Goal: Transaction & Acquisition: Subscribe to service/newsletter

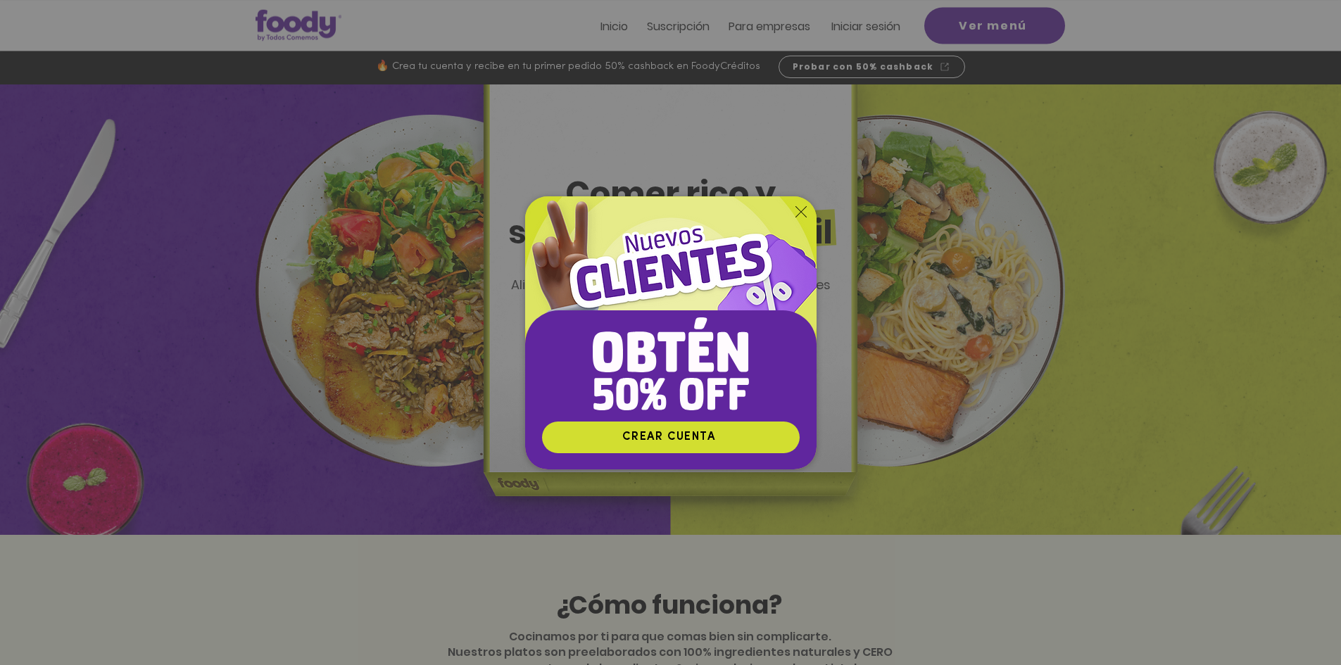
click at [799, 213] on icon "Volver al sitio" at bounding box center [801, 211] width 11 height 11
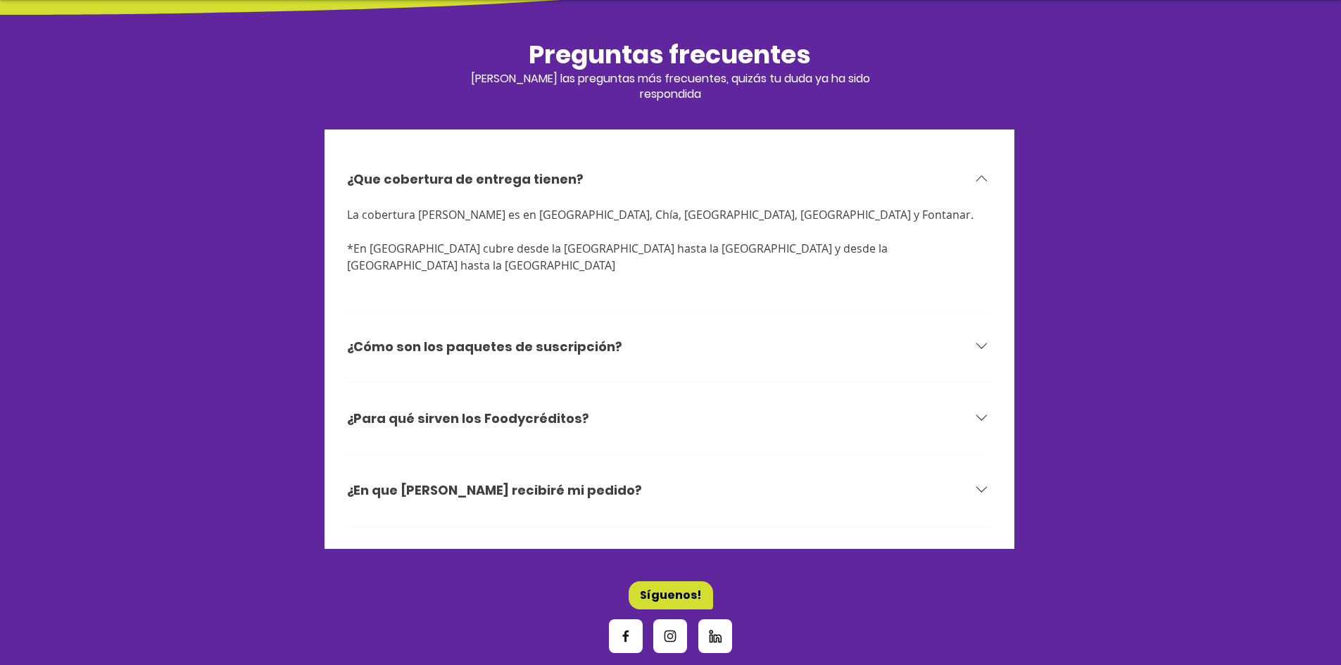
scroll to position [4365, 0]
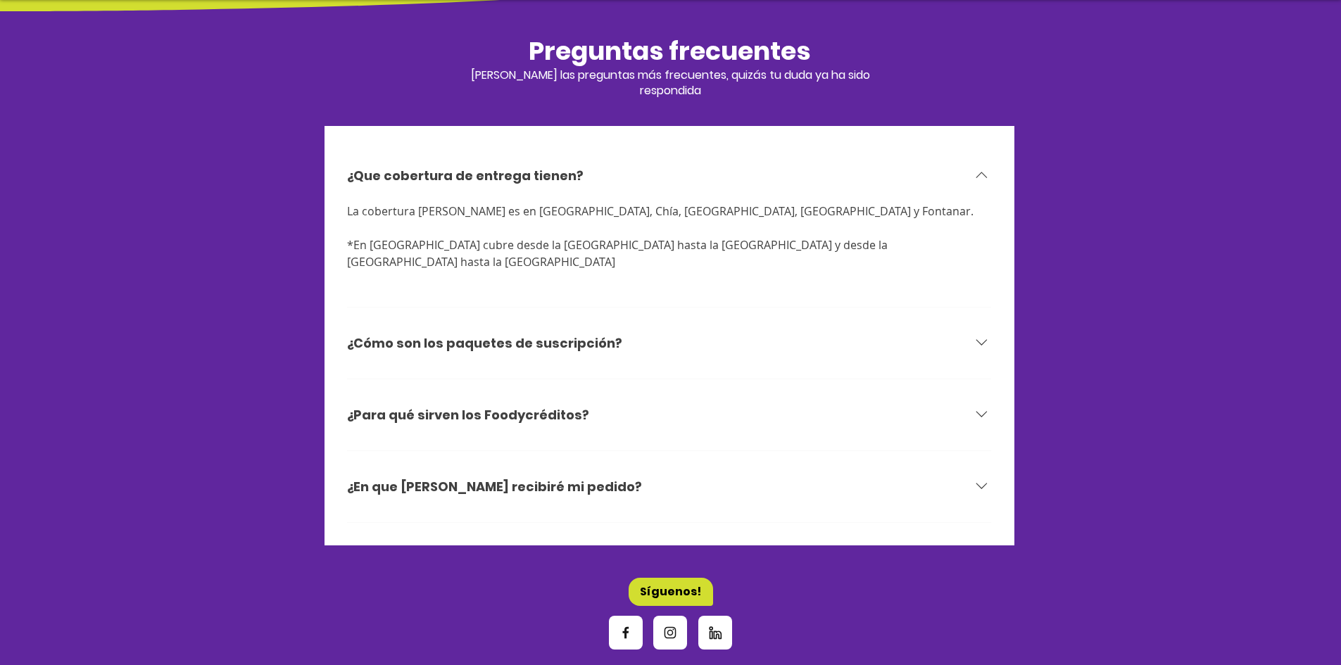
click at [627, 333] on div "¿Cómo son los paquetes de suscripción?" at bounding box center [660, 343] width 626 height 20
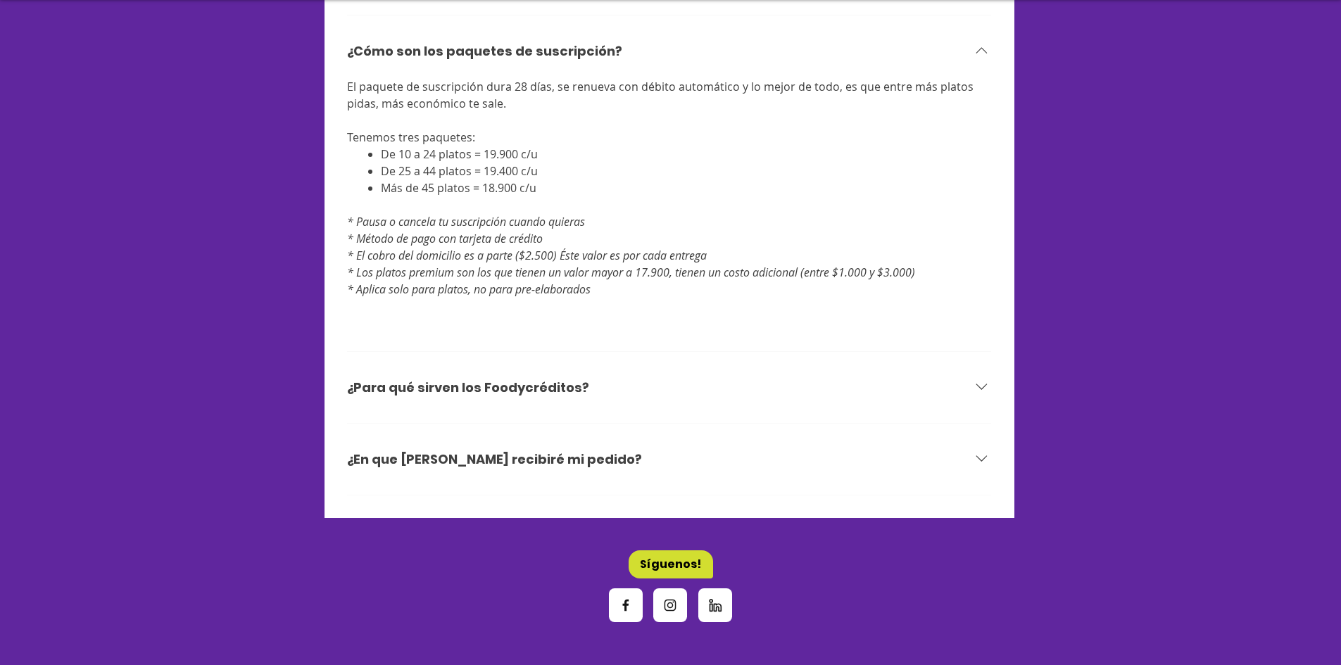
scroll to position [4584, 0]
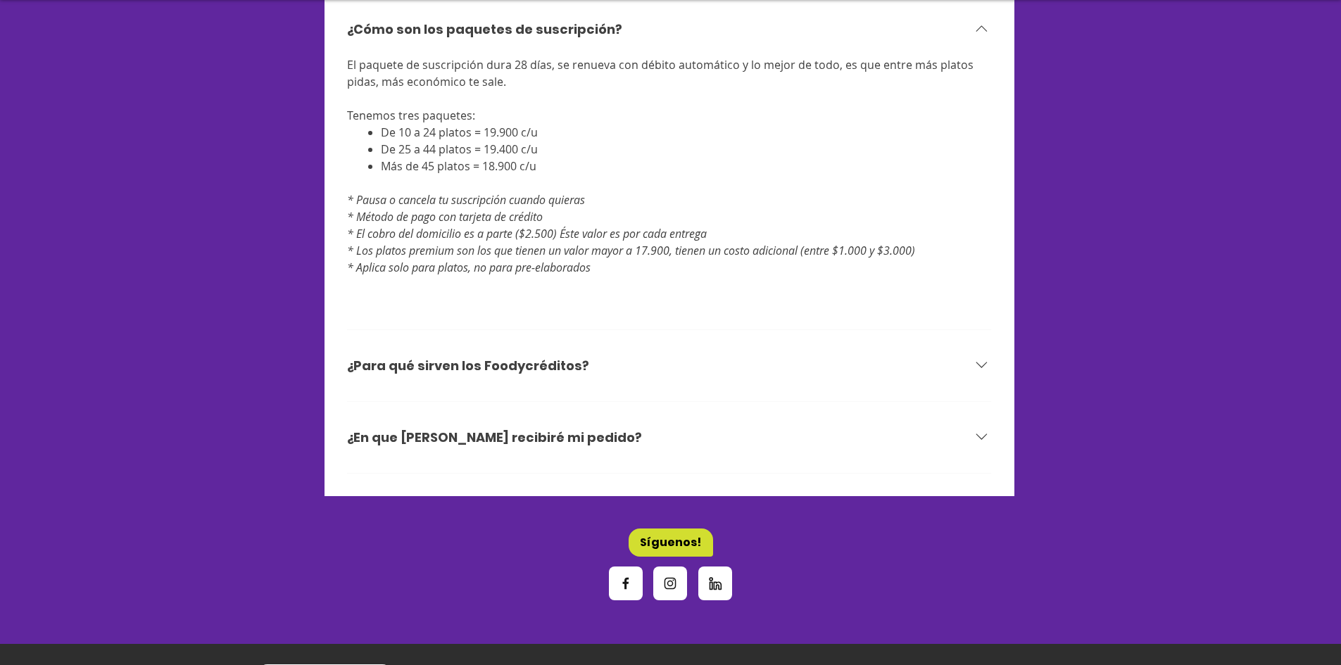
click at [636, 356] on div "¿Para qué sirven los Foodycréditos?" at bounding box center [660, 366] width 626 height 20
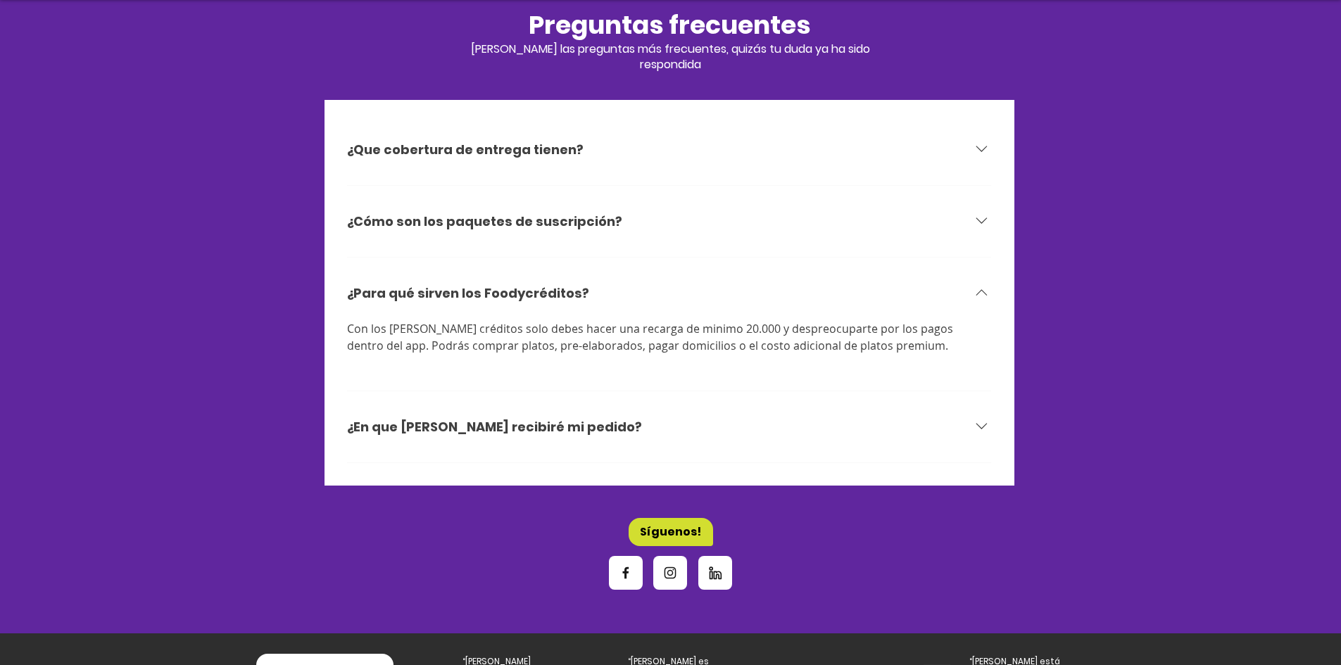
scroll to position [4304, 0]
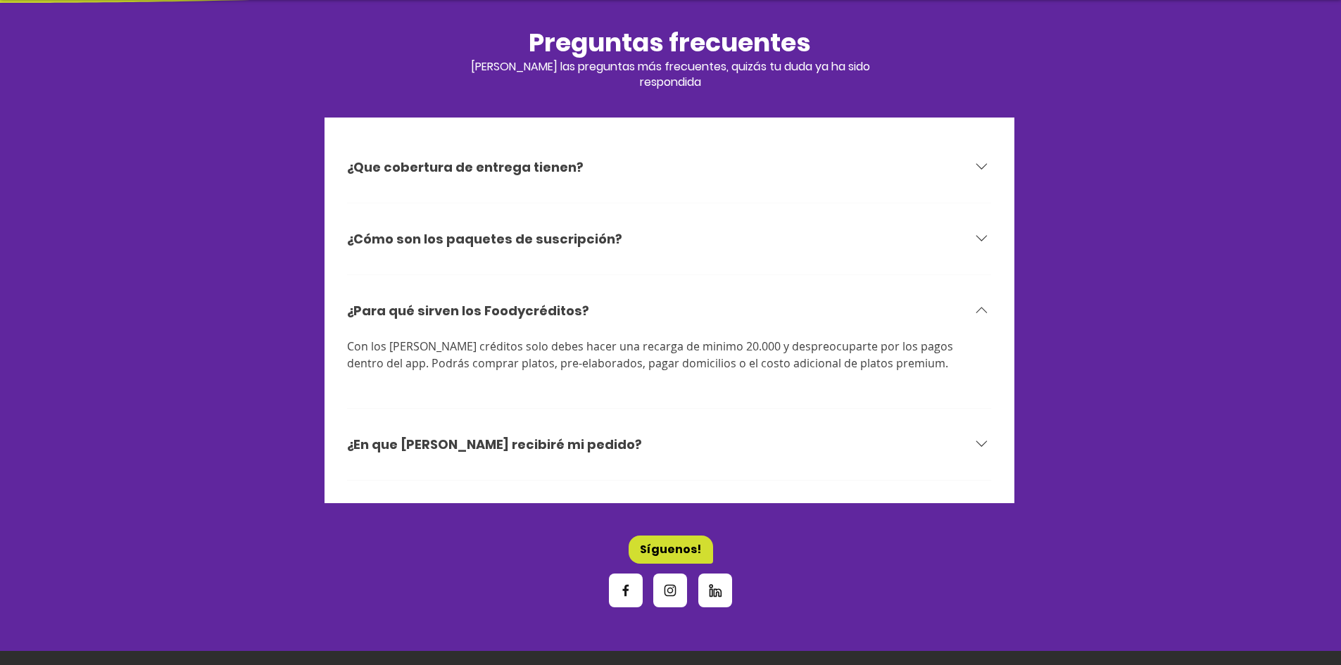
click at [640, 418] on div "¿En que [PERSON_NAME] recibiré mi pedido?" at bounding box center [669, 445] width 645 height 54
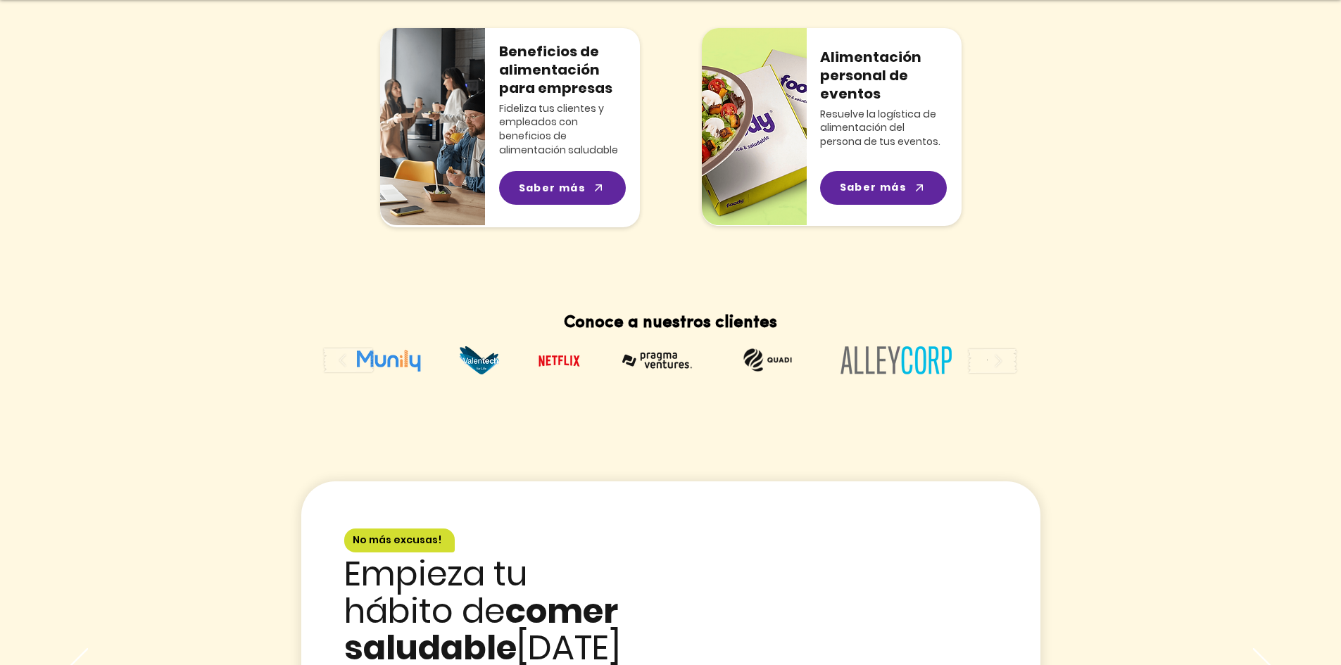
scroll to position [1981, 0]
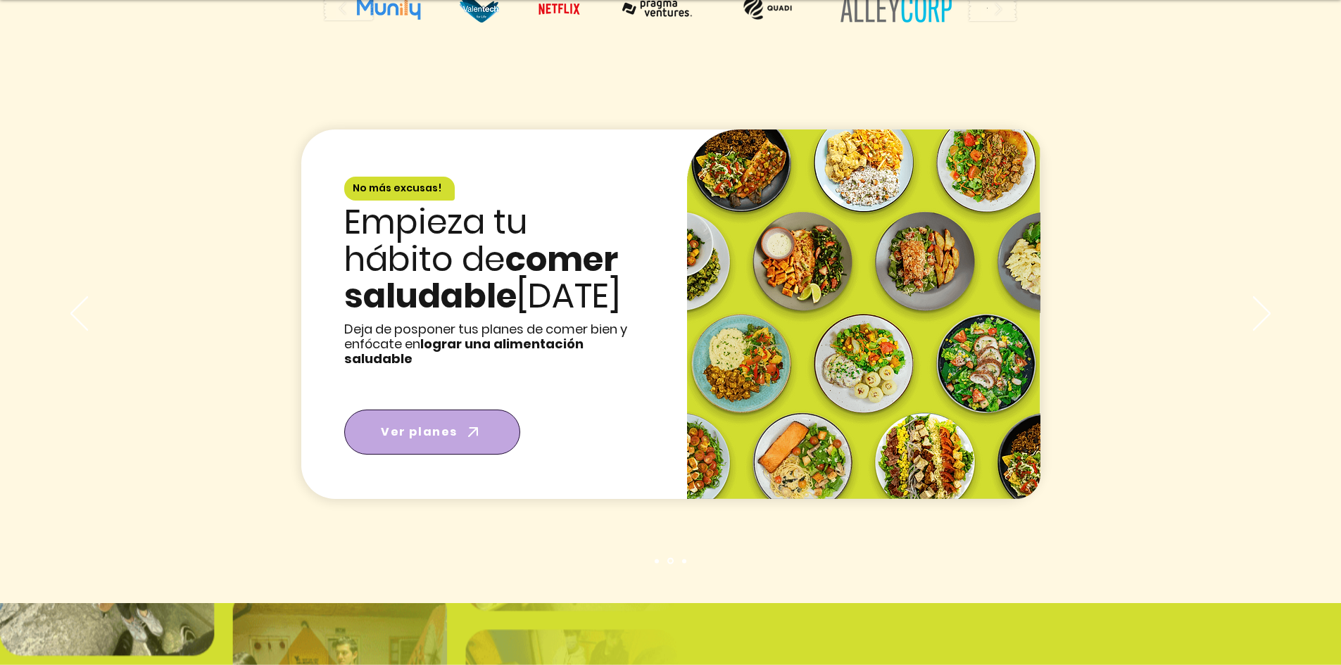
click at [458, 413] on span "Ver planes" at bounding box center [432, 432] width 170 height 39
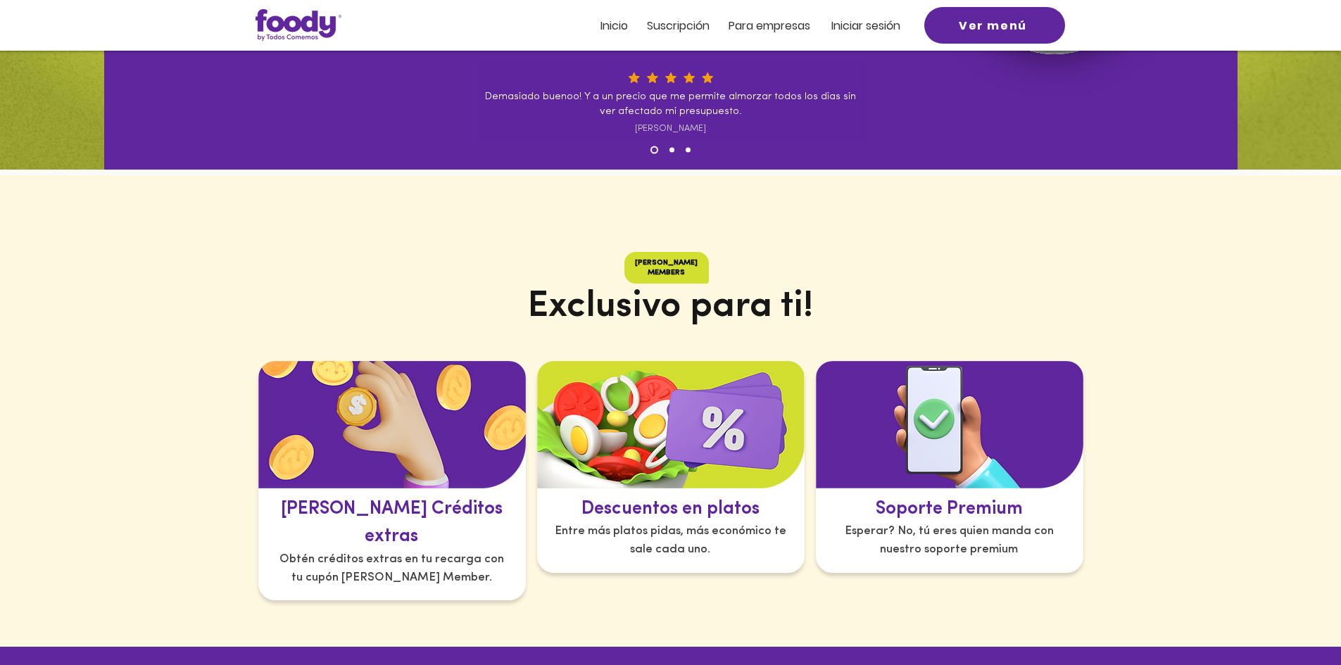
scroll to position [352, 0]
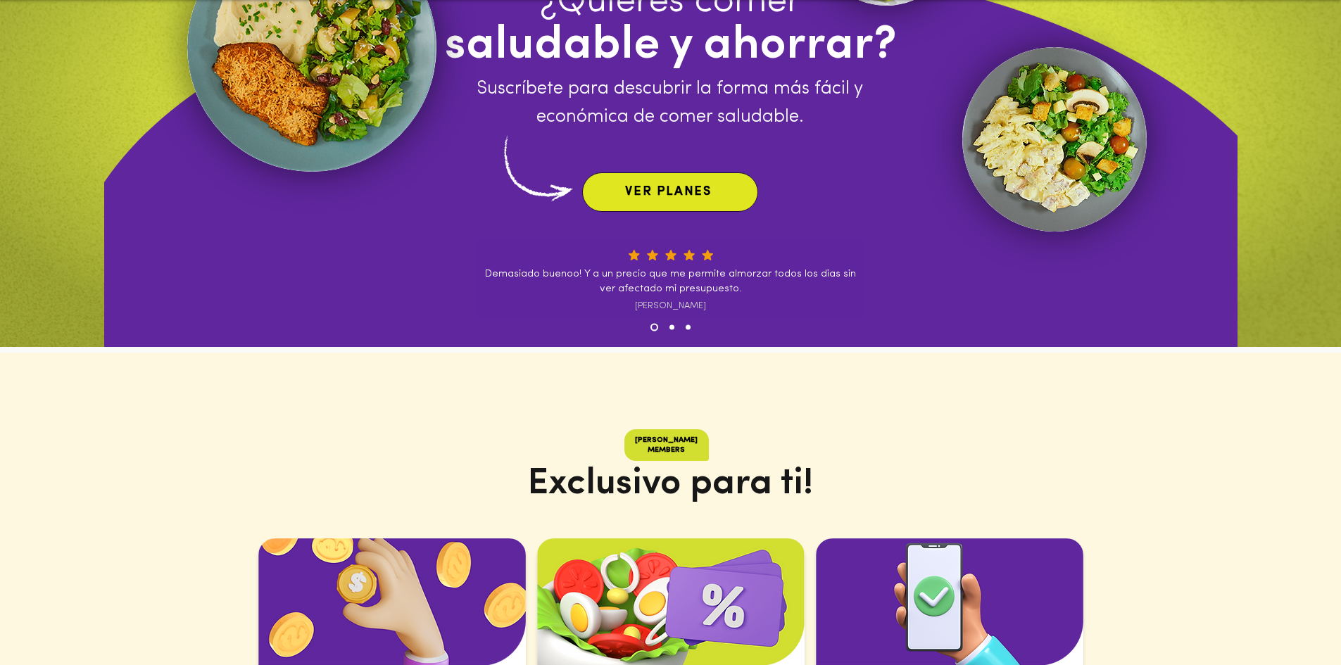
click at [676, 199] on span "VER PLANES" at bounding box center [670, 192] width 170 height 34
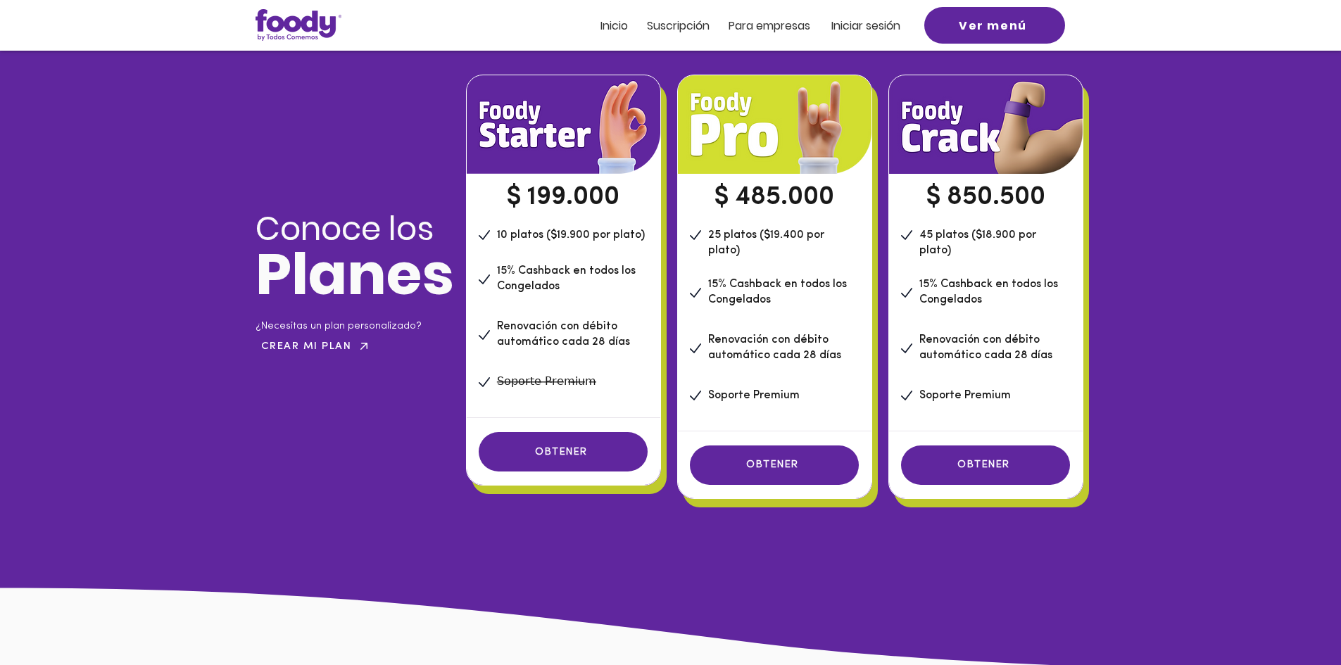
scroll to position [986, 0]
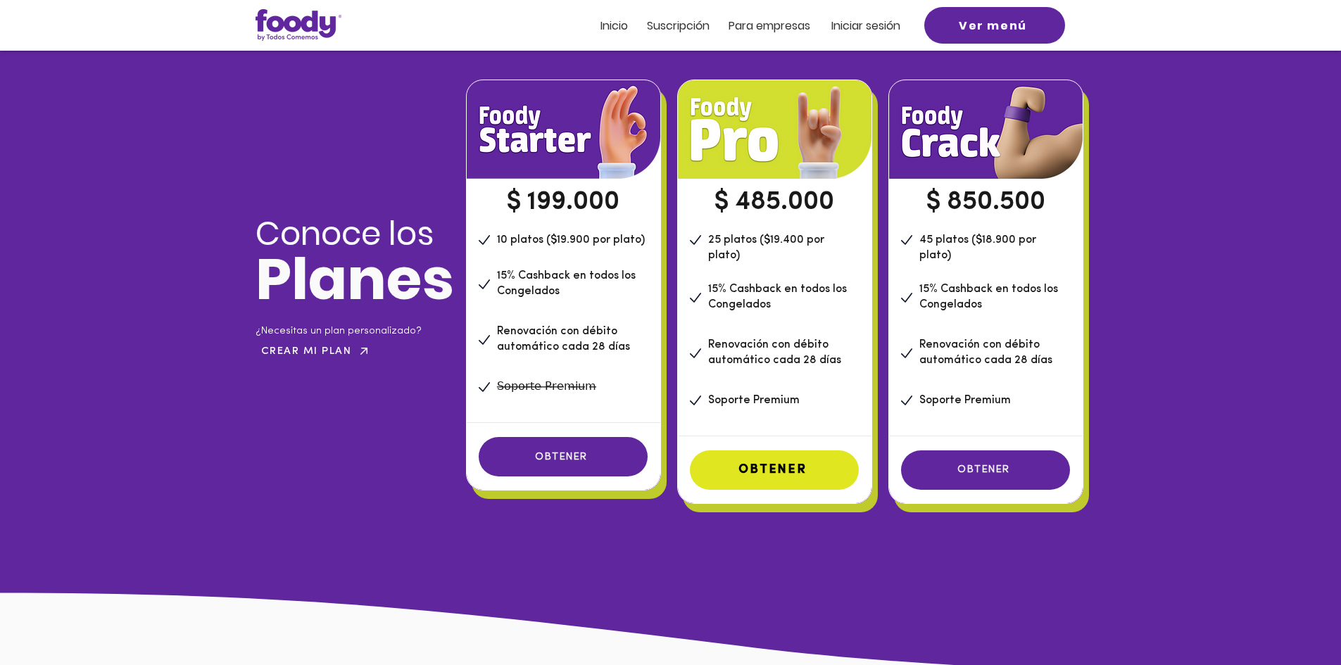
click at [764, 464] on span "OBTENER" at bounding box center [773, 470] width 68 height 13
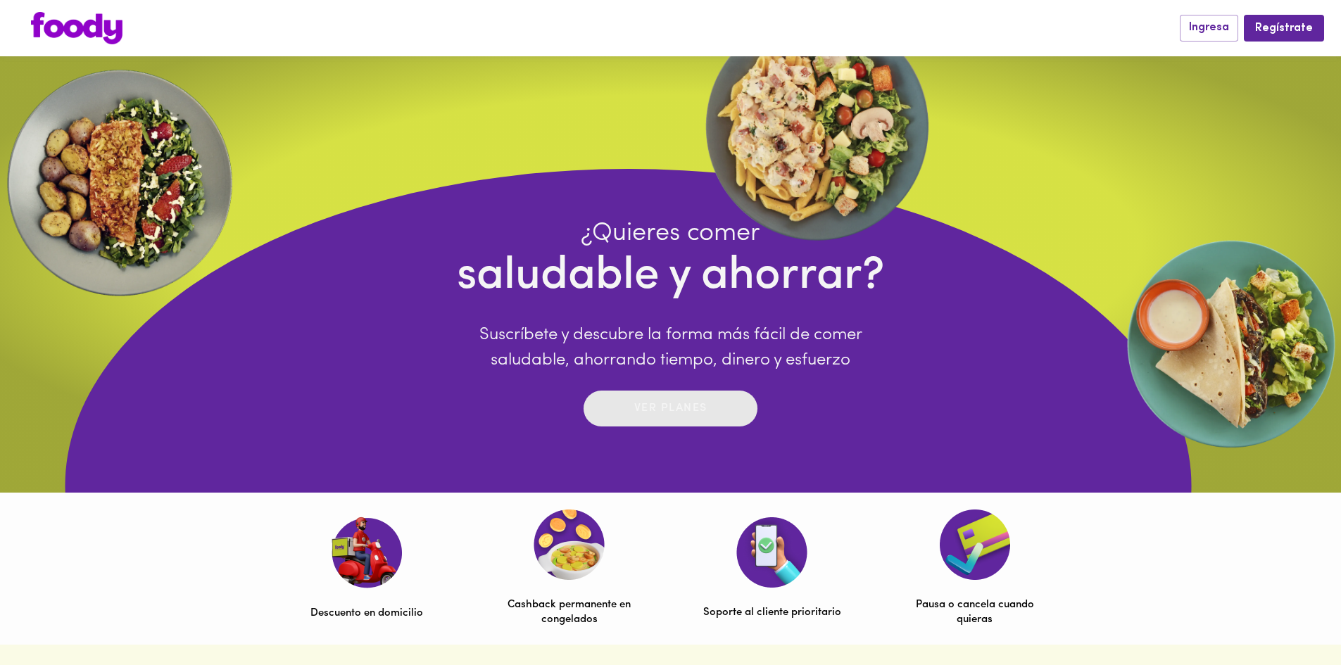
click at [690, 396] on button "Ver planes" at bounding box center [671, 409] width 174 height 36
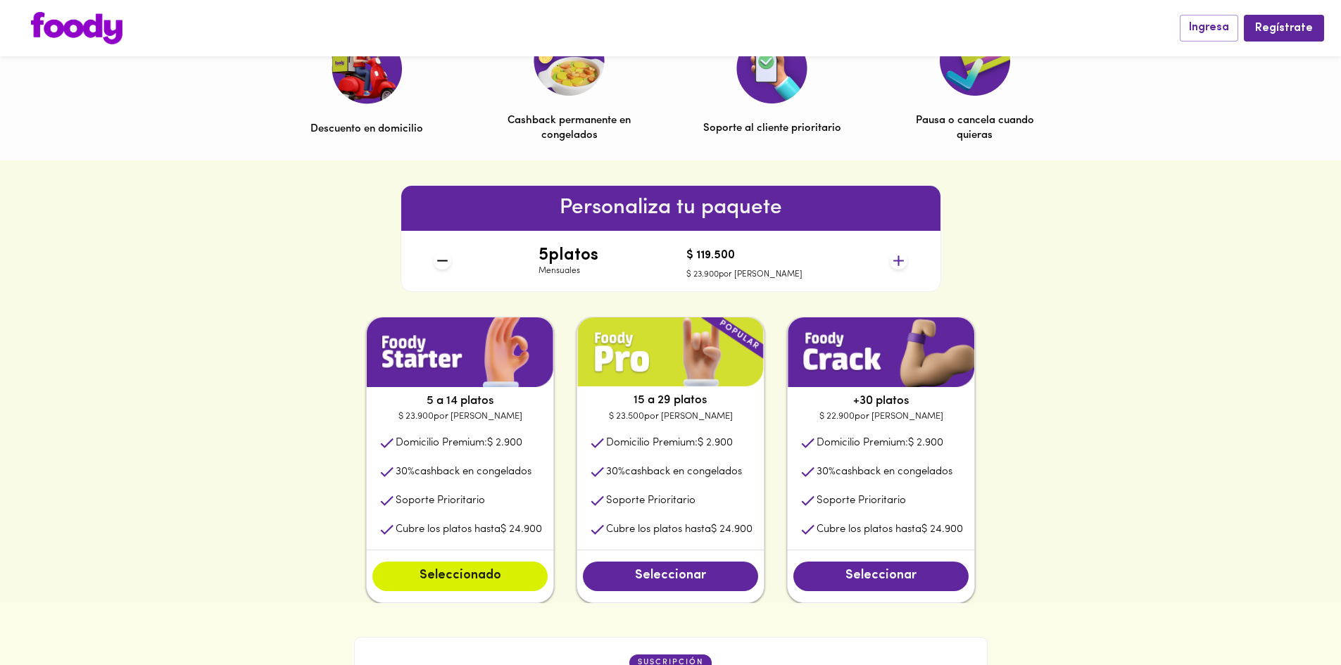
scroll to position [493, 0]
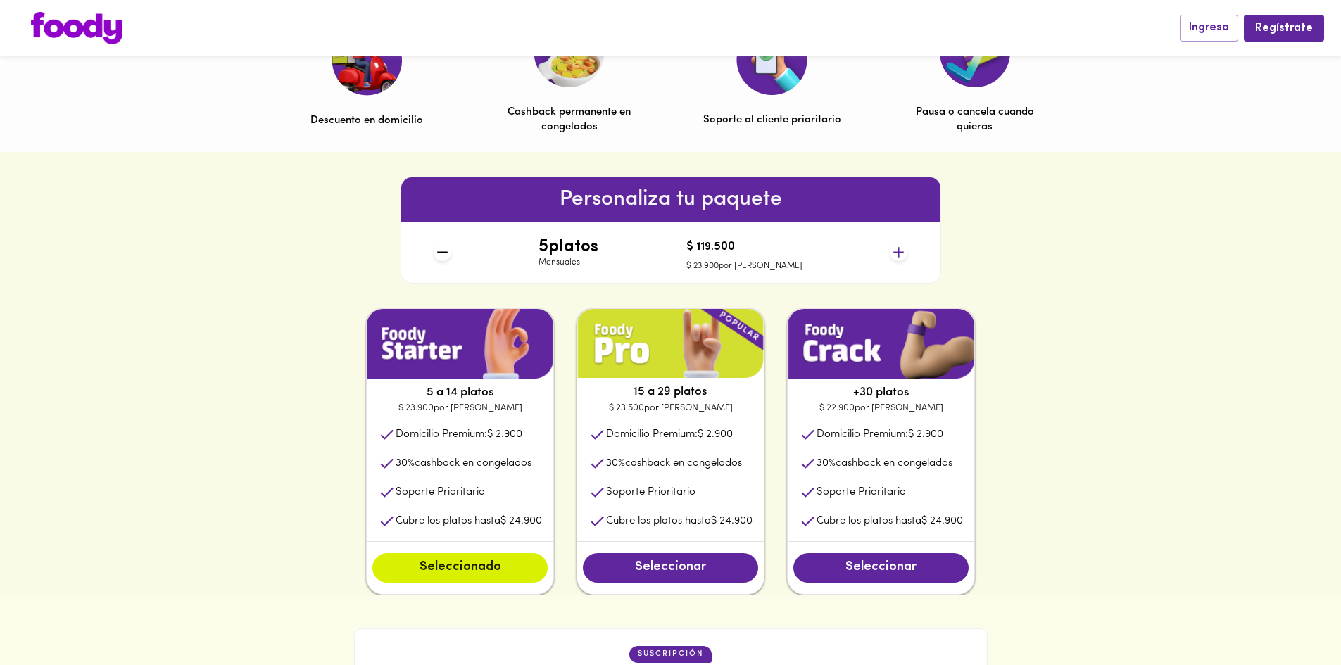
click at [895, 251] on icon at bounding box center [899, 253] width 18 height 18
click at [905, 251] on icon at bounding box center [899, 253] width 18 height 18
click at [901, 251] on icon at bounding box center [899, 253] width 18 height 18
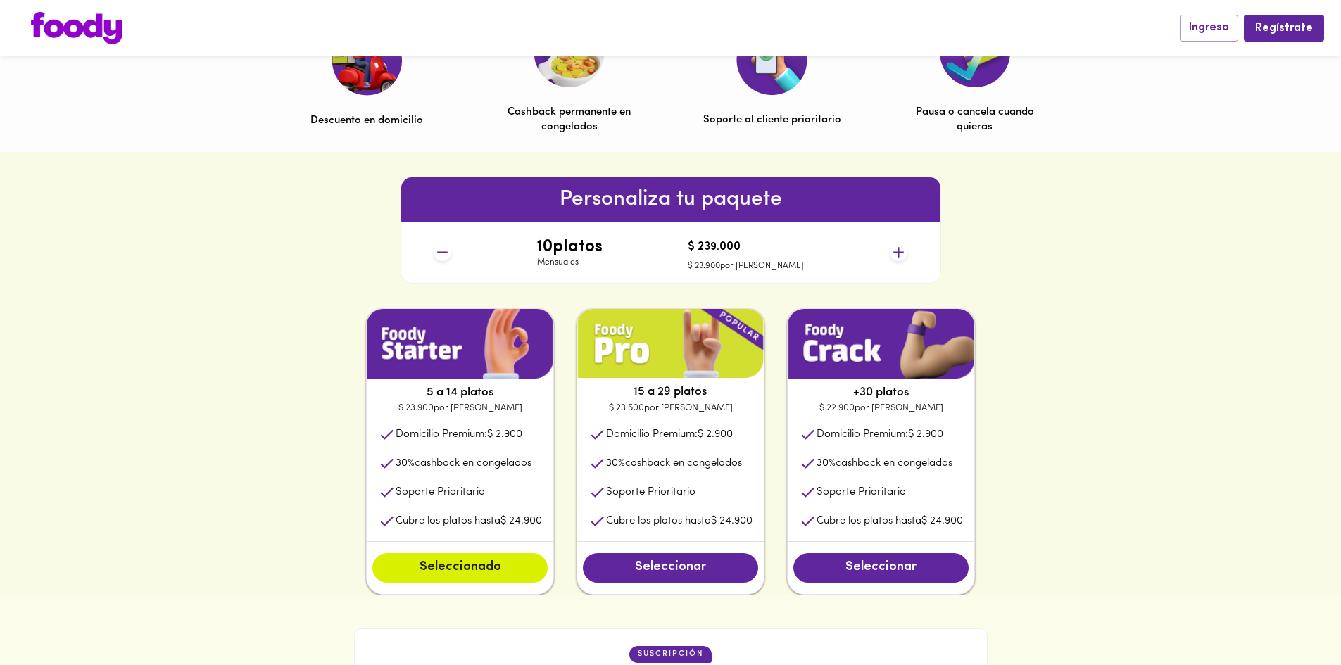
click at [901, 251] on icon at bounding box center [899, 253] width 18 height 18
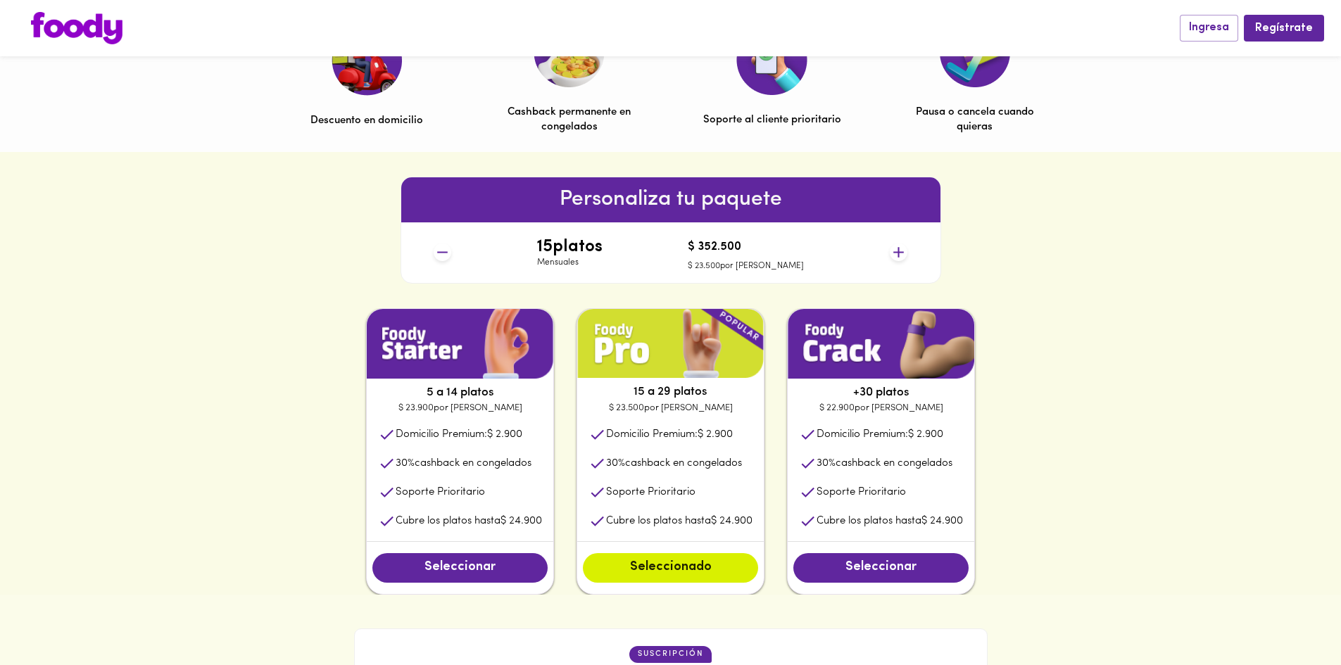
click at [901, 251] on icon at bounding box center [899, 253] width 18 height 18
click at [703, 579] on button "Seleccionado" at bounding box center [670, 568] width 175 height 30
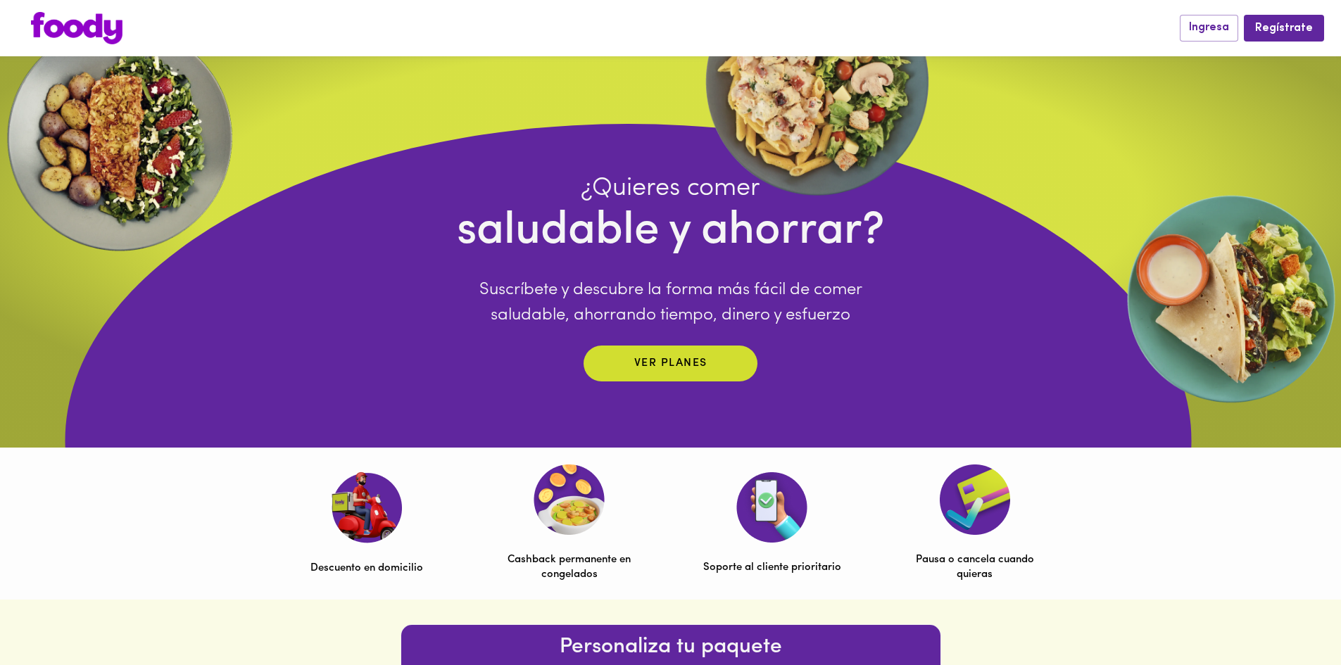
scroll to position [0, 0]
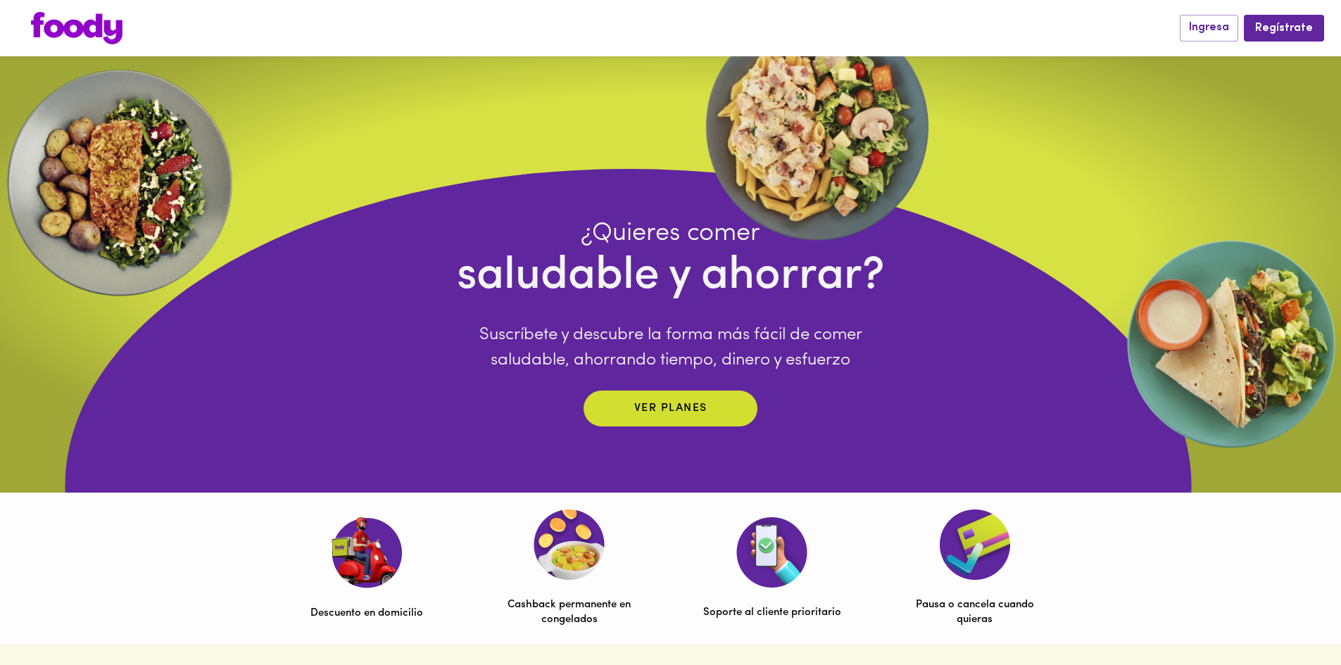
click at [1231, 12] on div "Ingresa Regístrate" at bounding box center [670, 28] width 1341 height 56
click at [96, 20] on img at bounding box center [77, 28] width 92 height 32
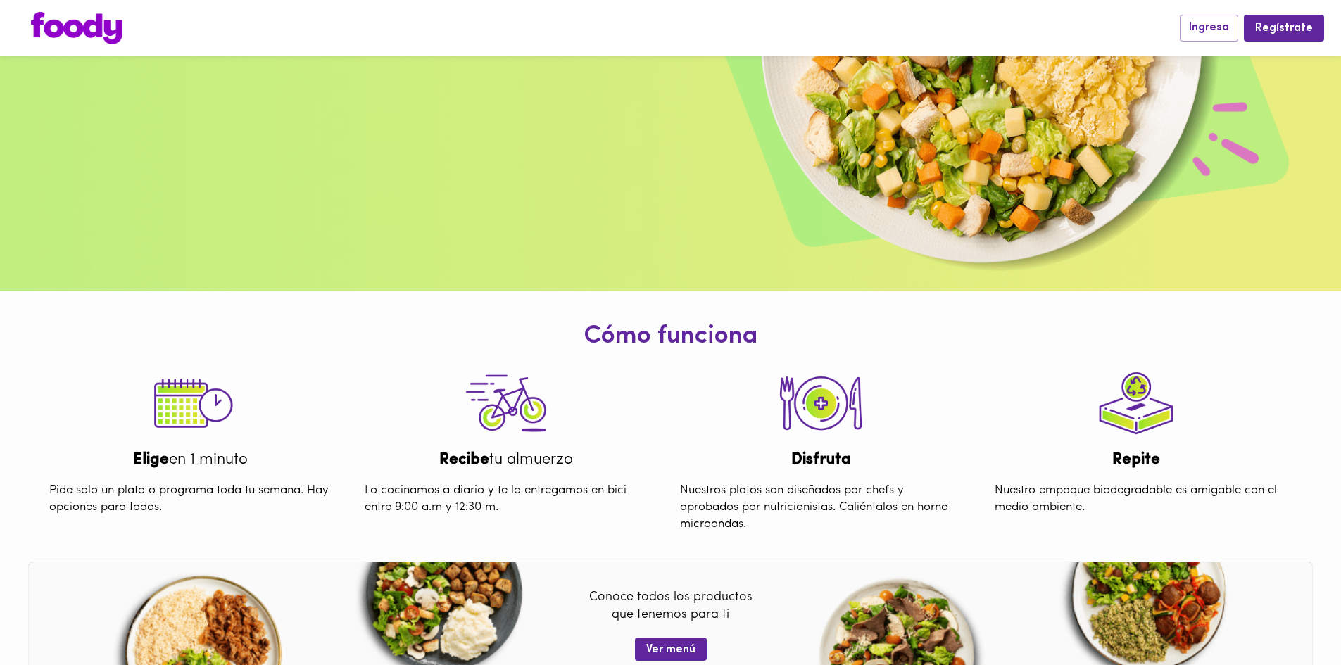
scroll to position [252, 0]
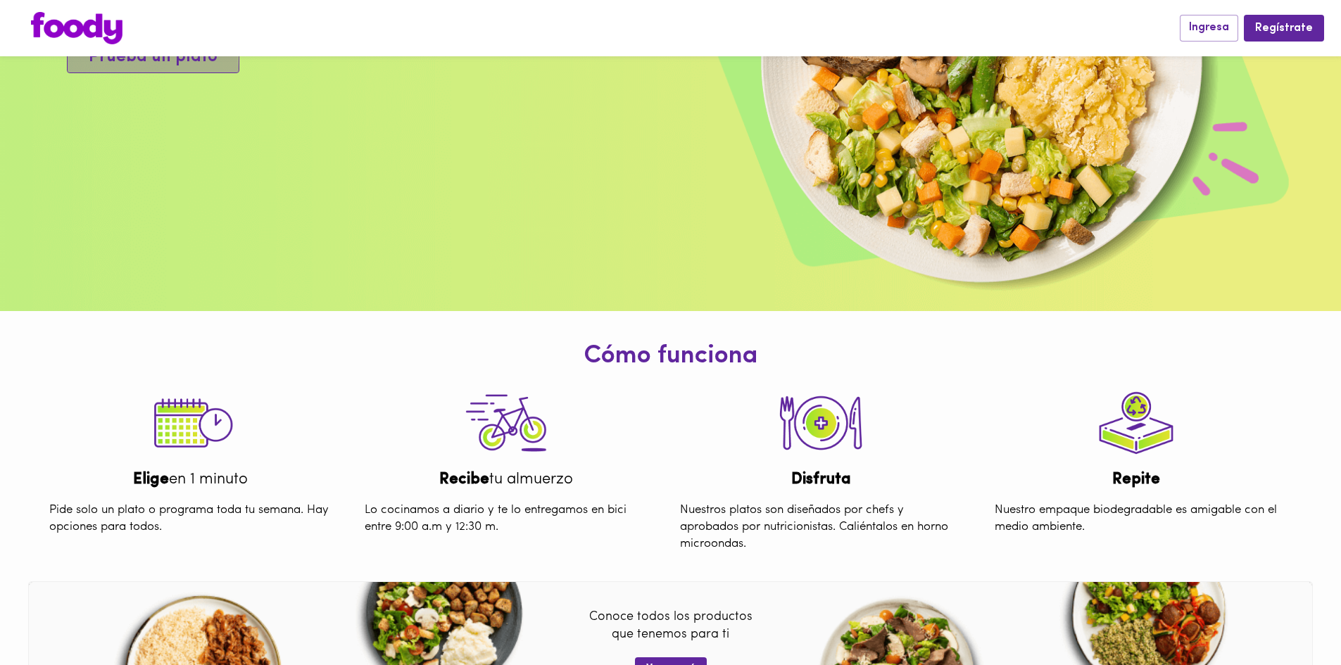
click at [122, 68] on span "Prueba un plato" at bounding box center [153, 57] width 129 height 20
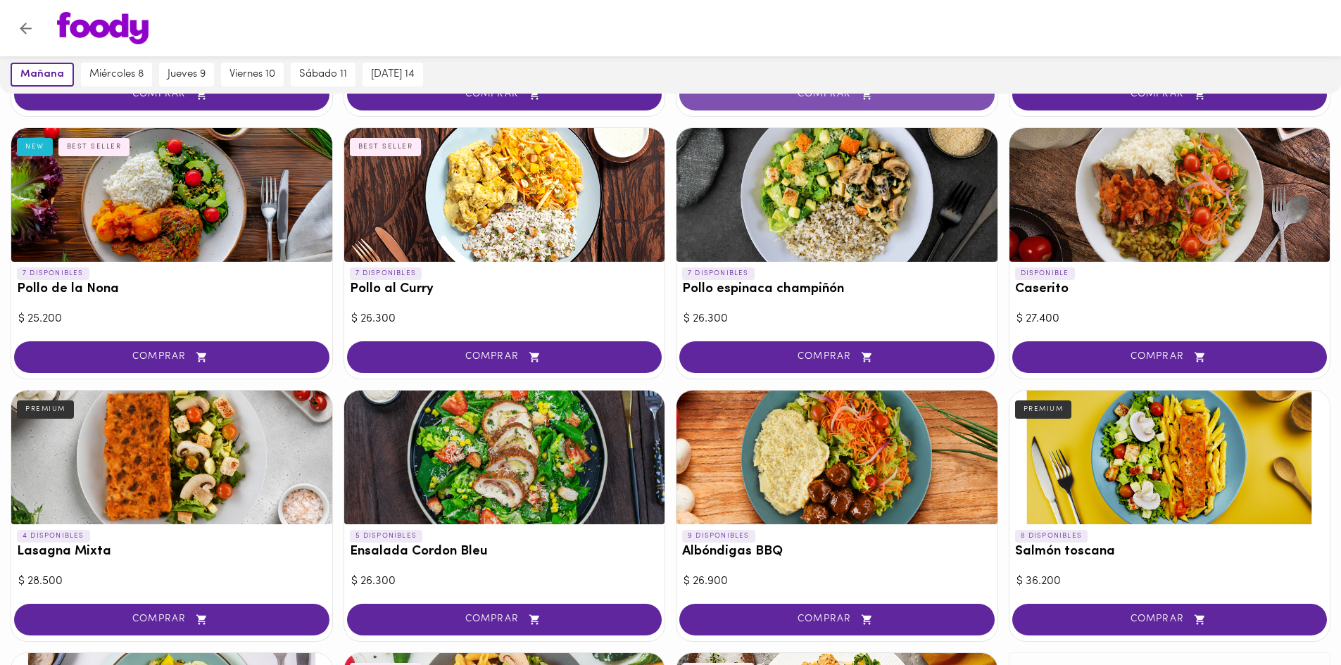
scroll to position [352, 0]
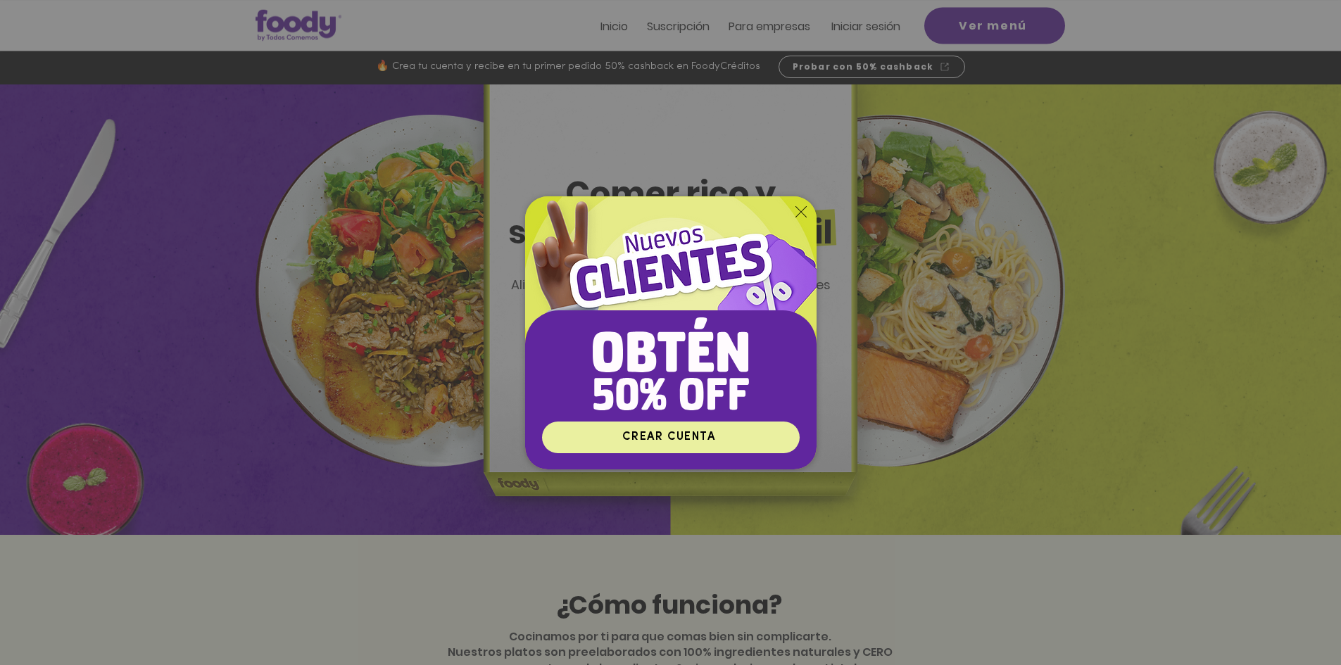
click at [669, 443] on span "CREAR CUENTA" at bounding box center [668, 437] width 93 height 11
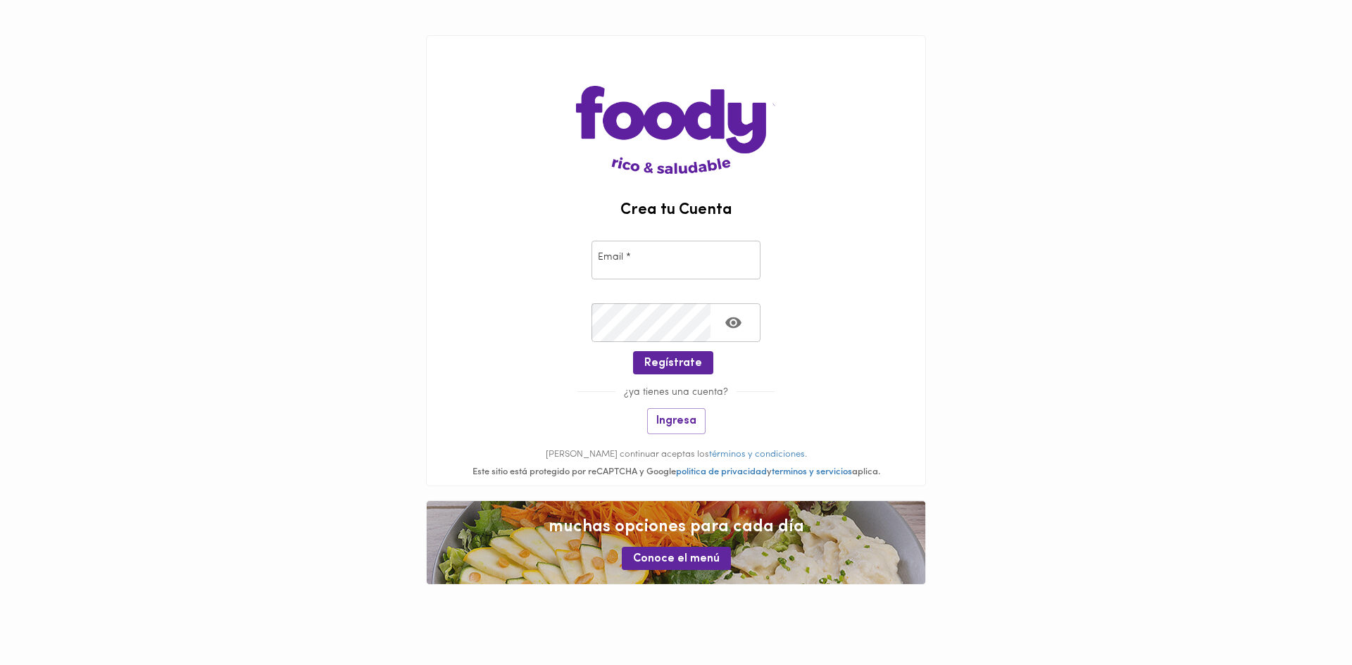
click at [639, 261] on input "email" at bounding box center [675, 260] width 169 height 39
click at [675, 261] on input "email" at bounding box center [675, 260] width 169 height 39
type input "nfo298@gmail.com"
click at [694, 353] on button "Regístrate" at bounding box center [673, 362] width 80 height 23
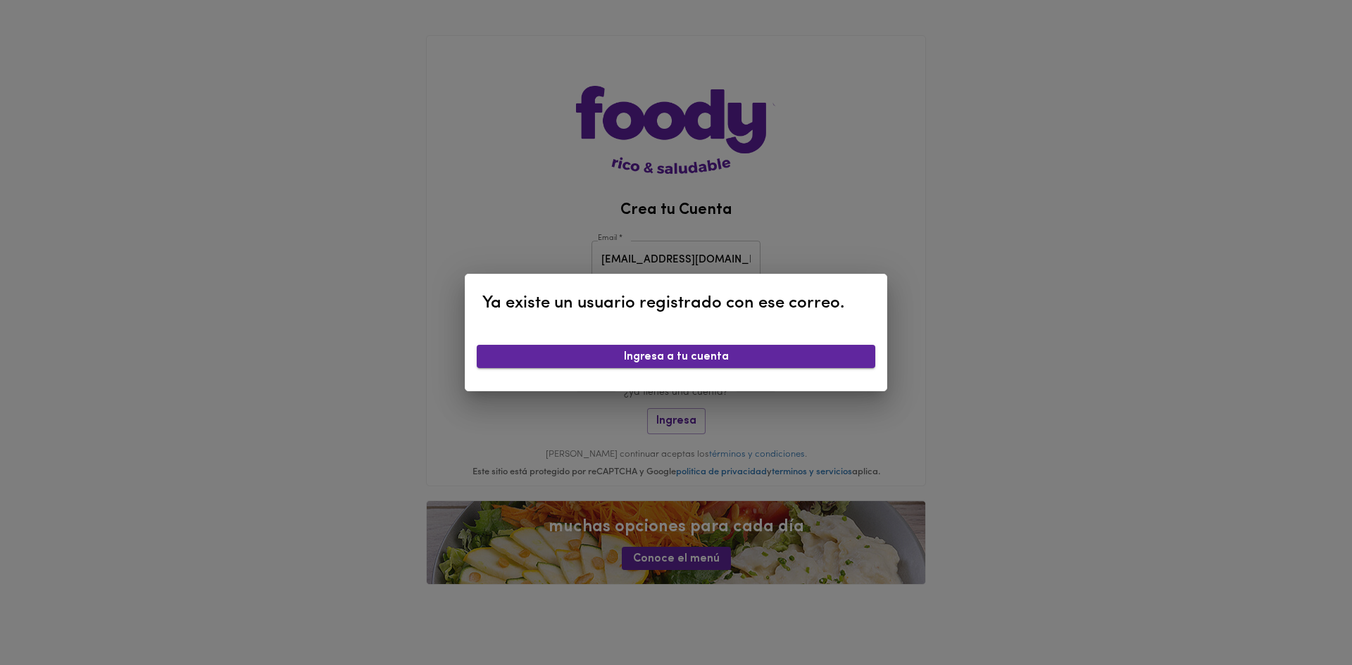
click at [603, 358] on span "Ingresa a tu cuenta" at bounding box center [676, 357] width 376 height 13
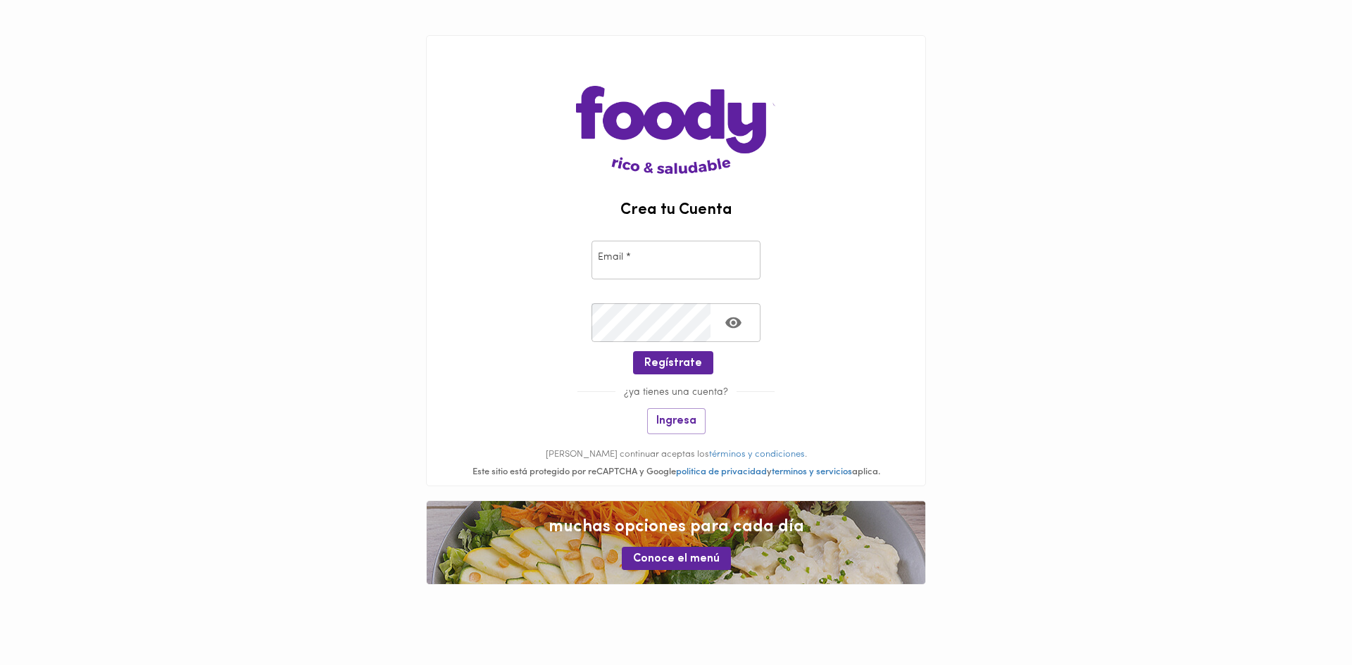
click at [647, 268] on input "email" at bounding box center [675, 260] width 169 height 39
type input "[EMAIL_ADDRESS][DOMAIN_NAME]"
click at [648, 362] on span "Regístrate" at bounding box center [673, 363] width 58 height 13
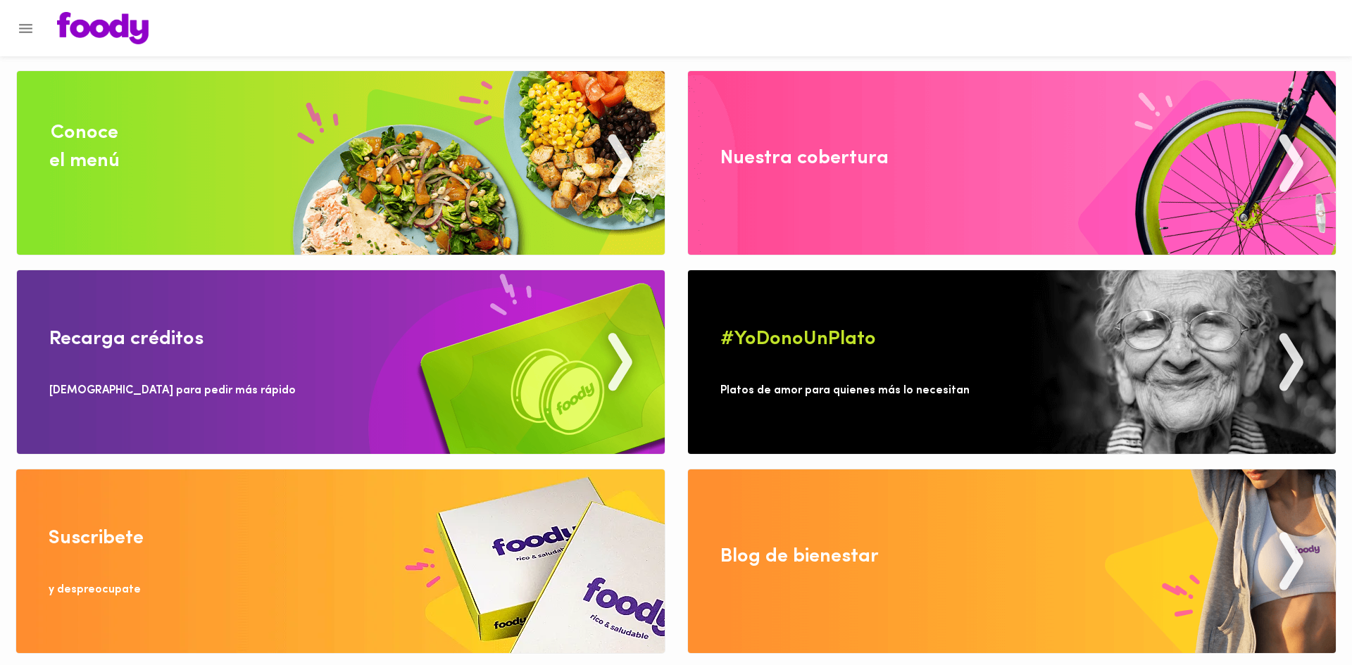
click at [318, 585] on img at bounding box center [340, 562] width 648 height 184
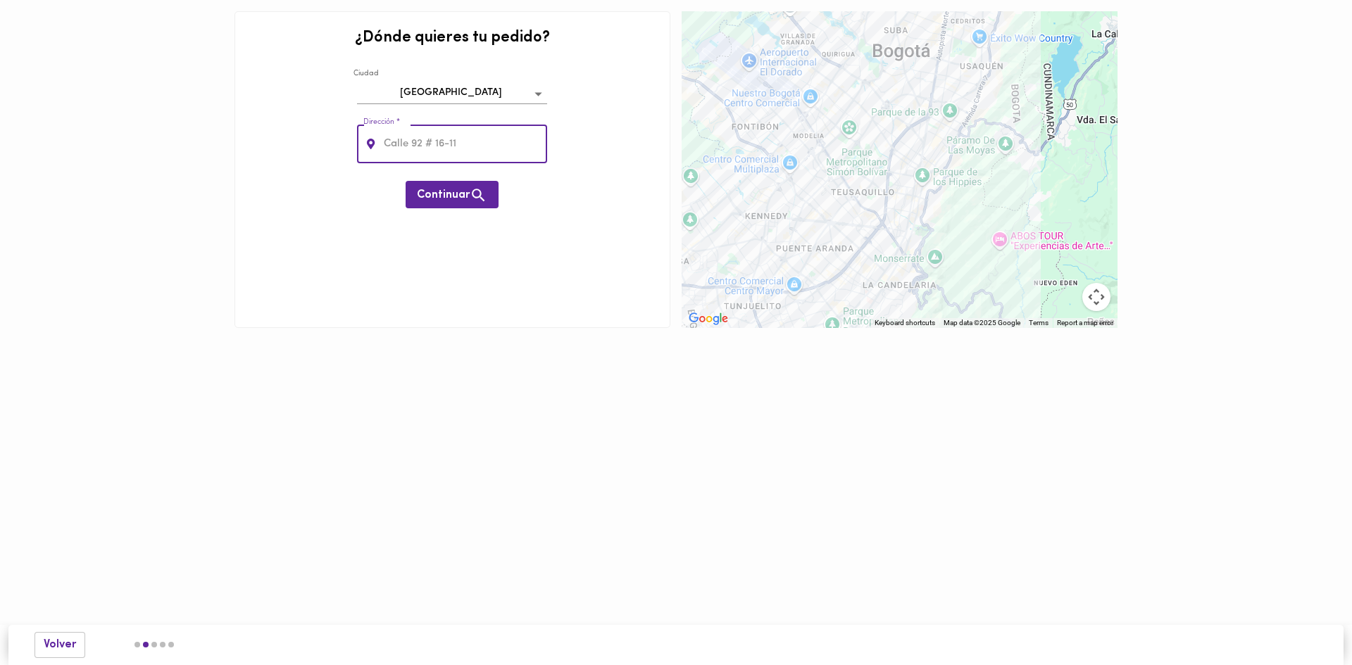
click at [418, 148] on input "text" at bounding box center [464, 144] width 167 height 39
type input "Calle 46A # 82 - 54"
click at [437, 196] on span "Continuar" at bounding box center [452, 196] width 70 height 18
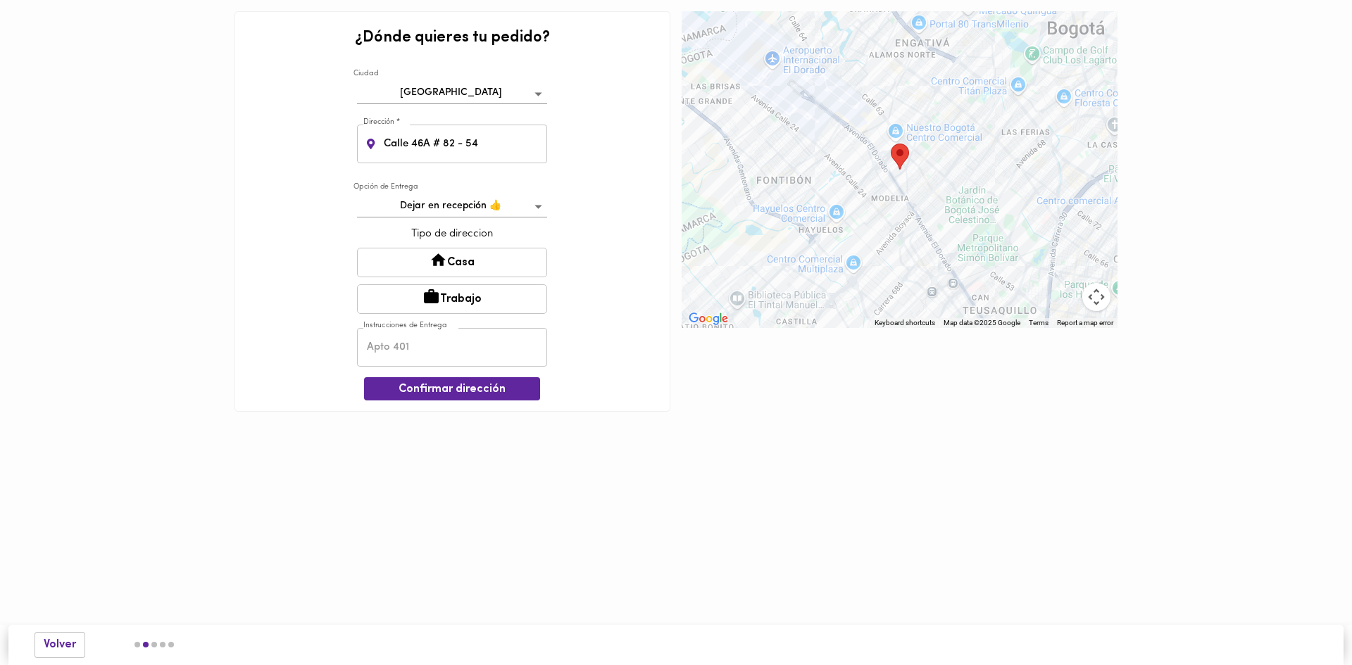
click at [454, 295] on button "Trabajo" at bounding box center [452, 299] width 190 height 30
click at [427, 354] on input "text" at bounding box center [452, 349] width 190 height 39
type input "Bodega 18"
click at [476, 380] on button "Confirmar dirección" at bounding box center [452, 390] width 176 height 23
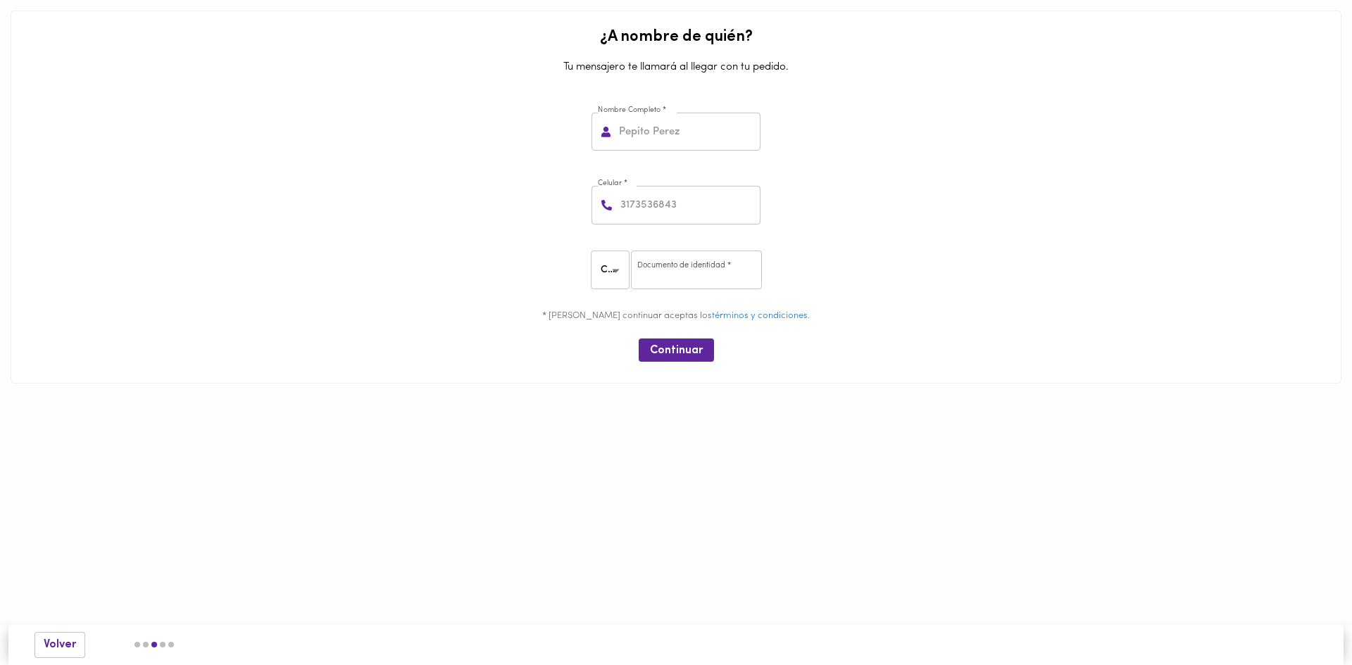
click at [657, 130] on input "text" at bounding box center [688, 132] width 144 height 39
type input "Natalia Fracica"
type input "3102543765"
drag, startPoint x: 682, startPoint y: 270, endPoint x: 672, endPoint y: 273, distance: 11.1
click at [682, 270] on input "number" at bounding box center [696, 270] width 131 height 39
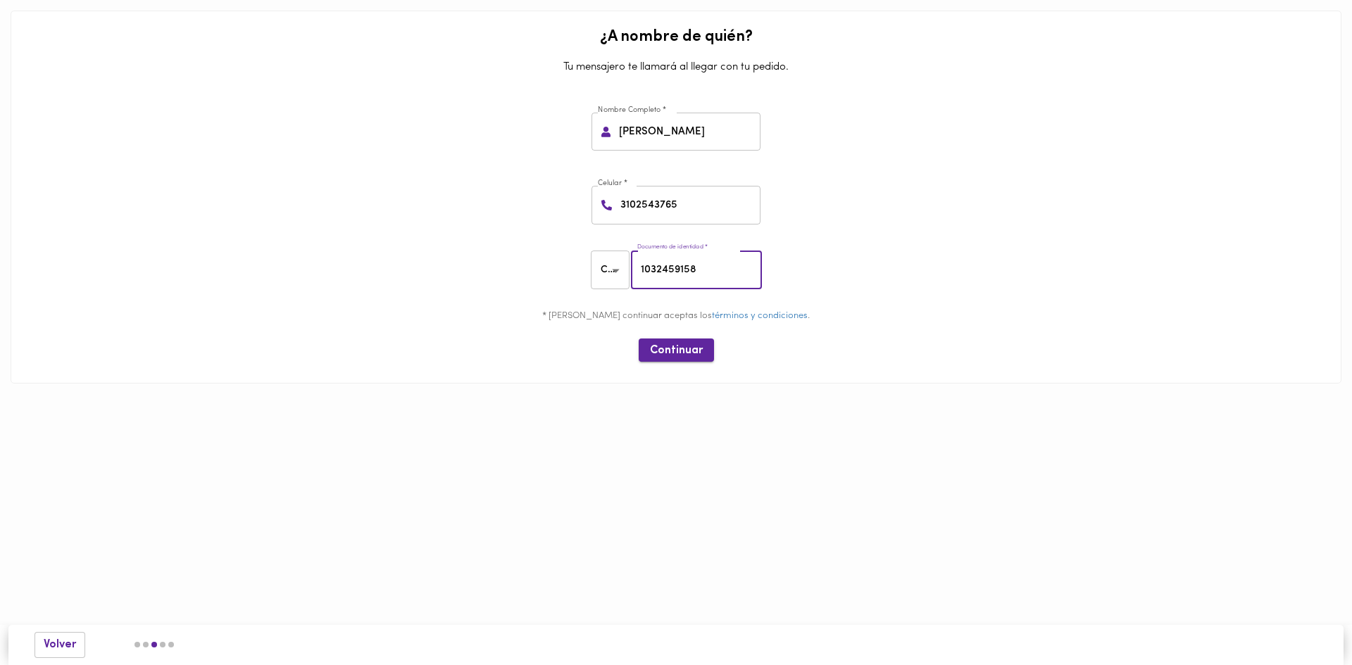
type input "1032459158"
click at [677, 358] on button "Continuar" at bounding box center [676, 350] width 75 height 23
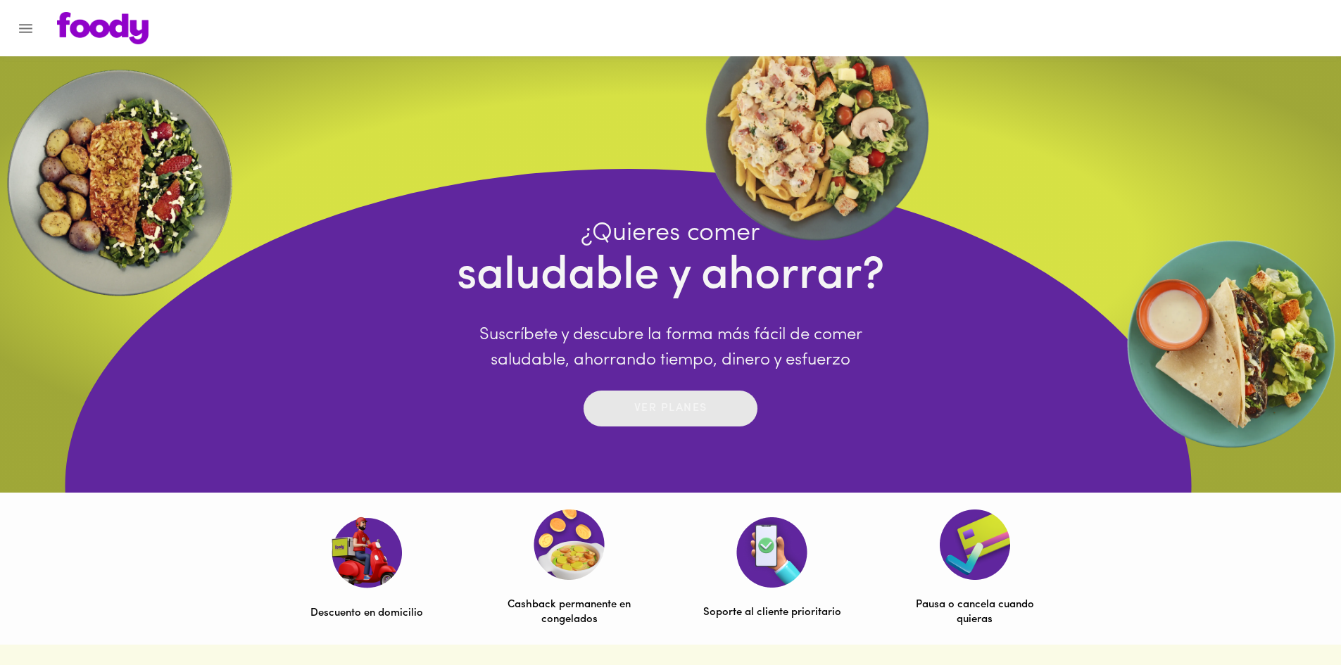
click at [690, 402] on p "Ver planes" at bounding box center [670, 409] width 73 height 16
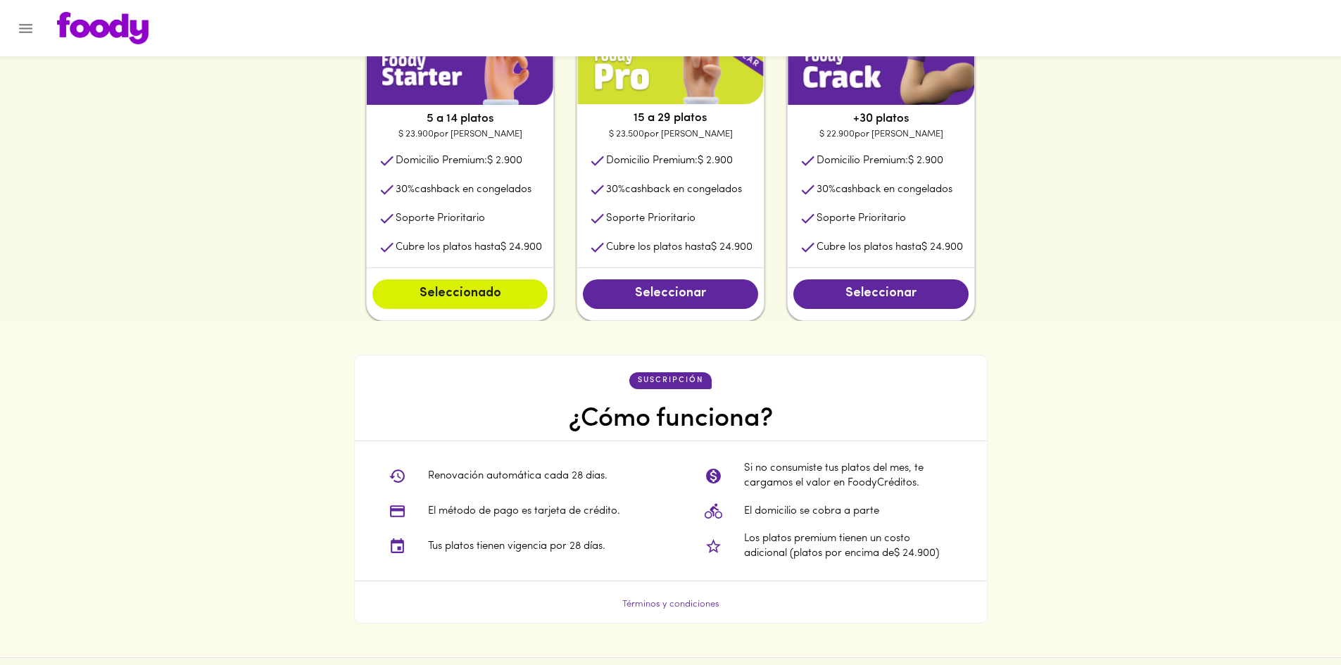
scroll to position [775, 0]
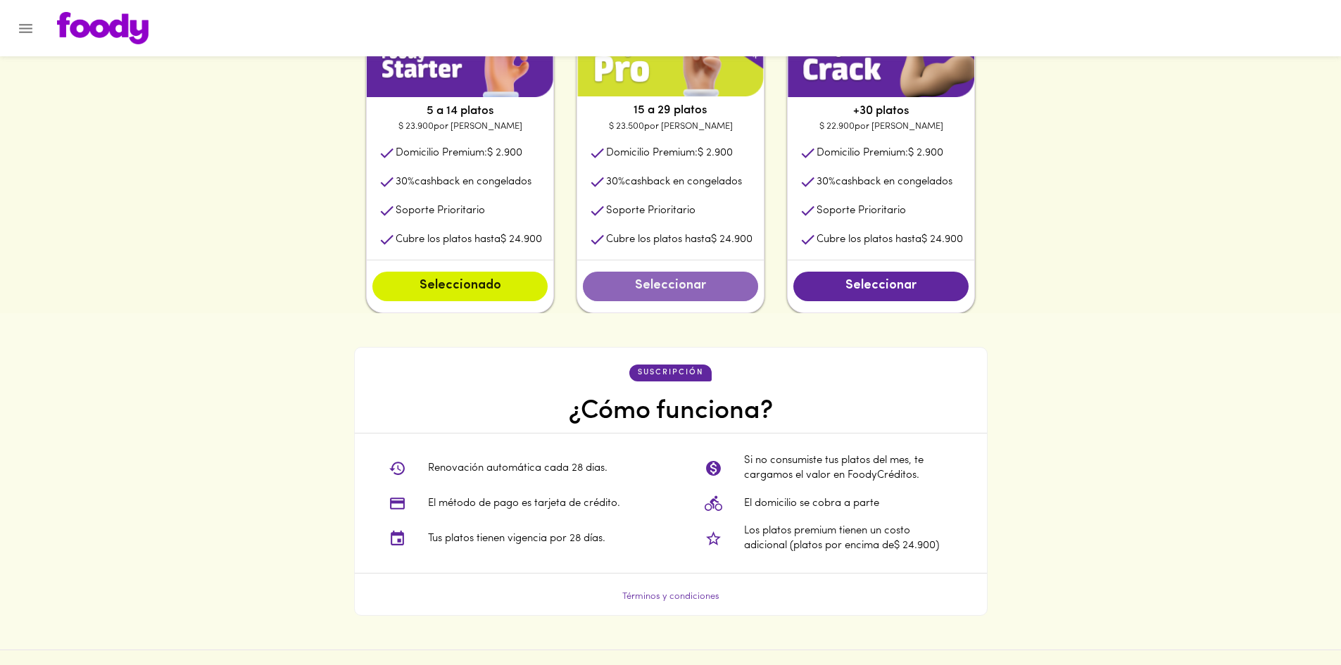
click at [685, 293] on span "Seleccionar" at bounding box center [670, 286] width 147 height 15
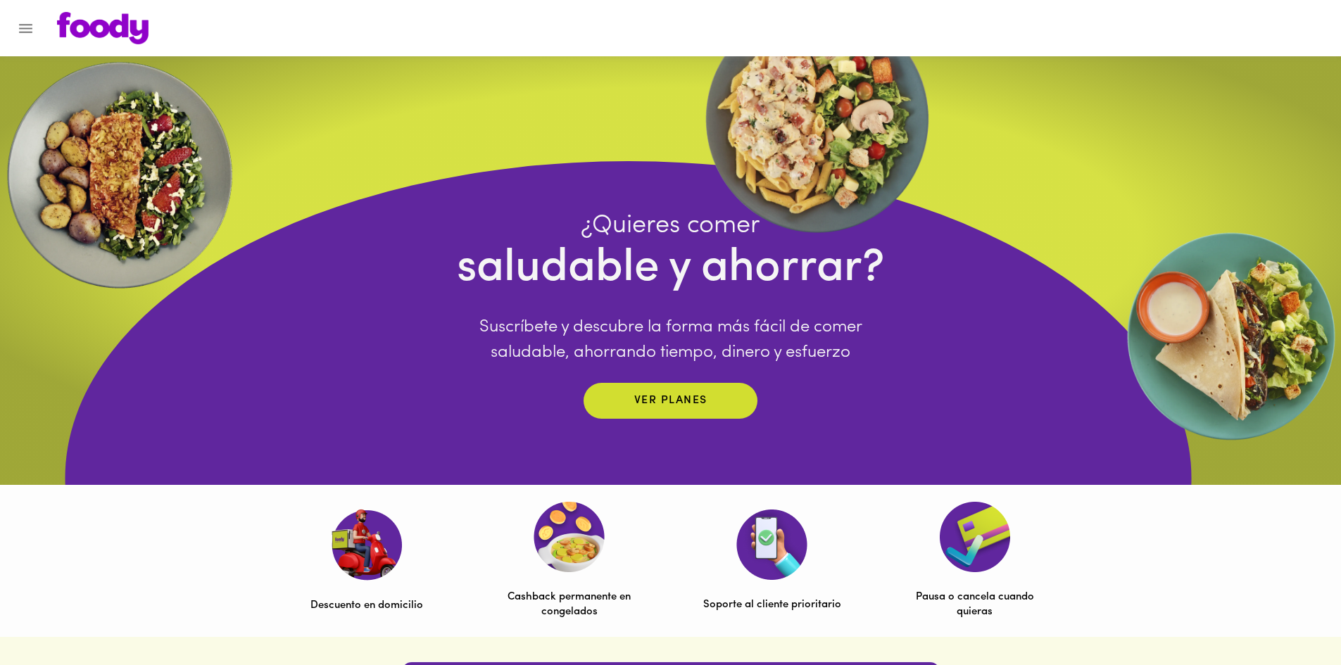
scroll to position [0, 0]
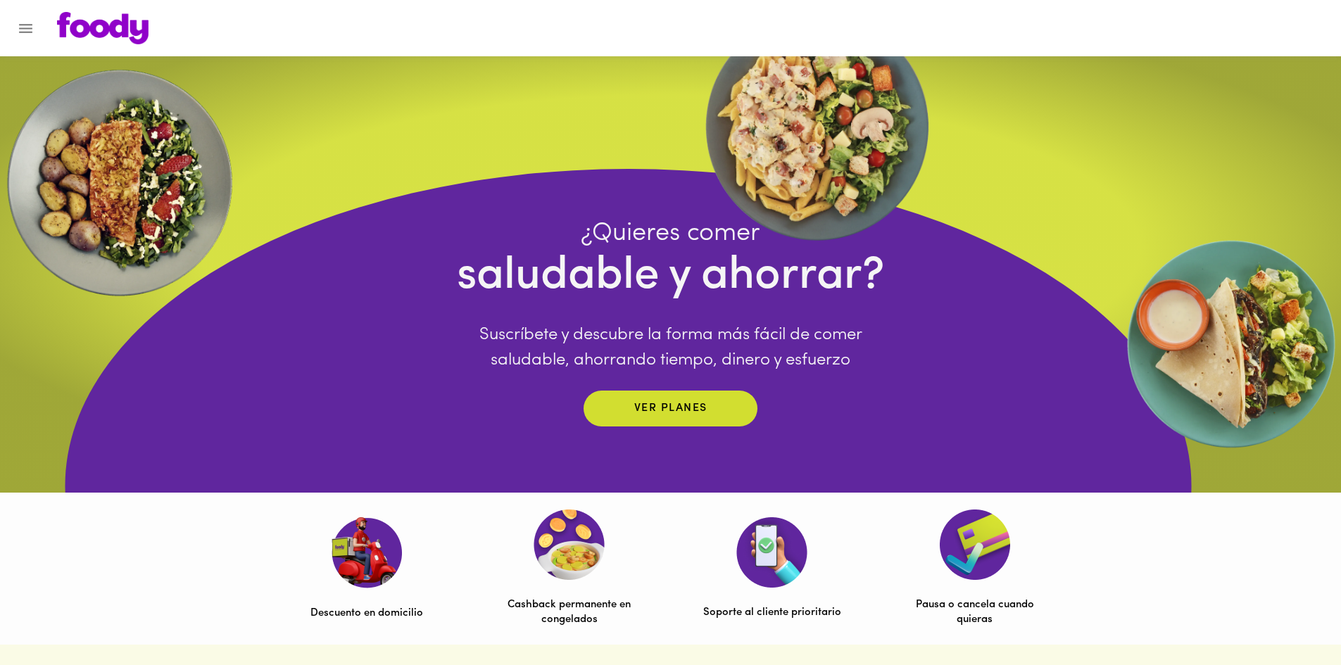
click at [21, 27] on icon "Menu" at bounding box center [25, 28] width 13 height 9
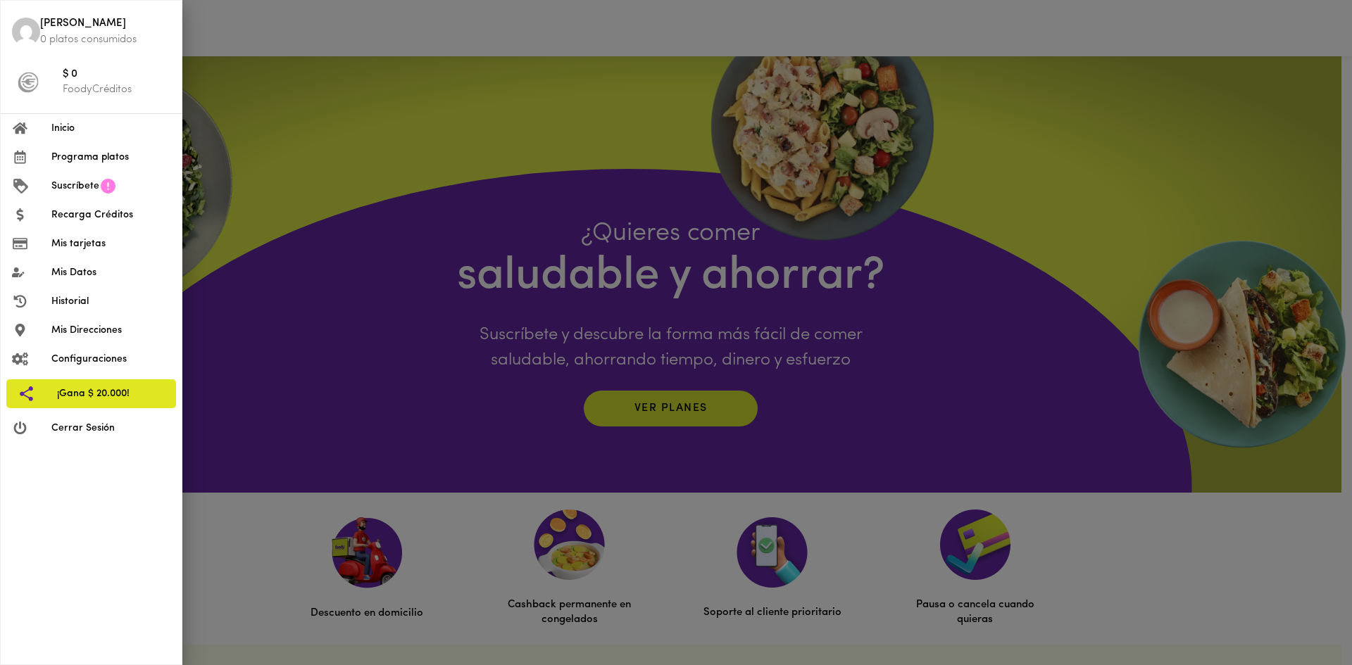
click at [95, 188] on span "Suscríbete" at bounding box center [75, 186] width 48 height 15
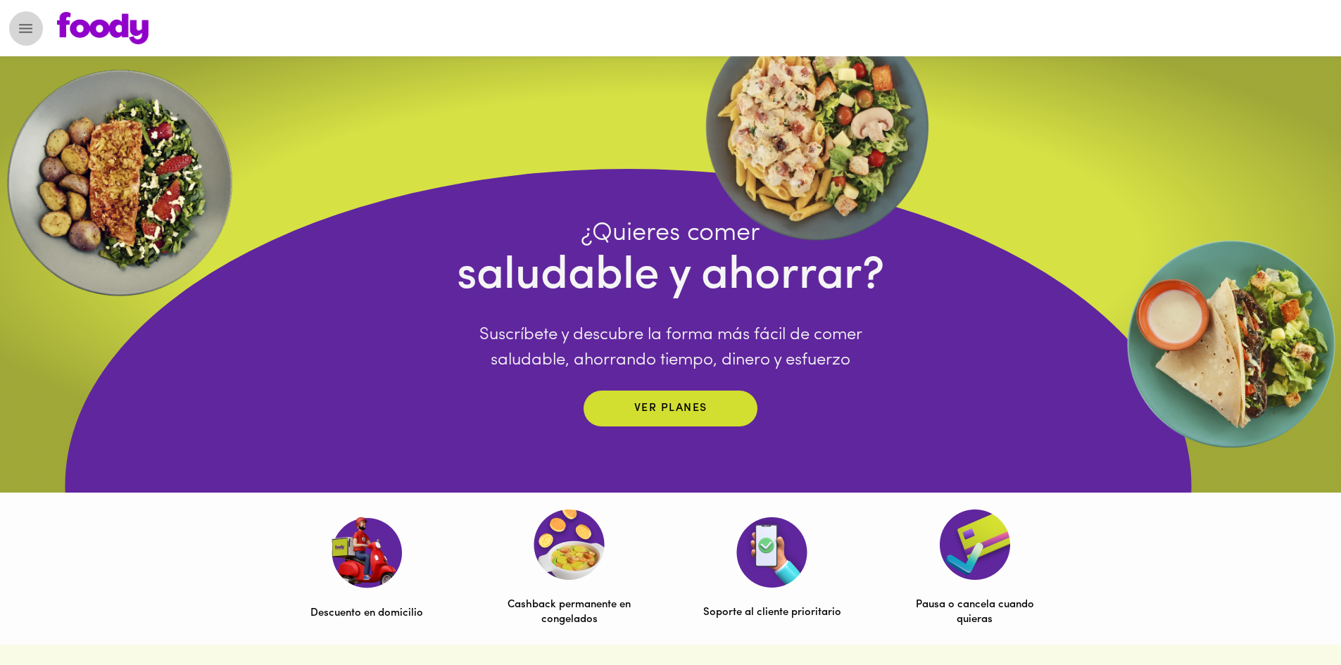
click at [29, 27] on icon "Menu" at bounding box center [26, 29] width 18 height 18
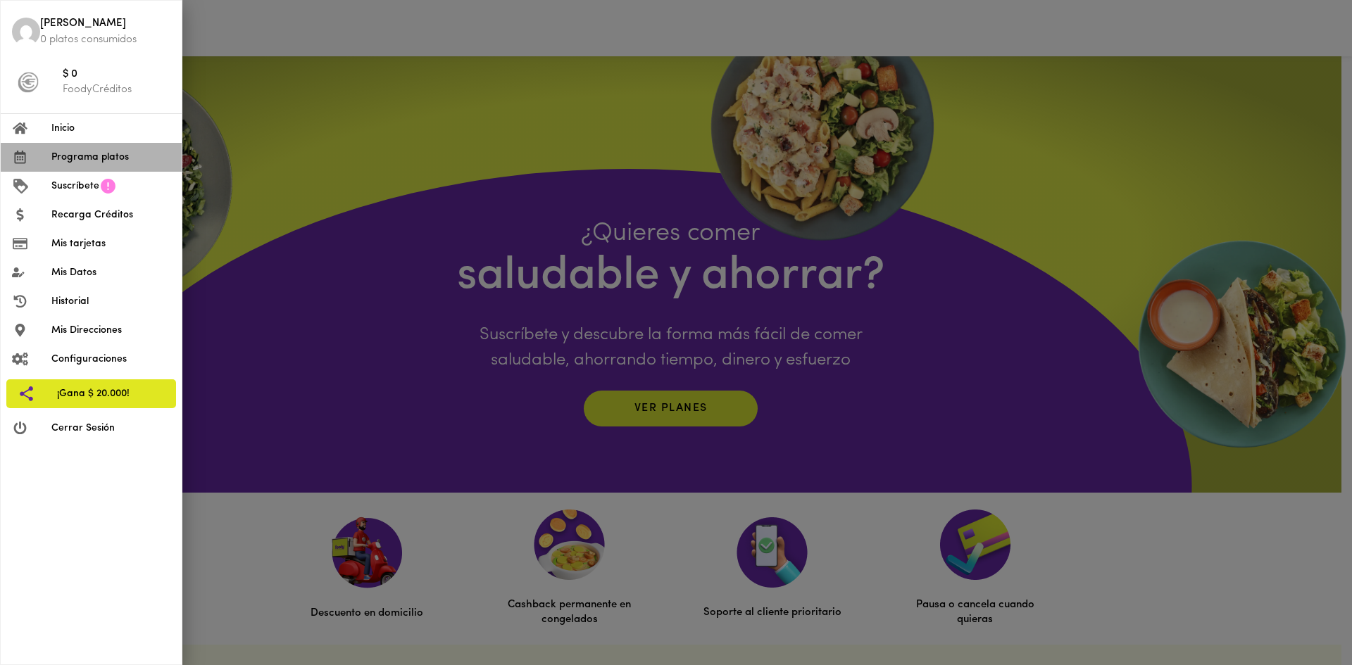
click at [83, 157] on span "Programa platos" at bounding box center [110, 157] width 119 height 15
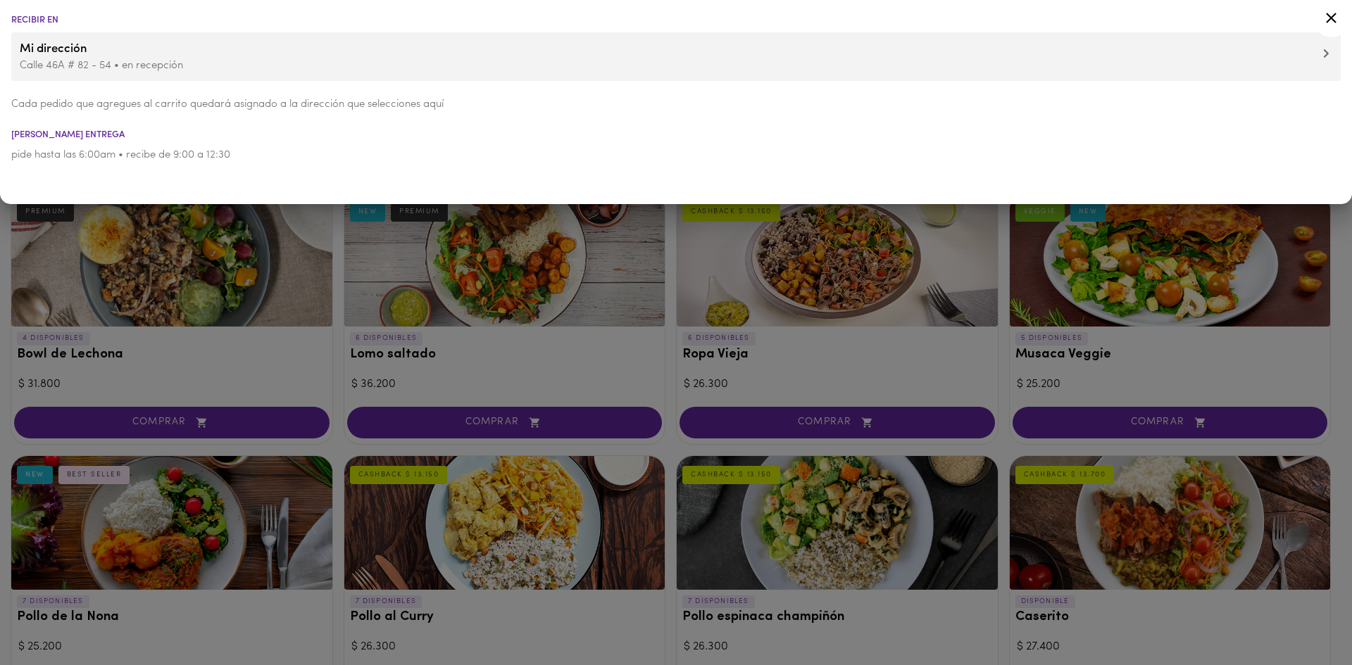
click at [1334, 19] on icon at bounding box center [1331, 18] width 18 height 18
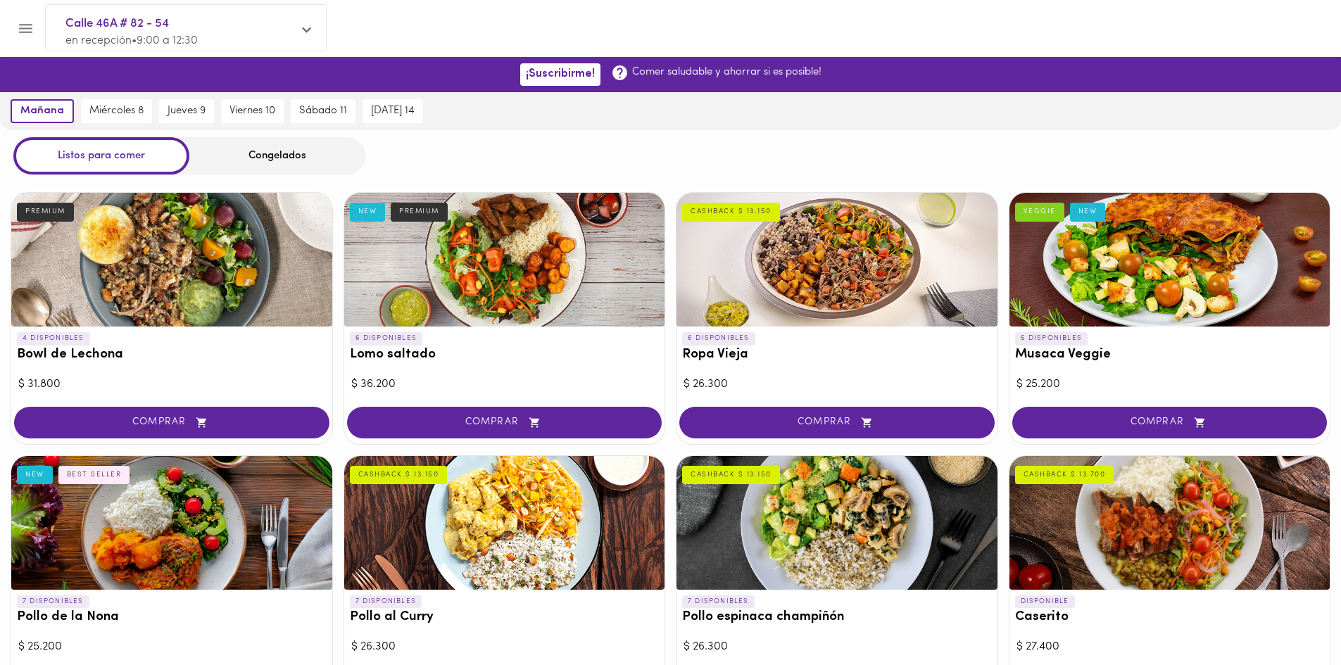
click at [275, 163] on div "Congelados" at bounding box center [277, 155] width 176 height 37
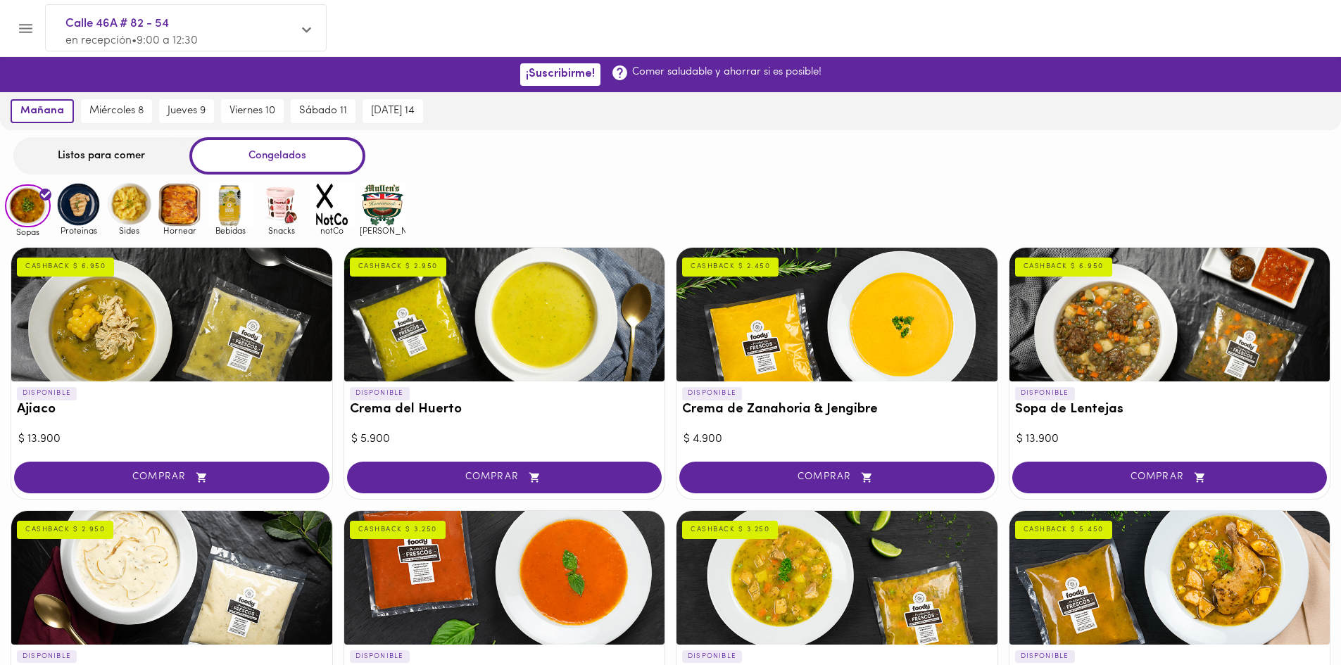
click at [84, 152] on div "Listos para comer" at bounding box center [101, 155] width 176 height 37
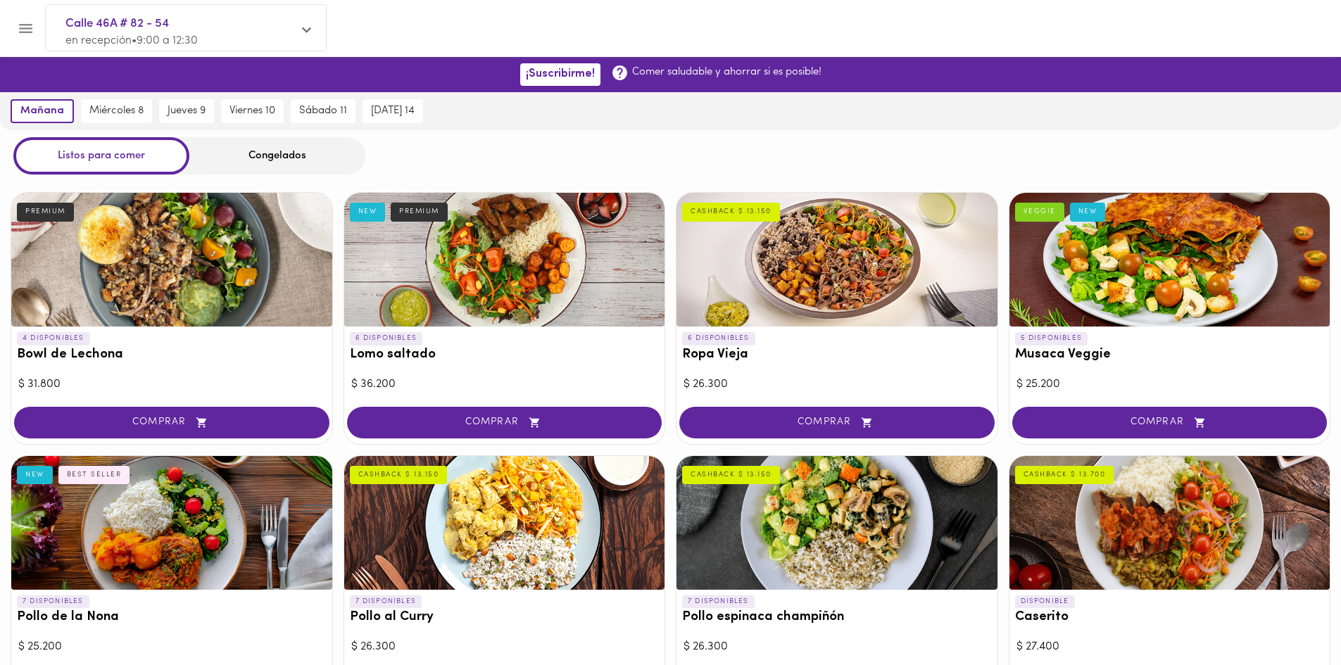
click at [275, 39] on p "en recepción • 9:00 a 12:30" at bounding box center [178, 41] width 227 height 16
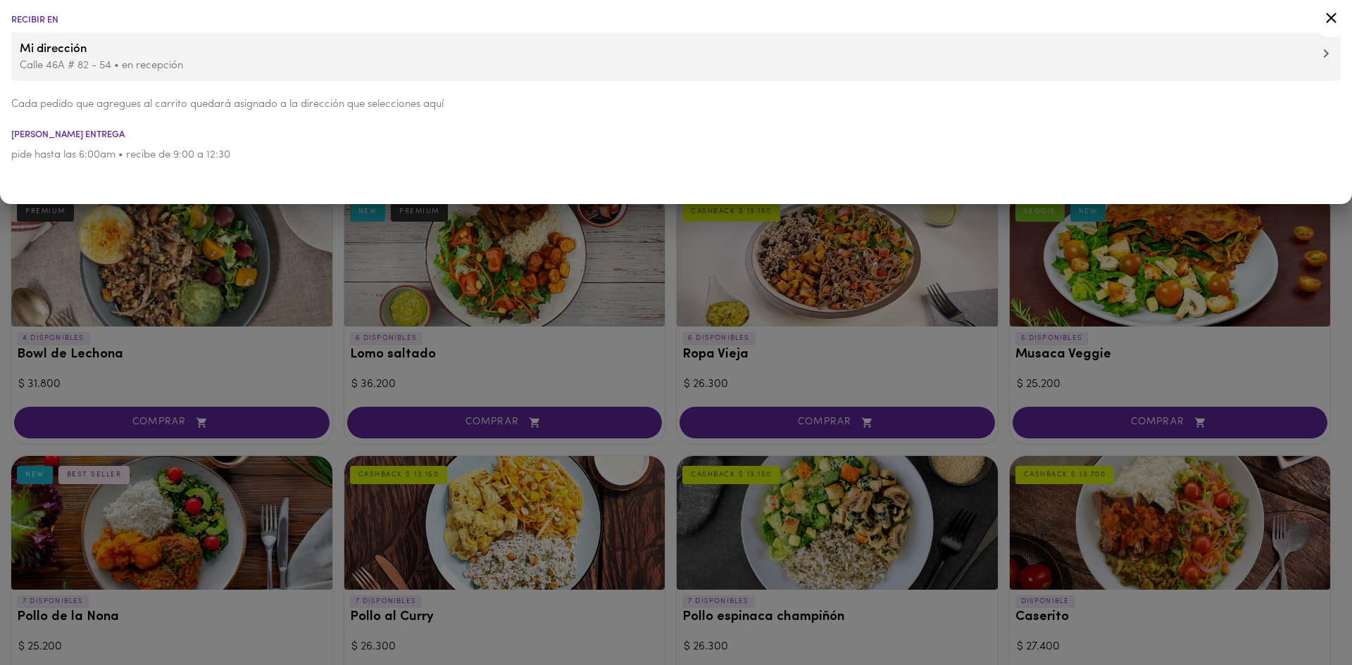
click at [1327, 15] on icon at bounding box center [1331, 18] width 18 height 18
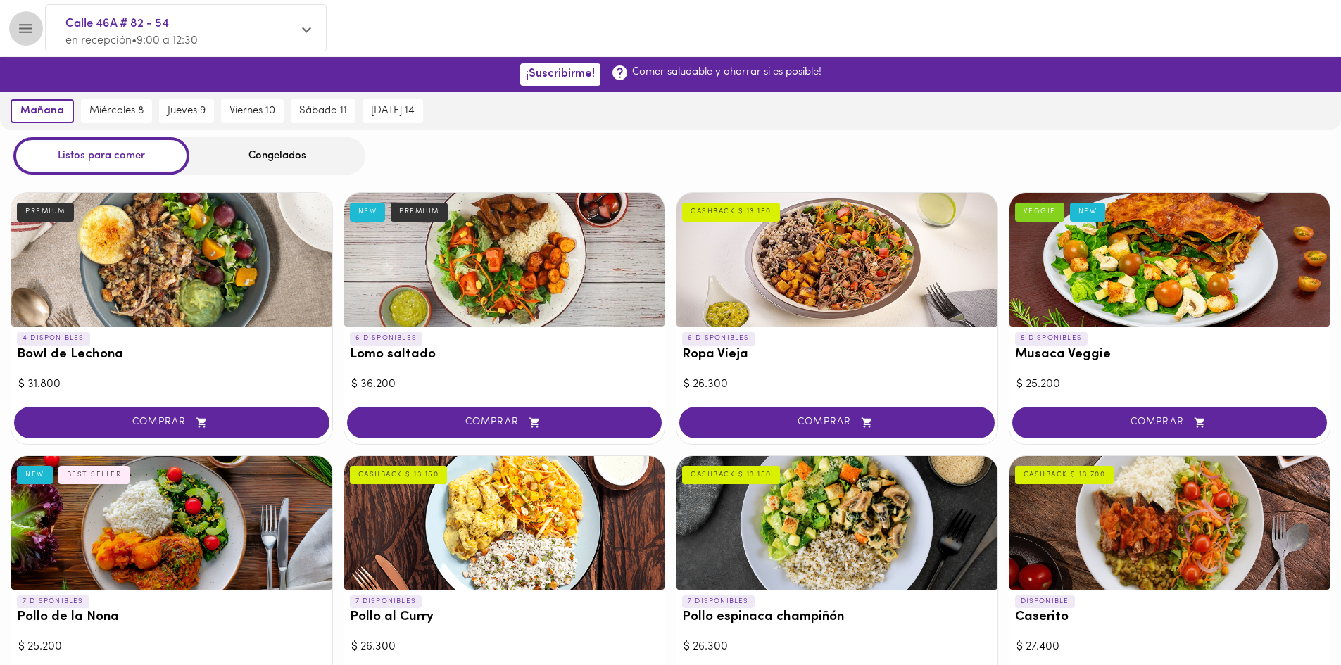
click at [35, 27] on button "Menu" at bounding box center [25, 28] width 35 height 35
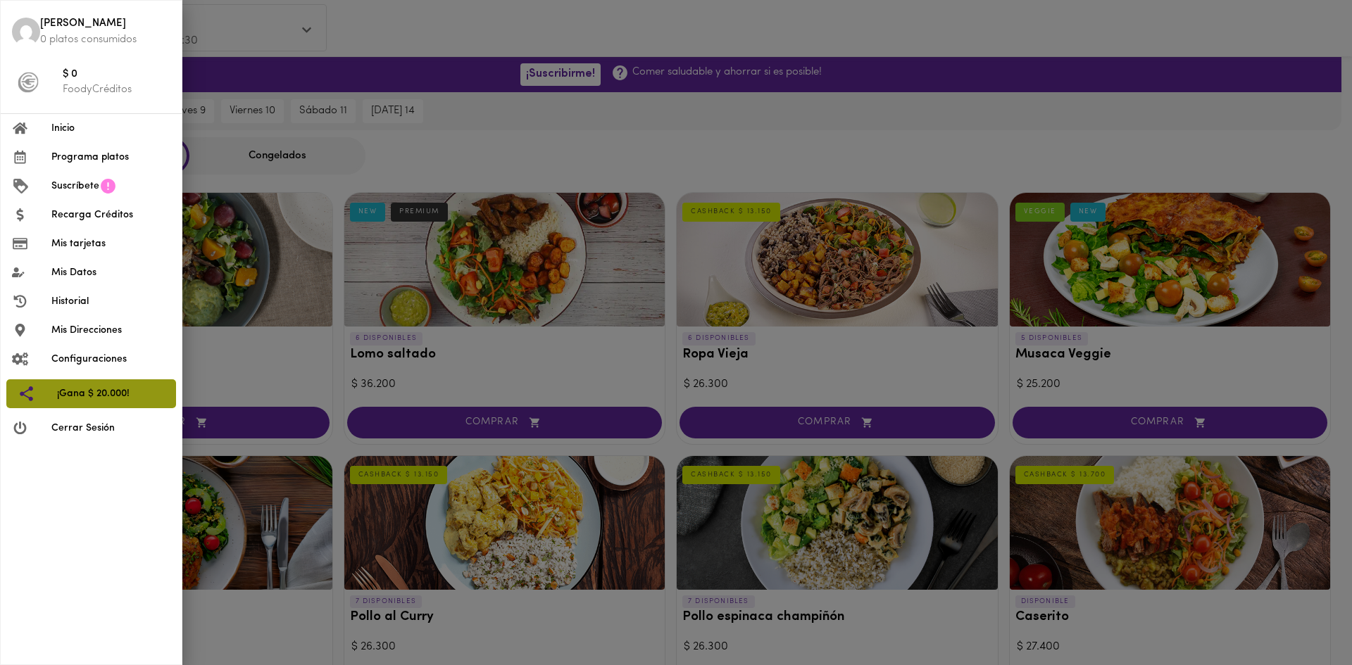
click at [86, 393] on span "¡Gana $ 20.000!" at bounding box center [111, 394] width 108 height 15
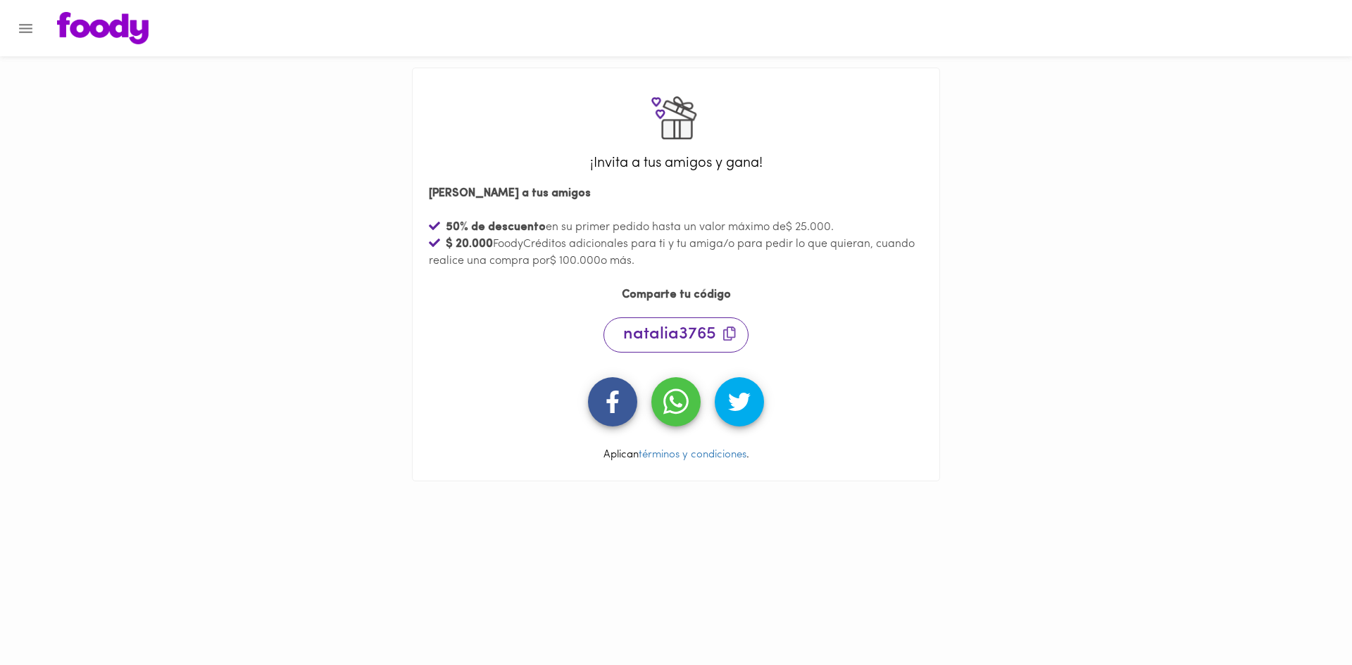
click at [437, 341] on div "¡Invita a tus amigos y gana! Dale a tus amigos 50 % de descuento en su primer p…" at bounding box center [676, 279] width 506 height 366
click at [37, 20] on button "Menu" at bounding box center [25, 28] width 35 height 35
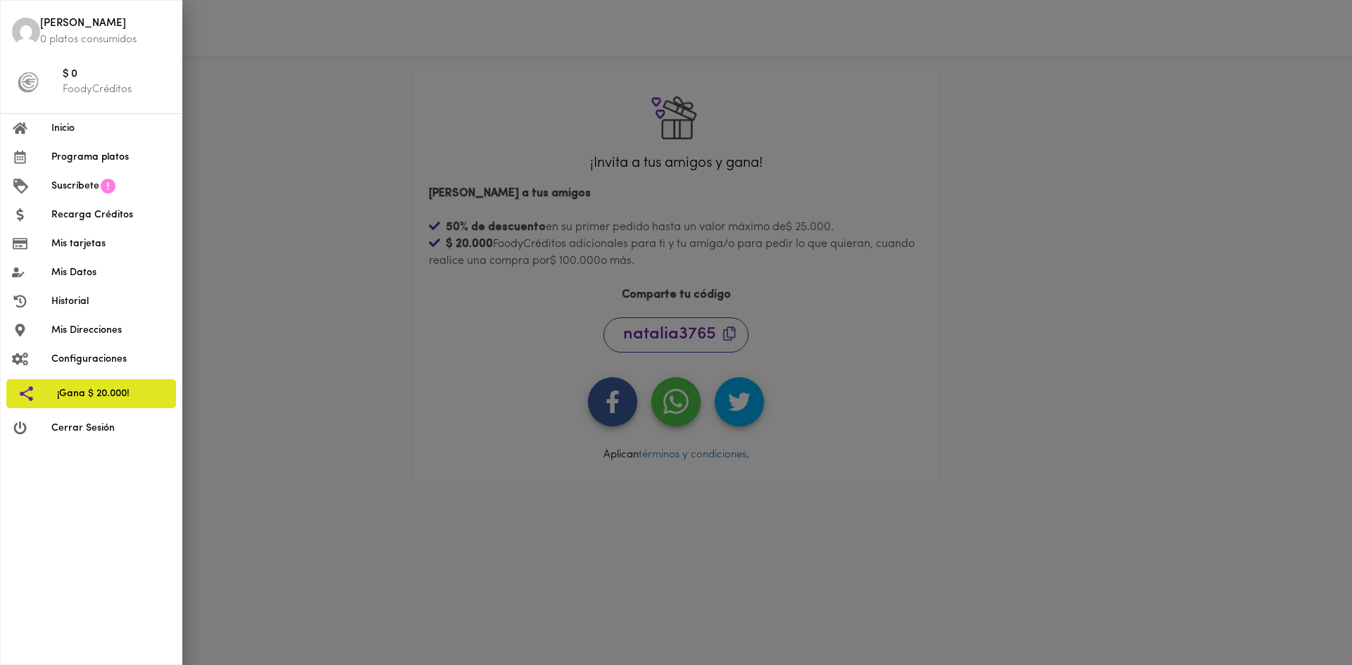
click at [82, 426] on span "Cerrar Sesión" at bounding box center [110, 428] width 119 height 15
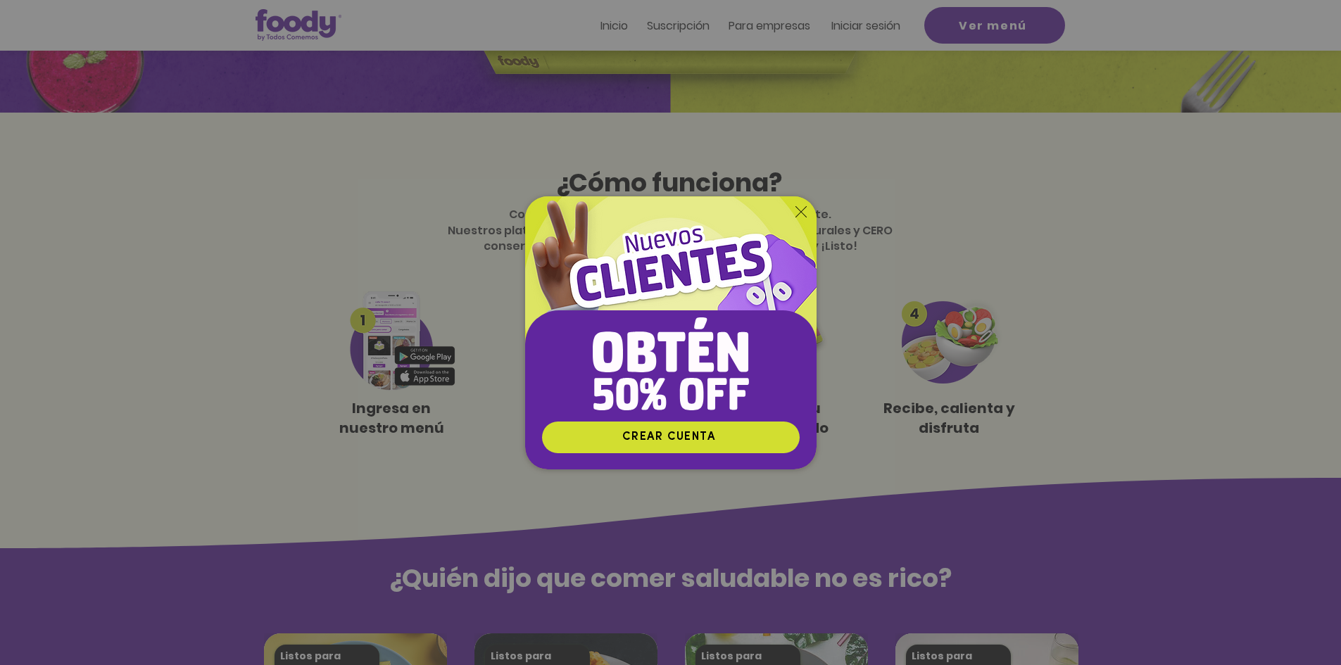
click at [661, 359] on icon "Nuevos suscriptores 50% off" at bounding box center [671, 364] width 156 height 93
click at [668, 433] on span "CREAR CUENTA" at bounding box center [668, 437] width 93 height 11
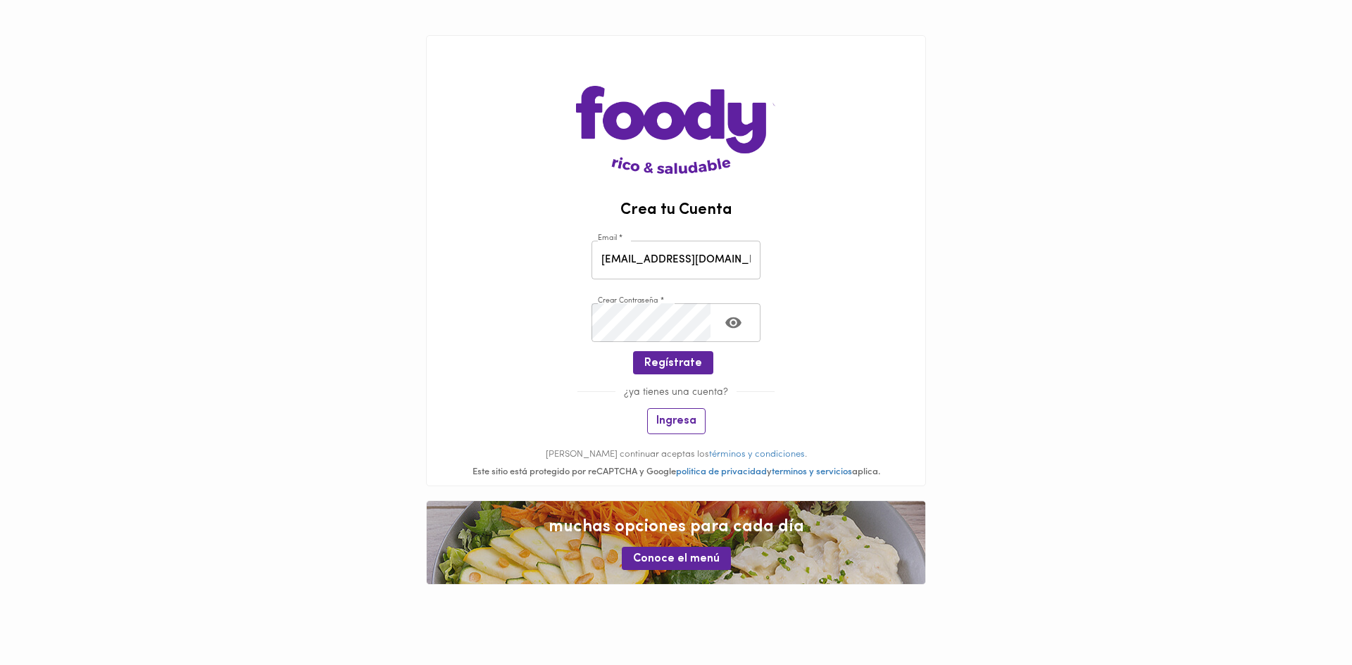
click at [672, 424] on span "Ingresa" at bounding box center [676, 421] width 40 height 13
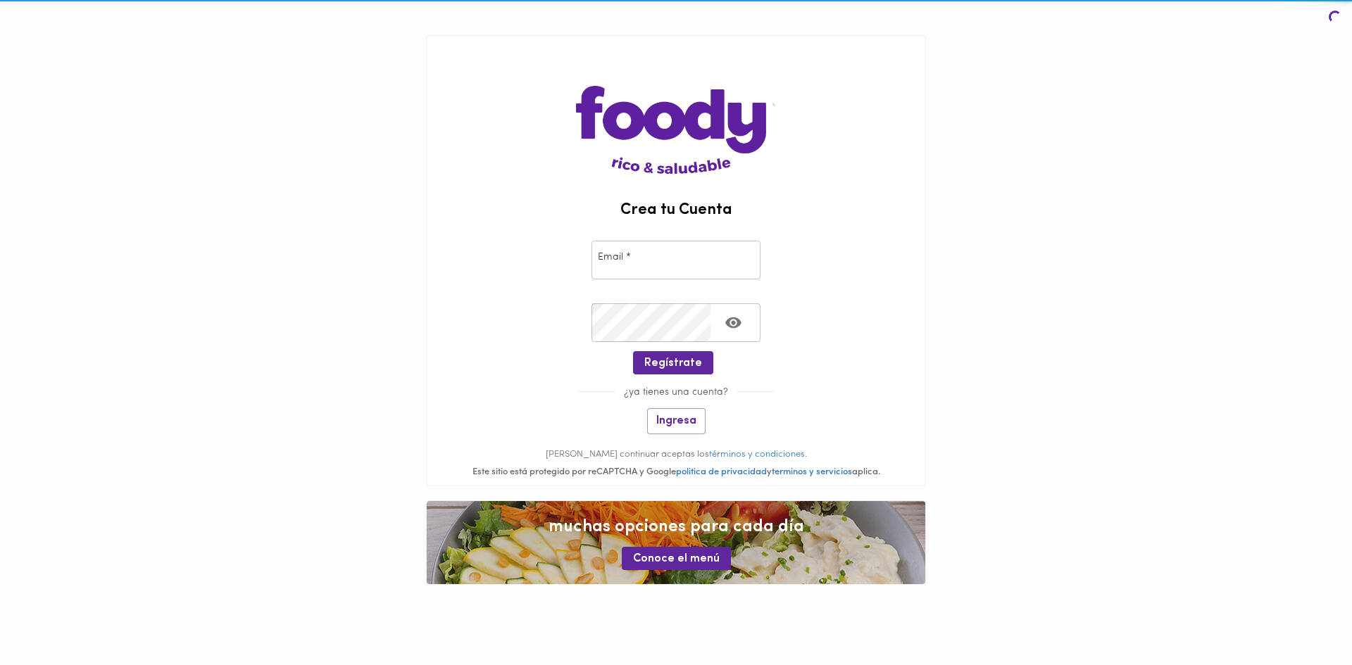
type input "[EMAIL_ADDRESS][DOMAIN_NAME]"
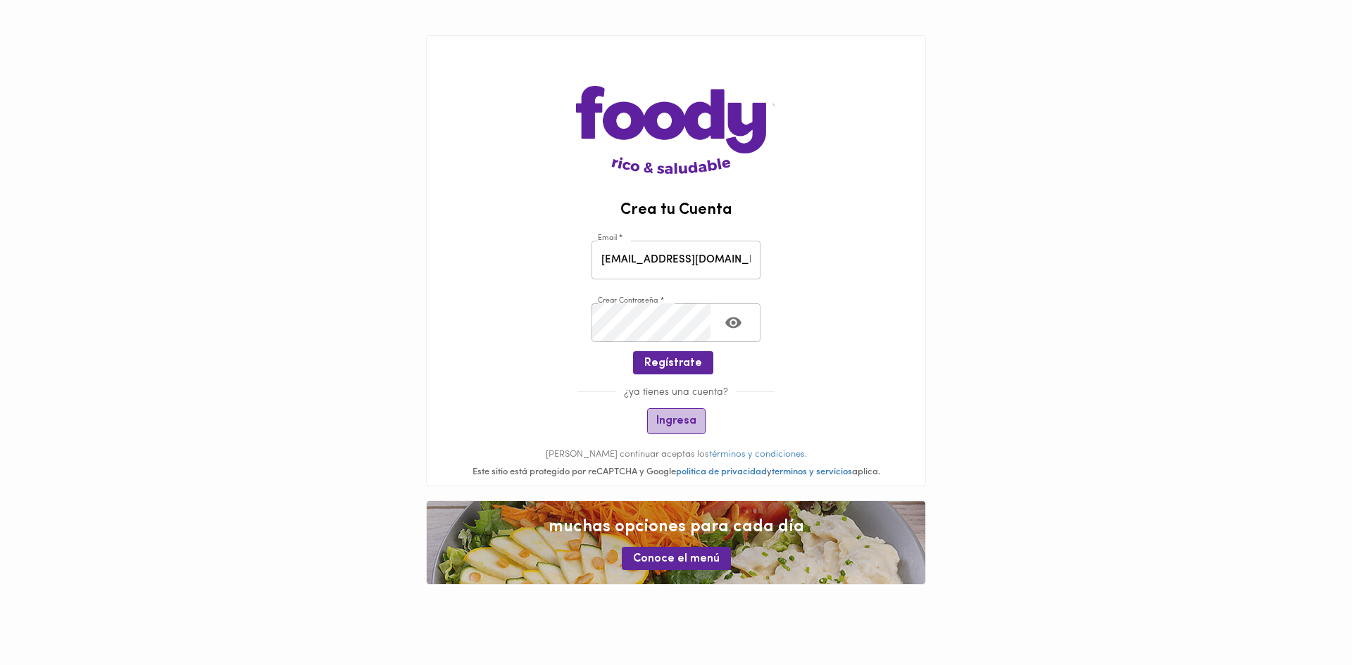
click at [683, 418] on span "Ingresa" at bounding box center [676, 421] width 40 height 13
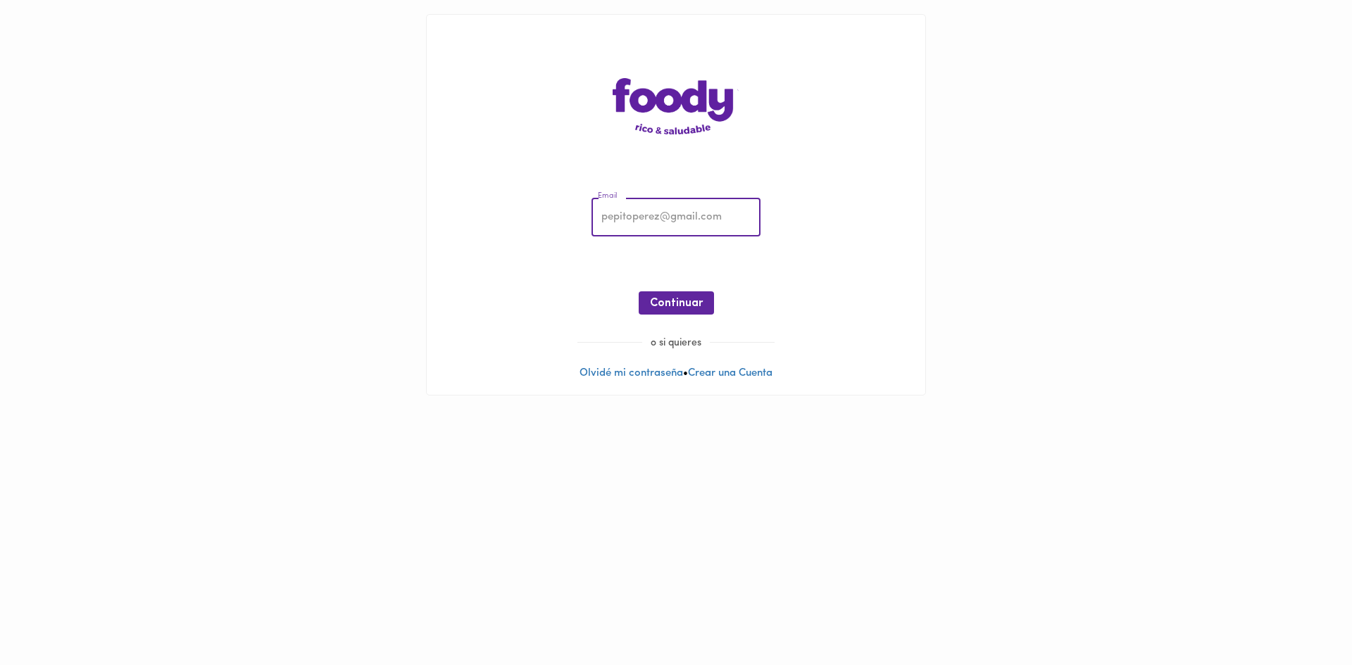
click at [667, 229] on input "email" at bounding box center [675, 218] width 169 height 39
type input "[EMAIL_ADDRESS][DOMAIN_NAME]"
click at [679, 290] on div "Email nfo_298@hotmail.com Email ¡Oops! Recuperar Clave Continuar" at bounding box center [676, 260] width 470 height 152
click at [682, 300] on span "Continuar" at bounding box center [676, 303] width 53 height 13
click at [684, 301] on span "Ingresar" at bounding box center [676, 303] width 44 height 13
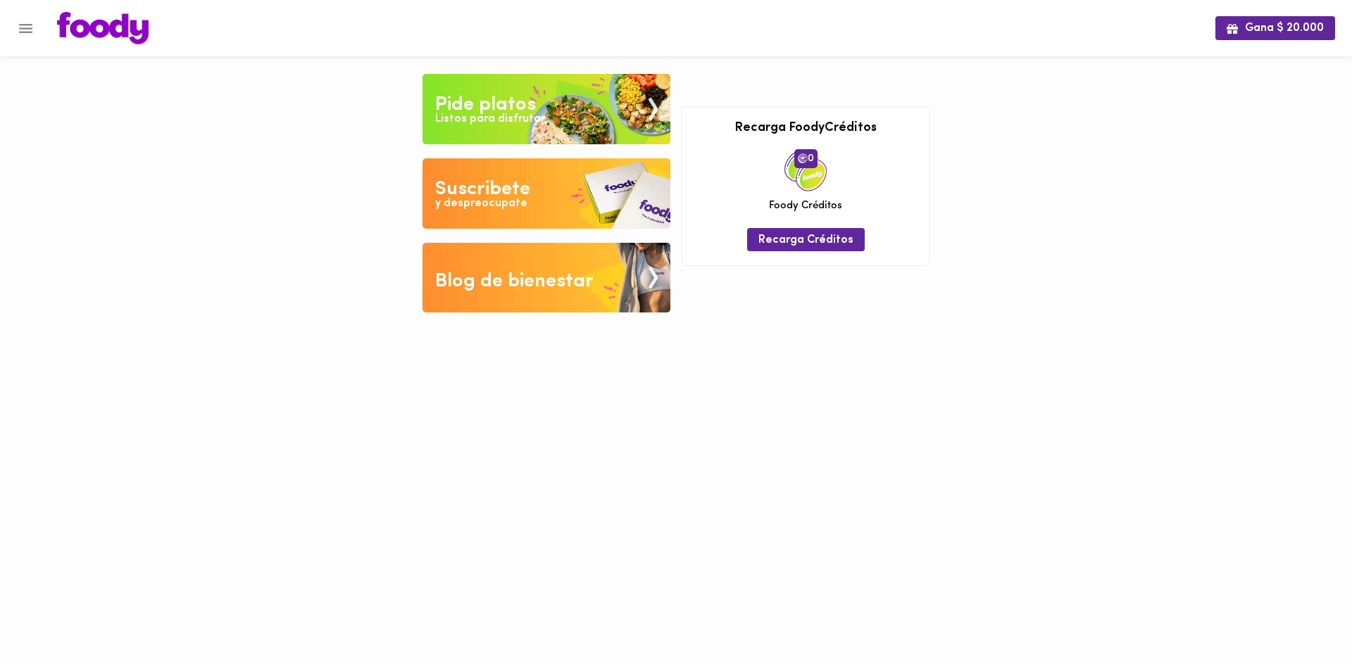
click at [492, 116] on div "Listos para disfrutar" at bounding box center [490, 119] width 110 height 16
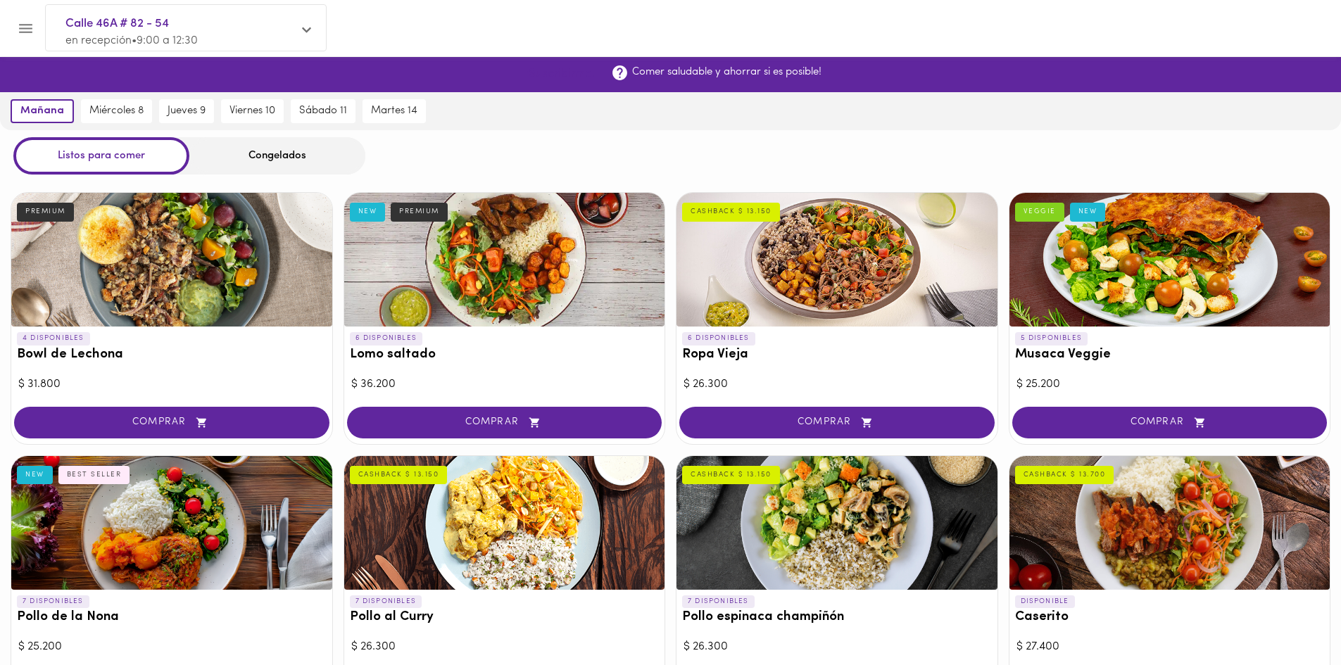
click at [568, 68] on span "¡Suscribirme!" at bounding box center [560, 74] width 69 height 13
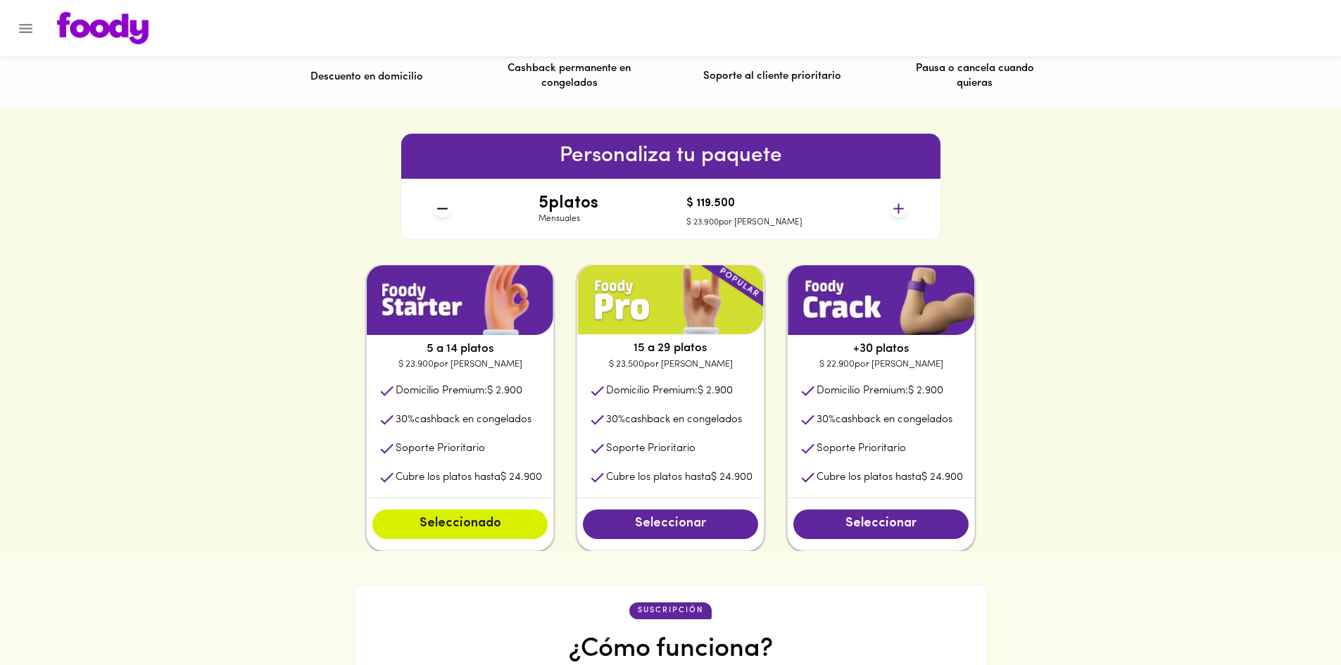
scroll to position [563, 0]
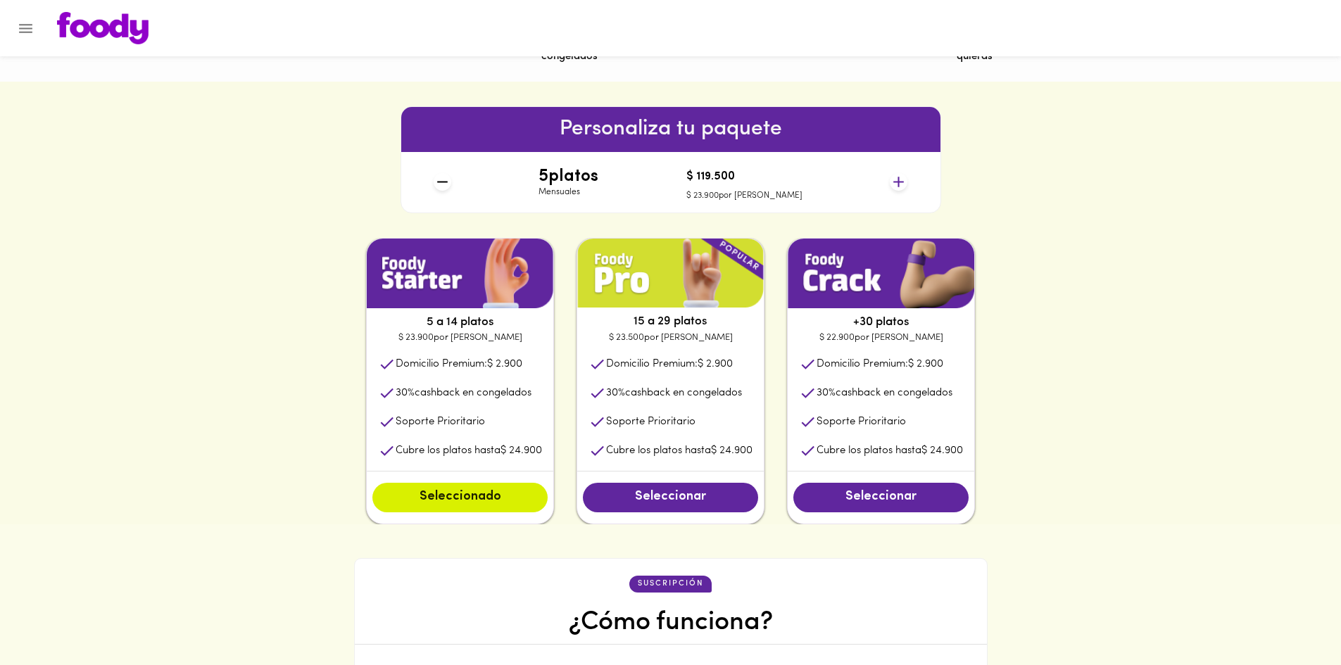
click at [903, 183] on icon at bounding box center [899, 182] width 18 height 18
click at [641, 506] on span "Seleccionar" at bounding box center [670, 497] width 147 height 15
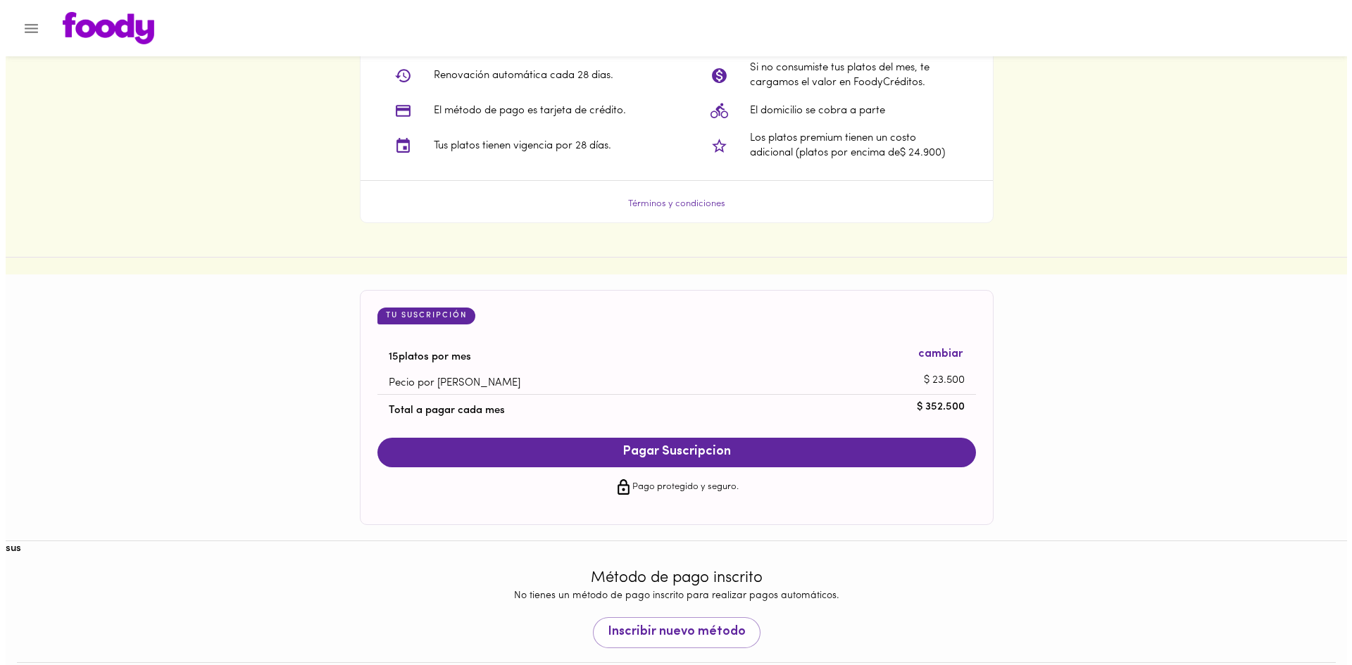
scroll to position [1193, 0]
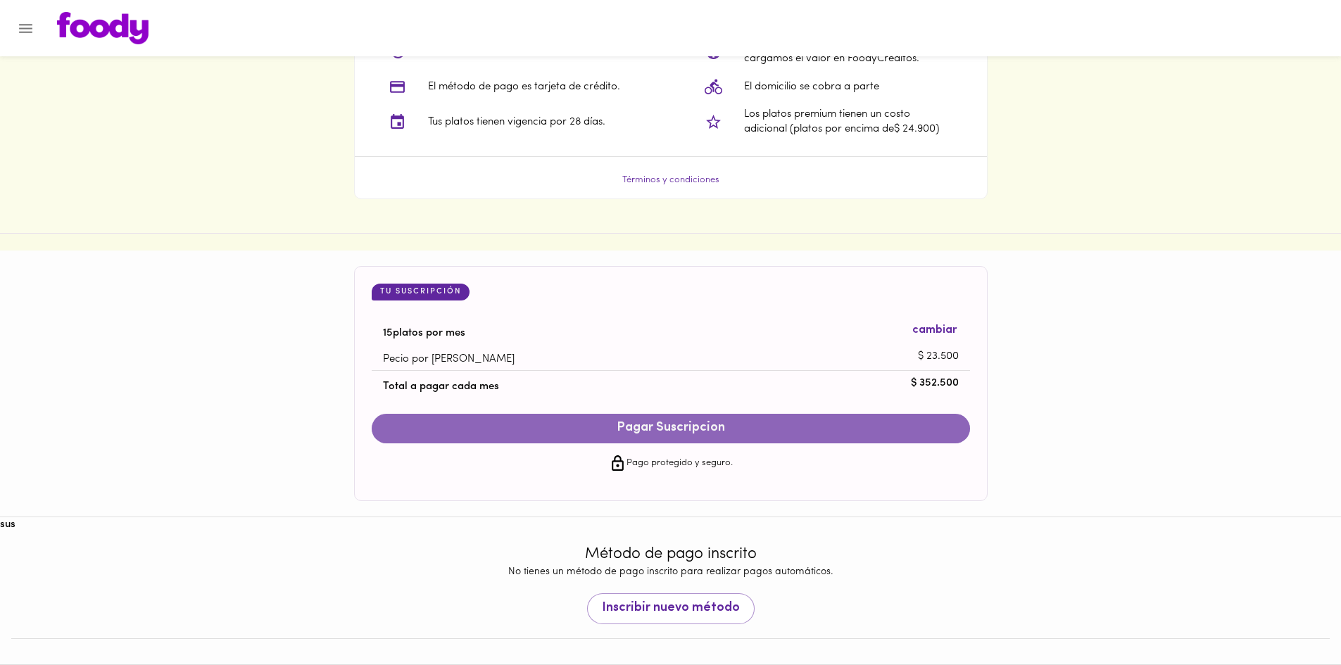
click at [680, 433] on span "Pagar Suscripcion" at bounding box center [671, 428] width 570 height 15
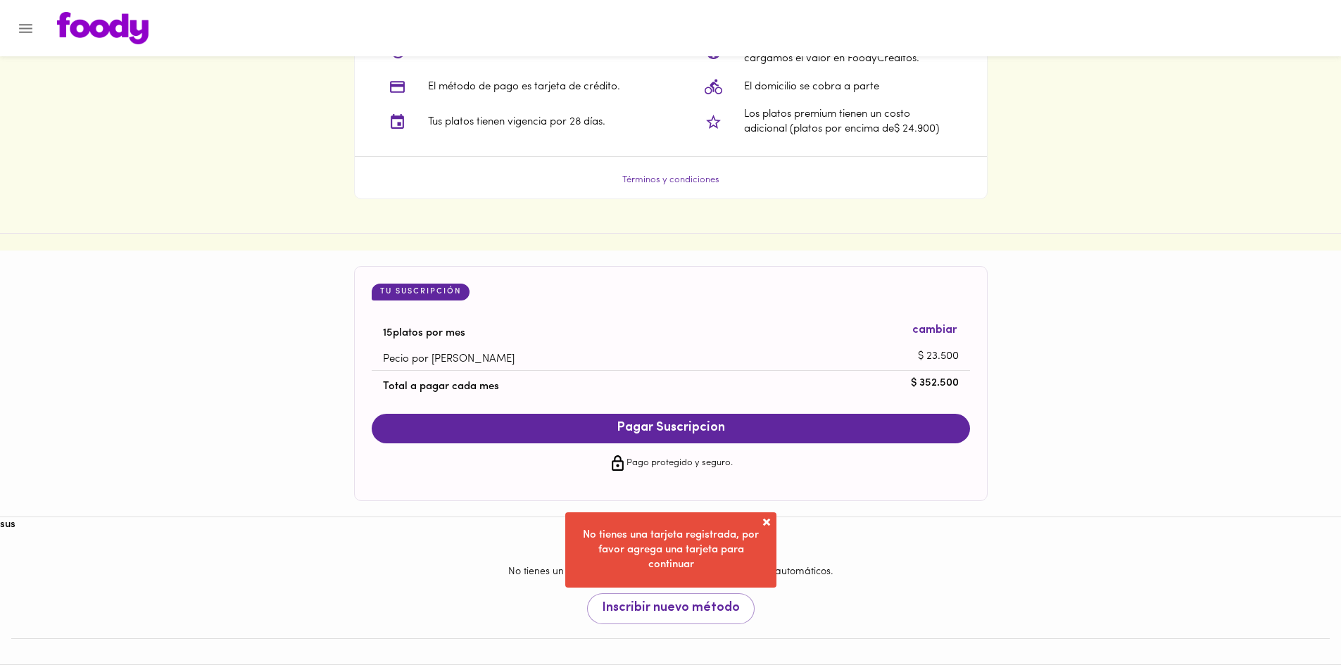
click at [765, 520] on span at bounding box center [767, 522] width 14 height 14
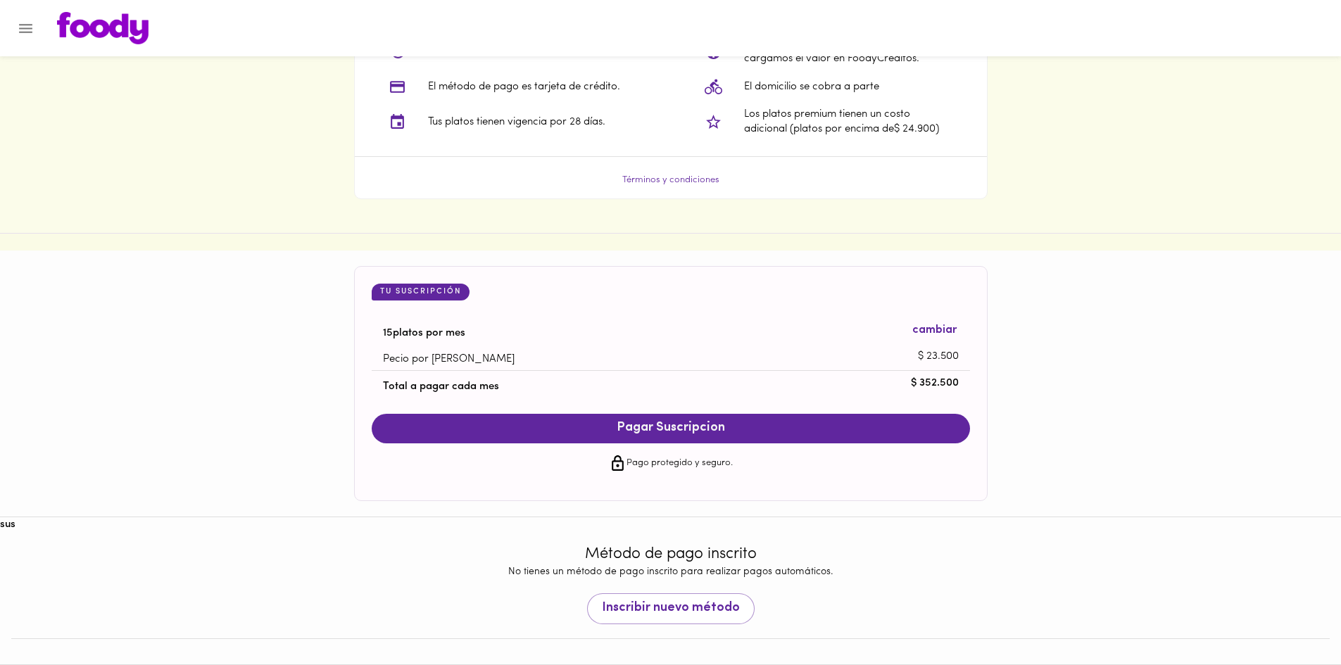
click at [702, 425] on span "Pagar Suscripcion" at bounding box center [671, 428] width 570 height 15
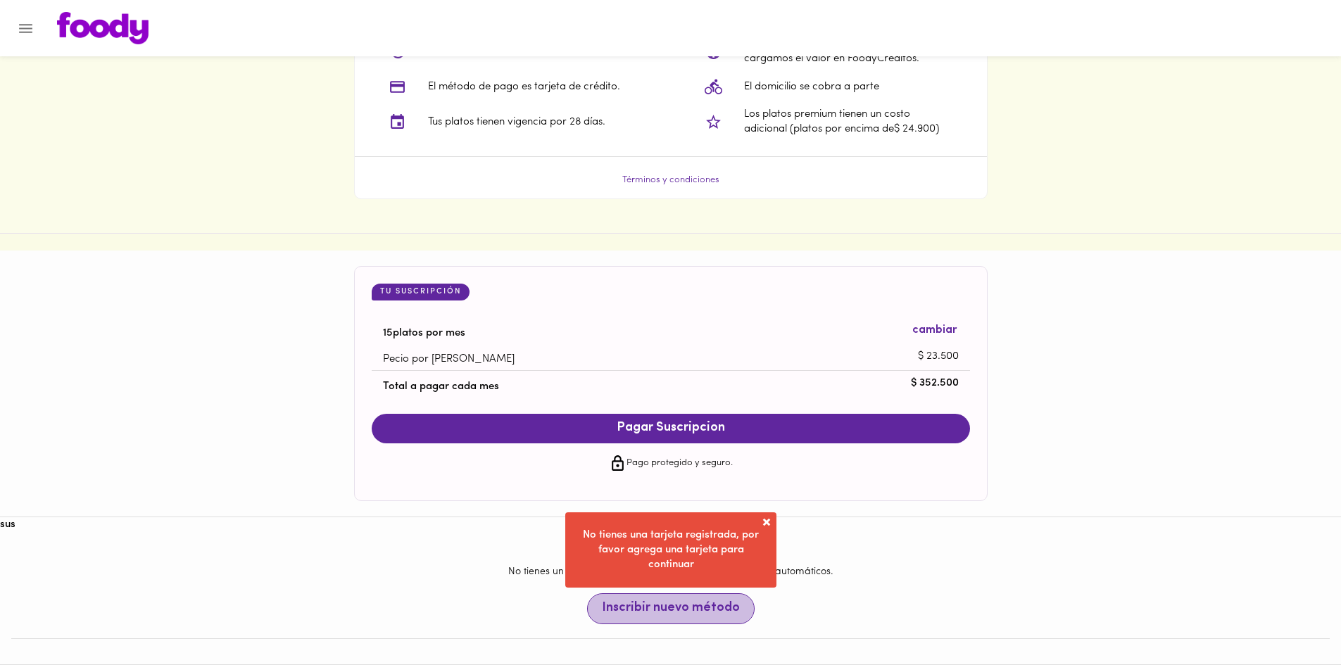
click at [677, 606] on span "Inscribir nuevo método" at bounding box center [671, 608] width 138 height 15
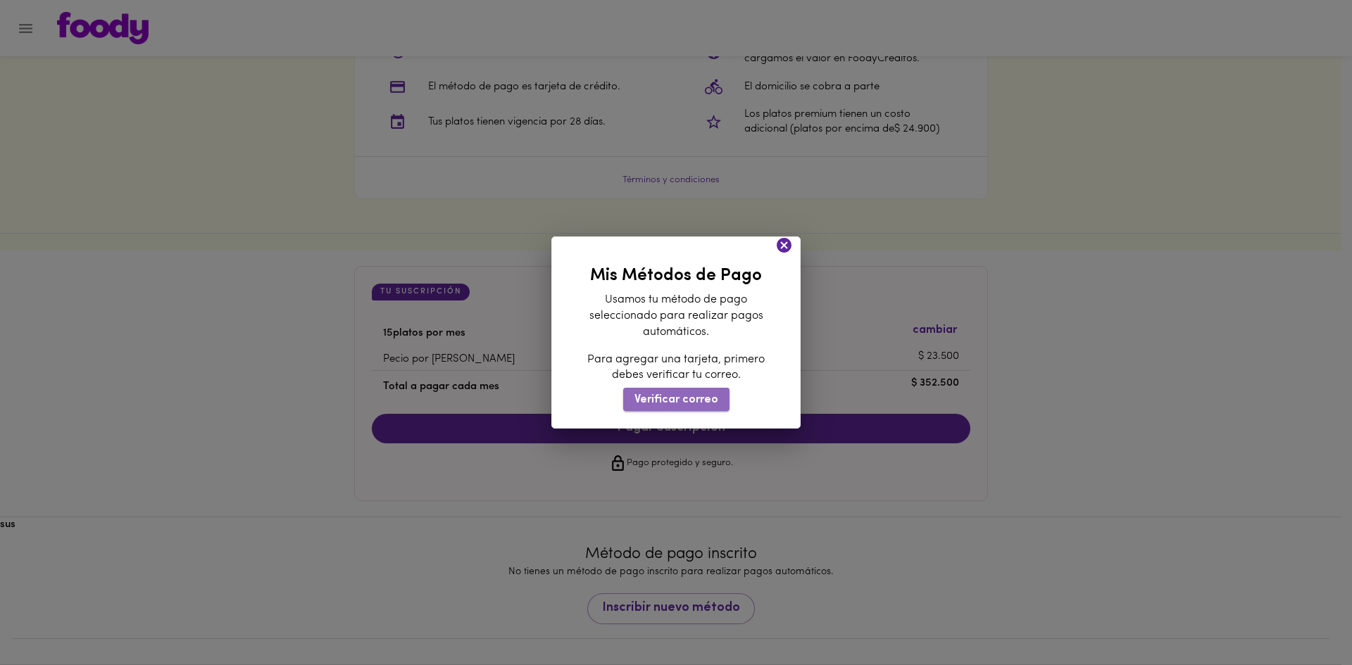
click at [689, 400] on span "Verificar correo" at bounding box center [676, 400] width 84 height 13
click at [694, 387] on div "Para agregar una tarjeta, primero debes verificar tu correo. Verificar correo" at bounding box center [675, 382] width 177 height 60
click at [688, 401] on span "Verificar correo" at bounding box center [676, 400] width 84 height 13
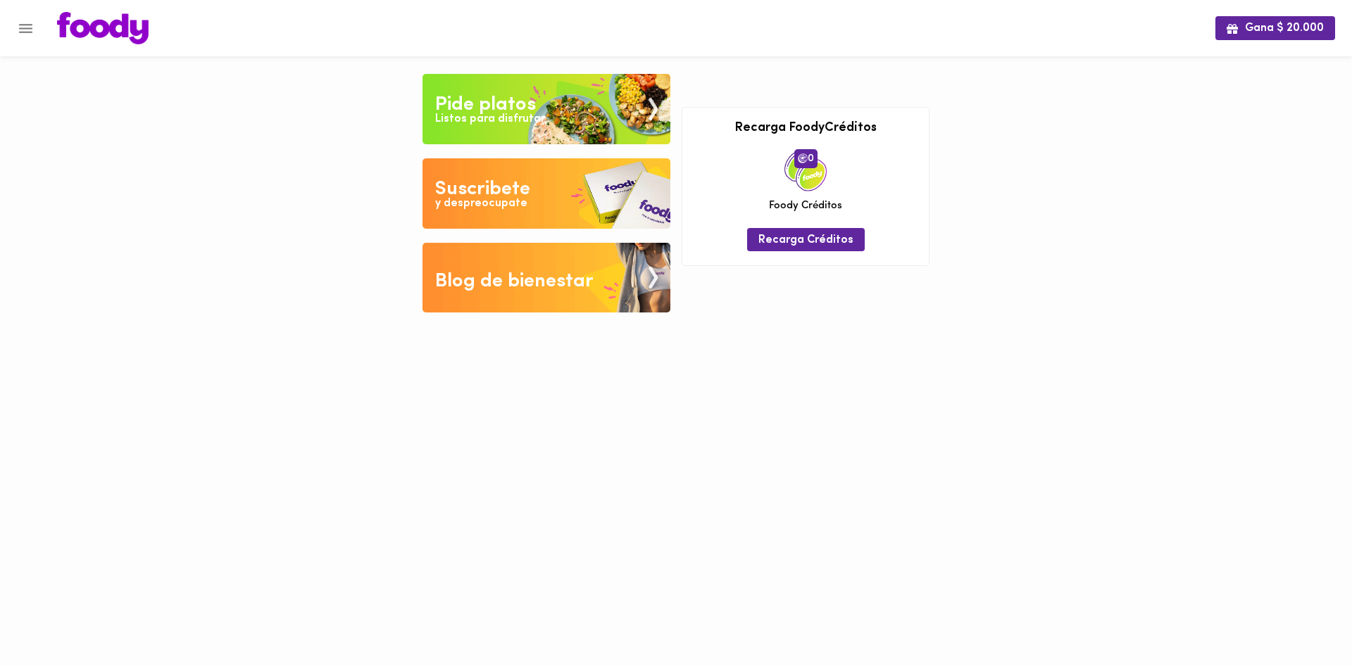
click at [487, 192] on div "Suscribete" at bounding box center [482, 189] width 95 height 28
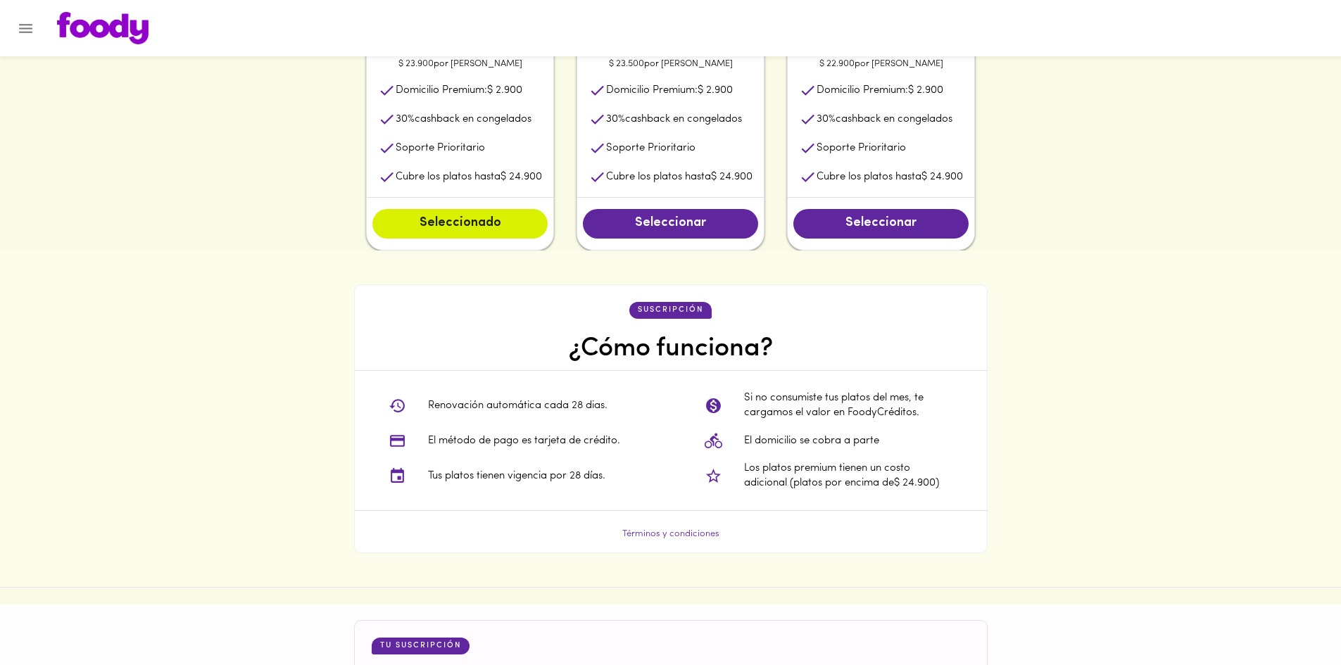
scroll to position [770, 0]
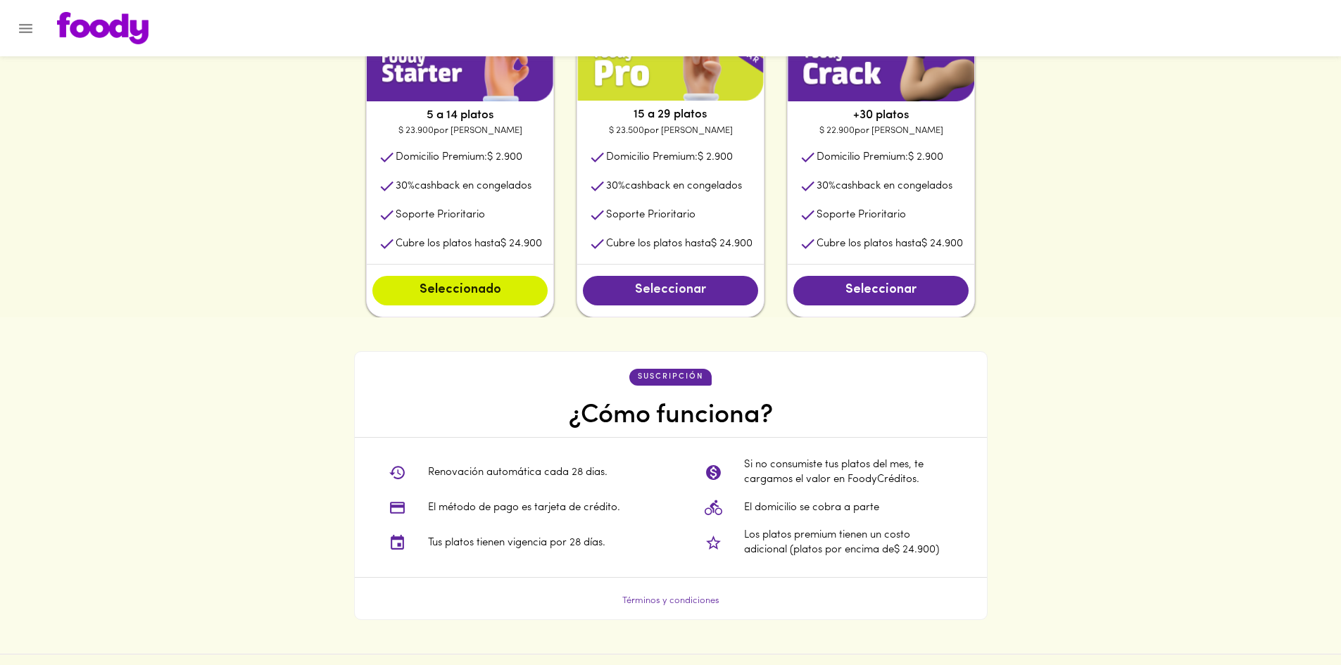
click at [687, 294] on span "Seleccionar" at bounding box center [670, 290] width 147 height 15
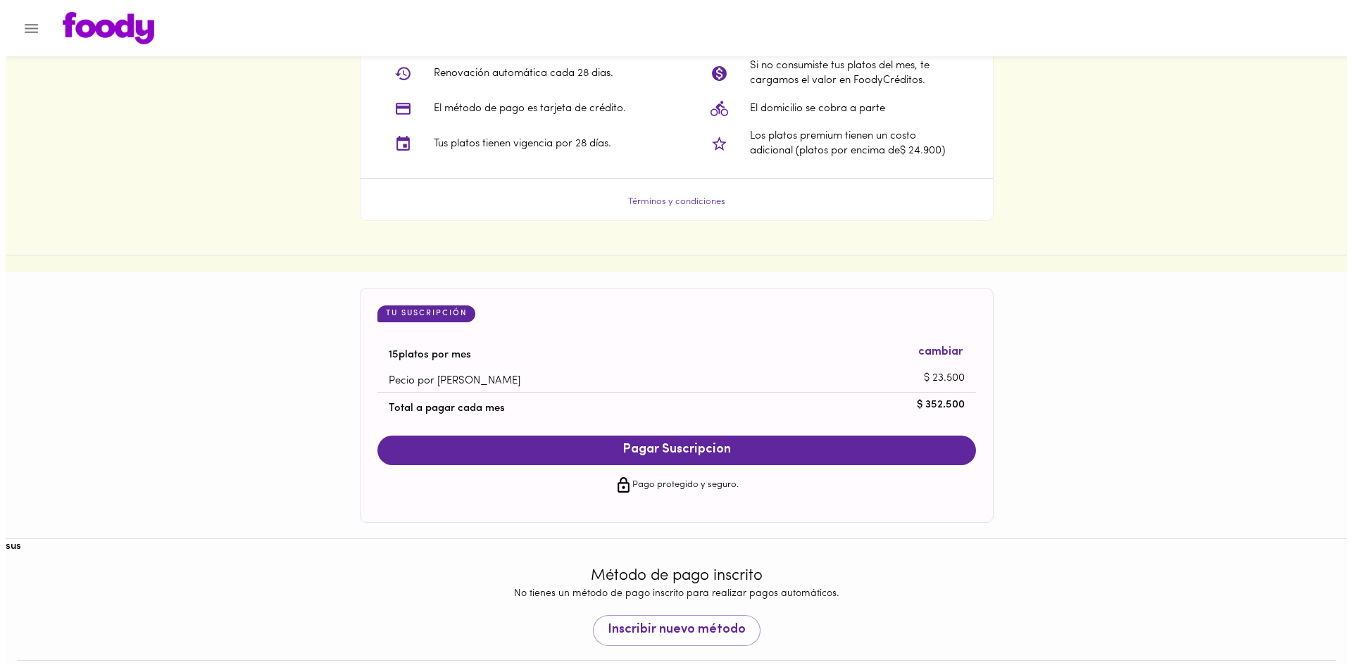
scroll to position [1193, 0]
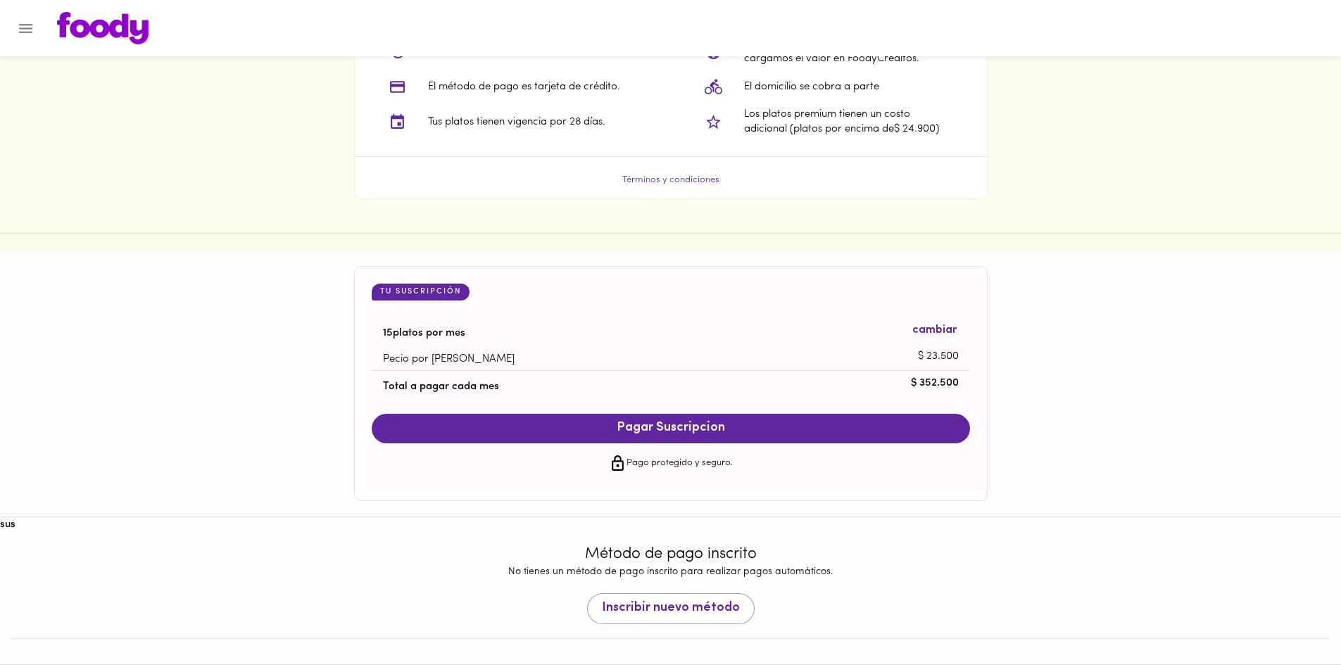
click at [651, 426] on span "Pagar Suscripcion" at bounding box center [671, 428] width 570 height 15
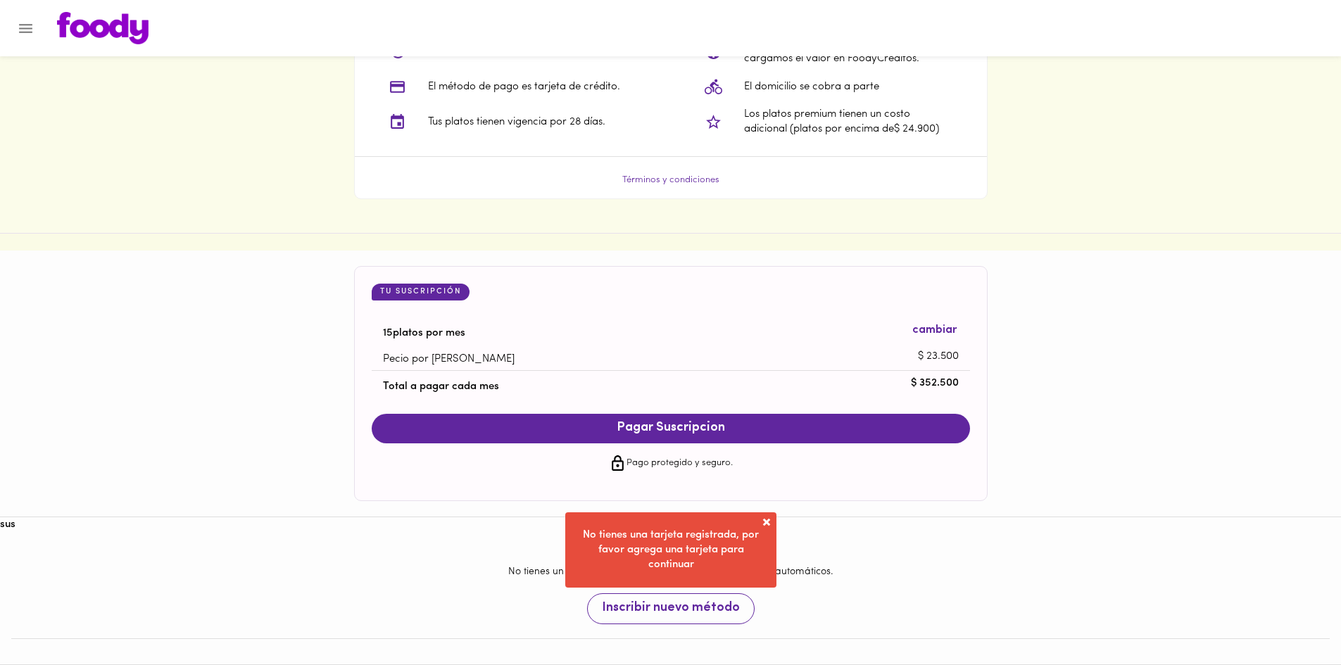
click at [715, 620] on button "Inscribir nuevo método" at bounding box center [671, 609] width 168 height 31
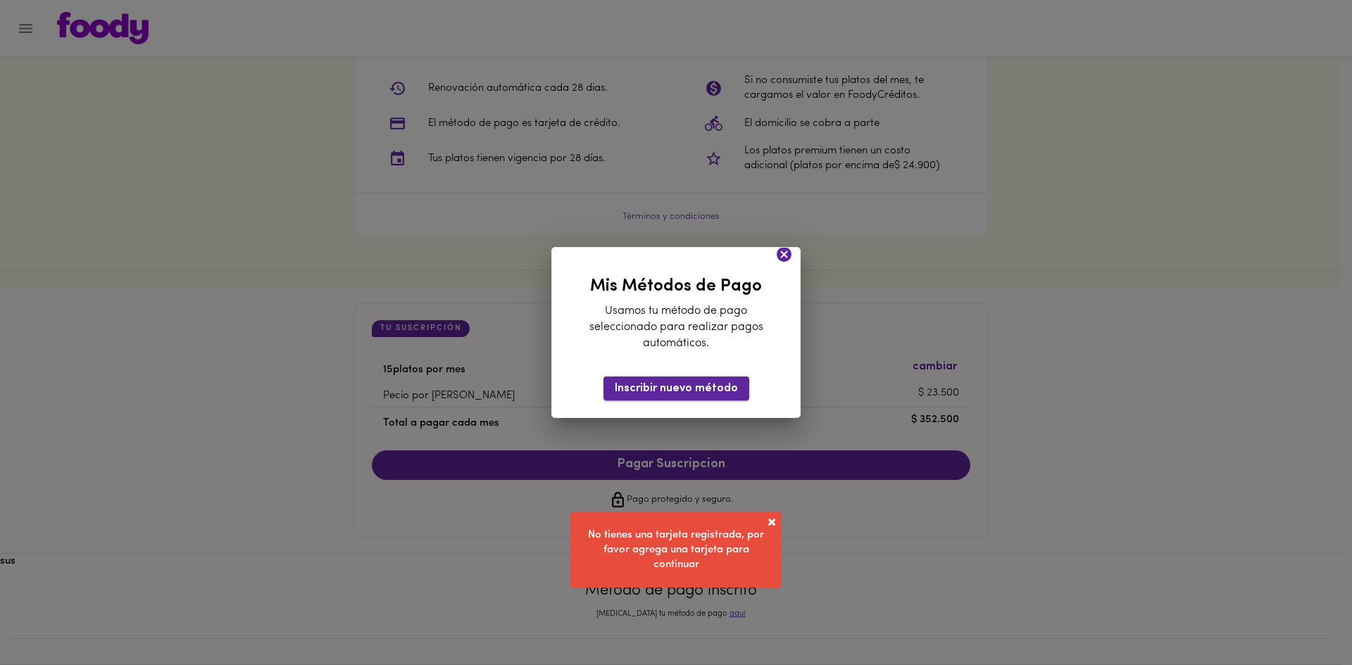
scroll to position [1157, 0]
click at [690, 391] on span "Inscribir nuevo método" at bounding box center [676, 388] width 123 height 13
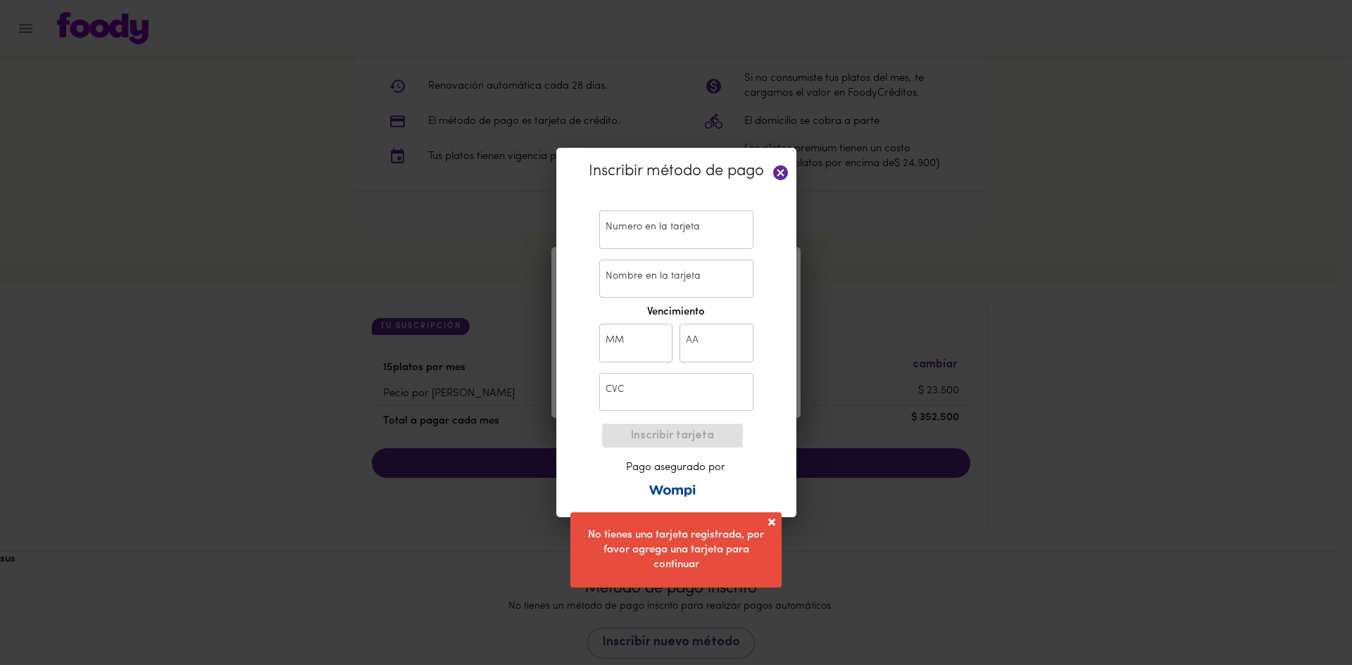
click at [641, 234] on input "text" at bounding box center [676, 230] width 154 height 39
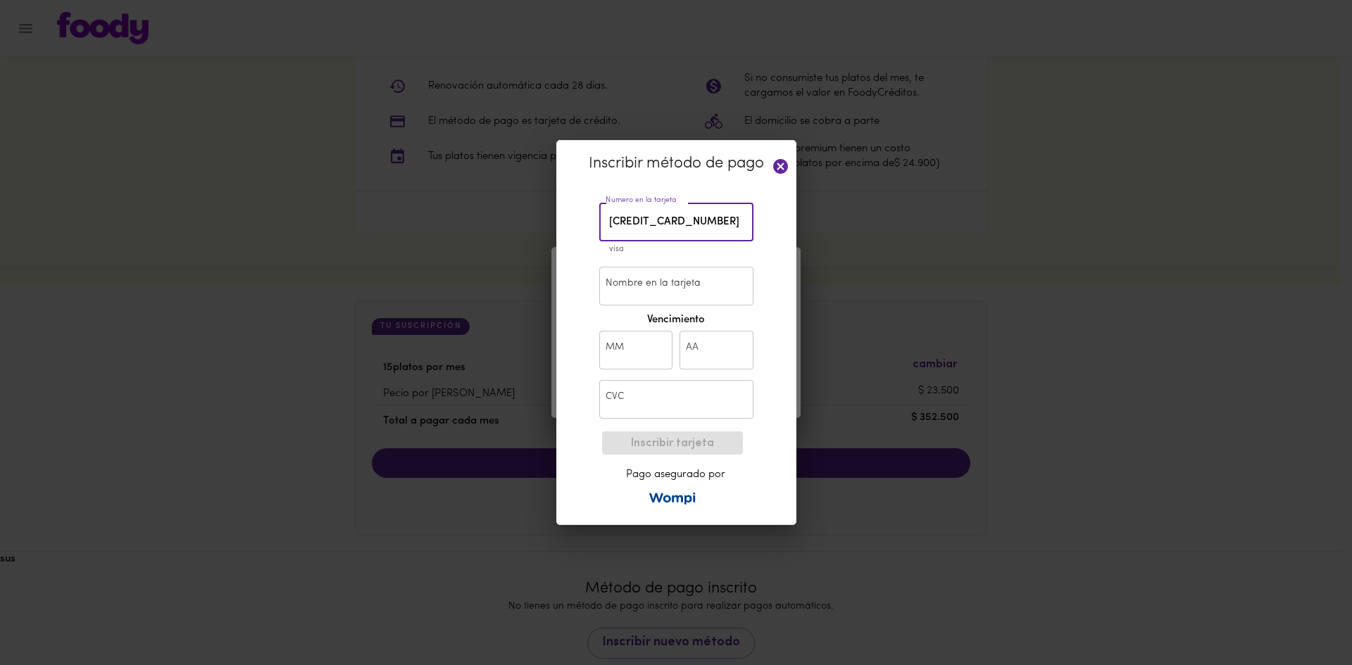
type input "[CREDIT_CARD_NUMBER]"
click at [778, 165] on icon at bounding box center [781, 167] width 18 height 18
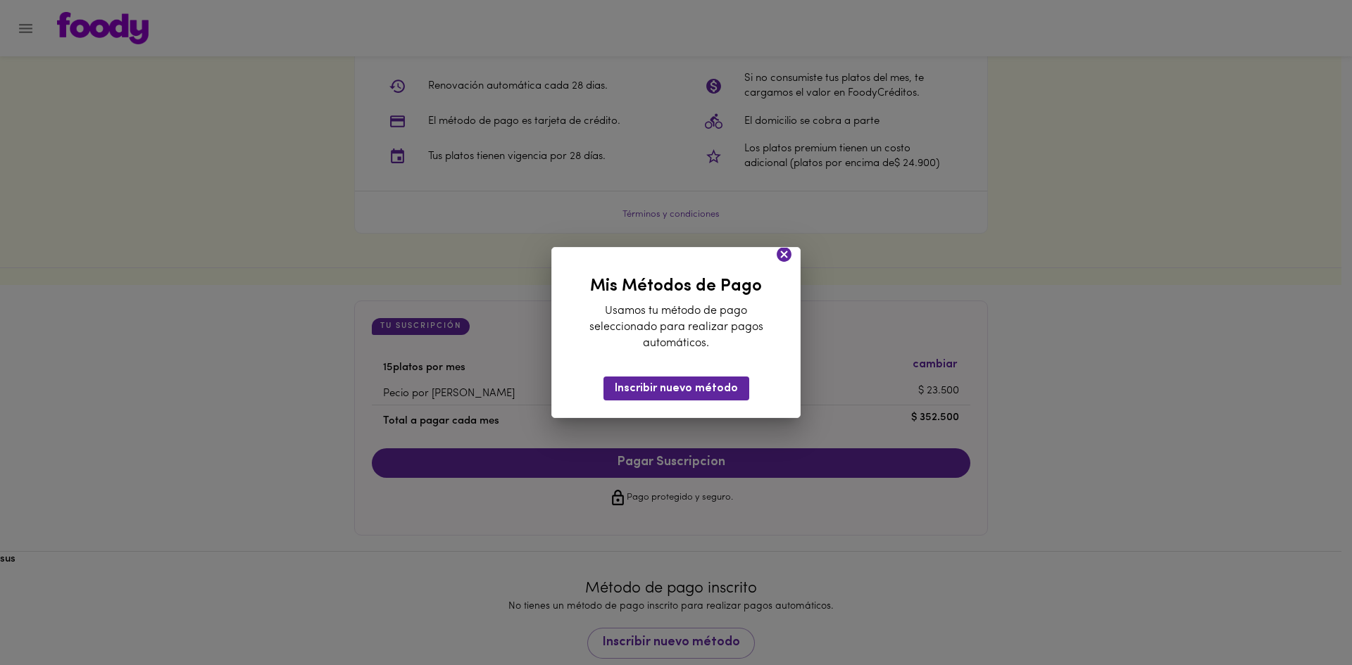
click at [790, 258] on icon at bounding box center [784, 254] width 15 height 15
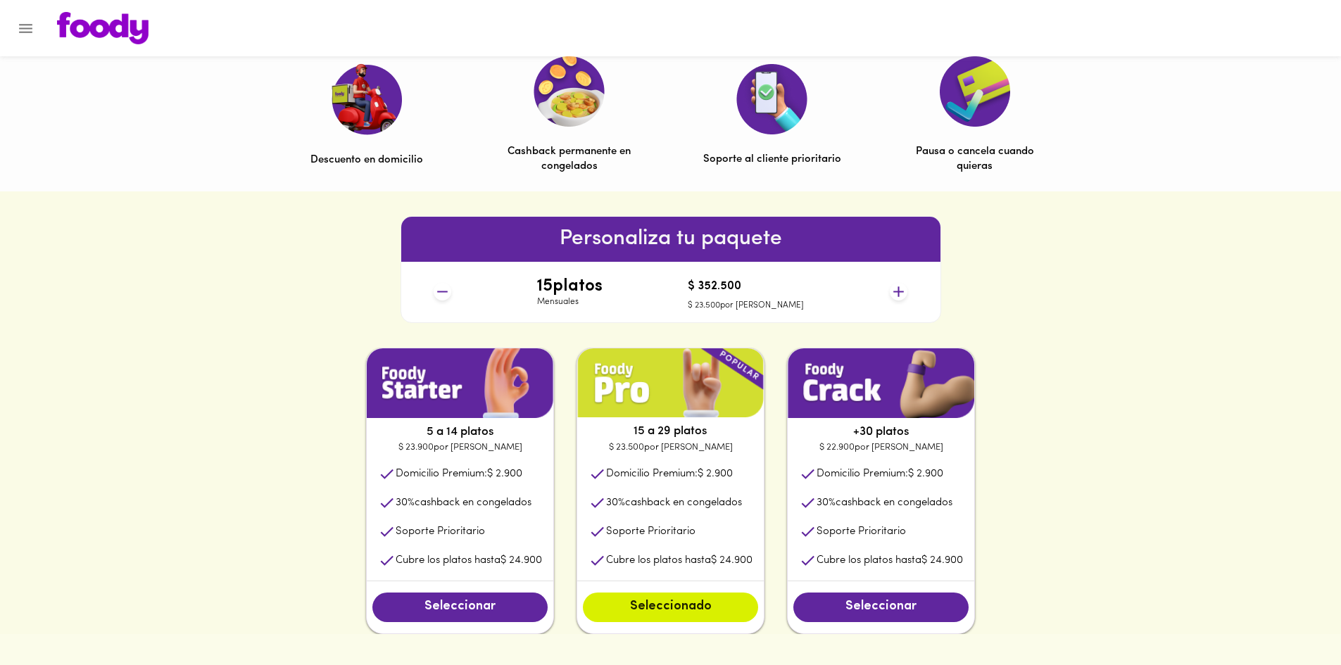
scroll to position [0, 0]
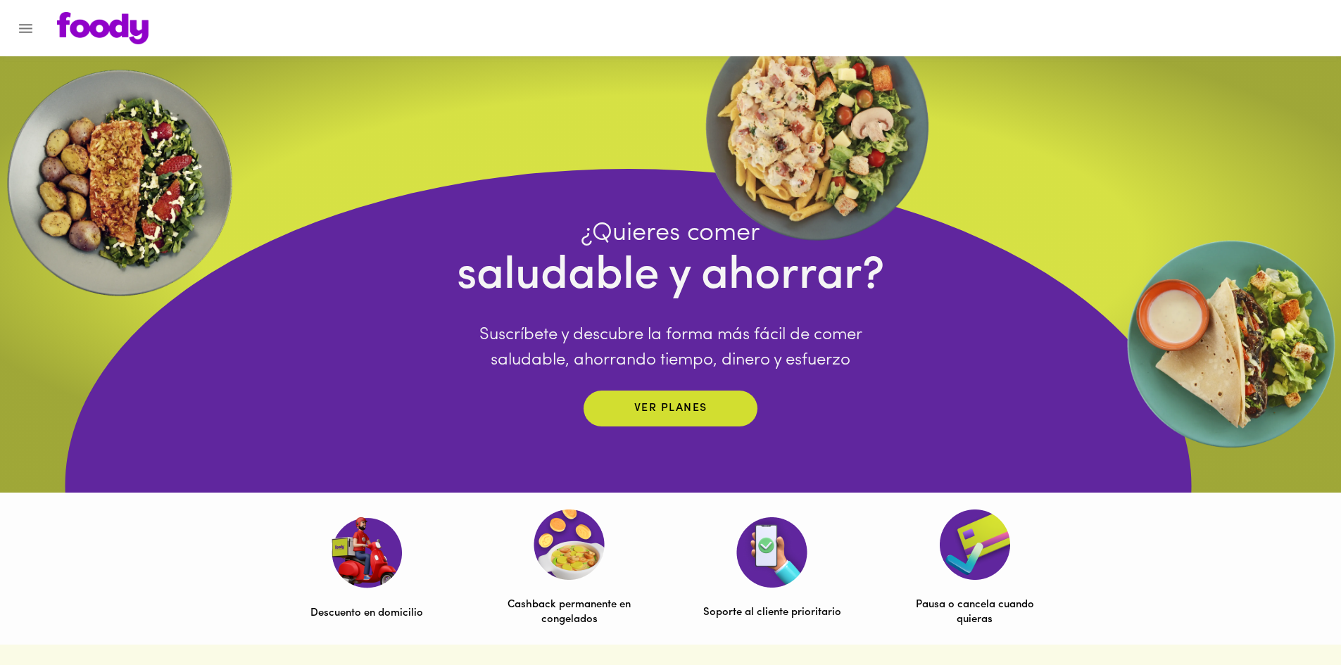
click at [13, 27] on div at bounding box center [7, 332] width 14 height 665
click at [21, 27] on icon "Menu" at bounding box center [26, 29] width 18 height 18
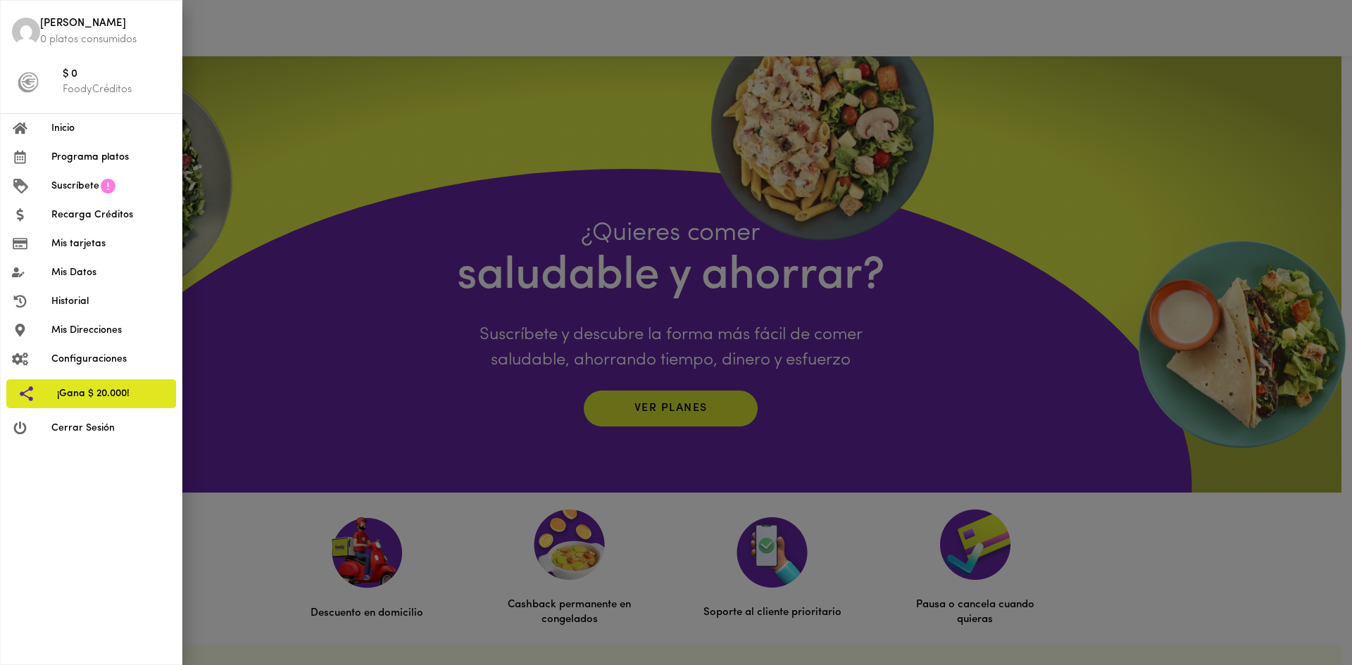
click at [67, 125] on span "Inicio" at bounding box center [110, 128] width 119 height 15
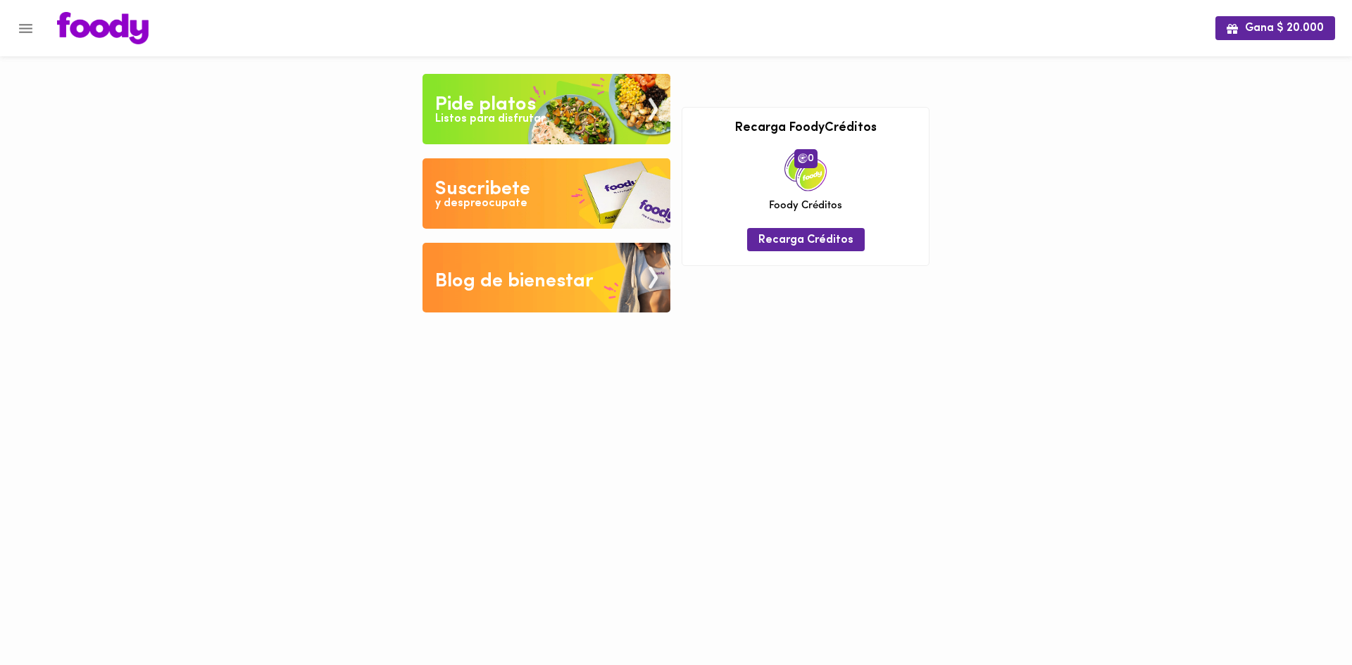
click at [27, 35] on icon "Menu" at bounding box center [26, 29] width 18 height 18
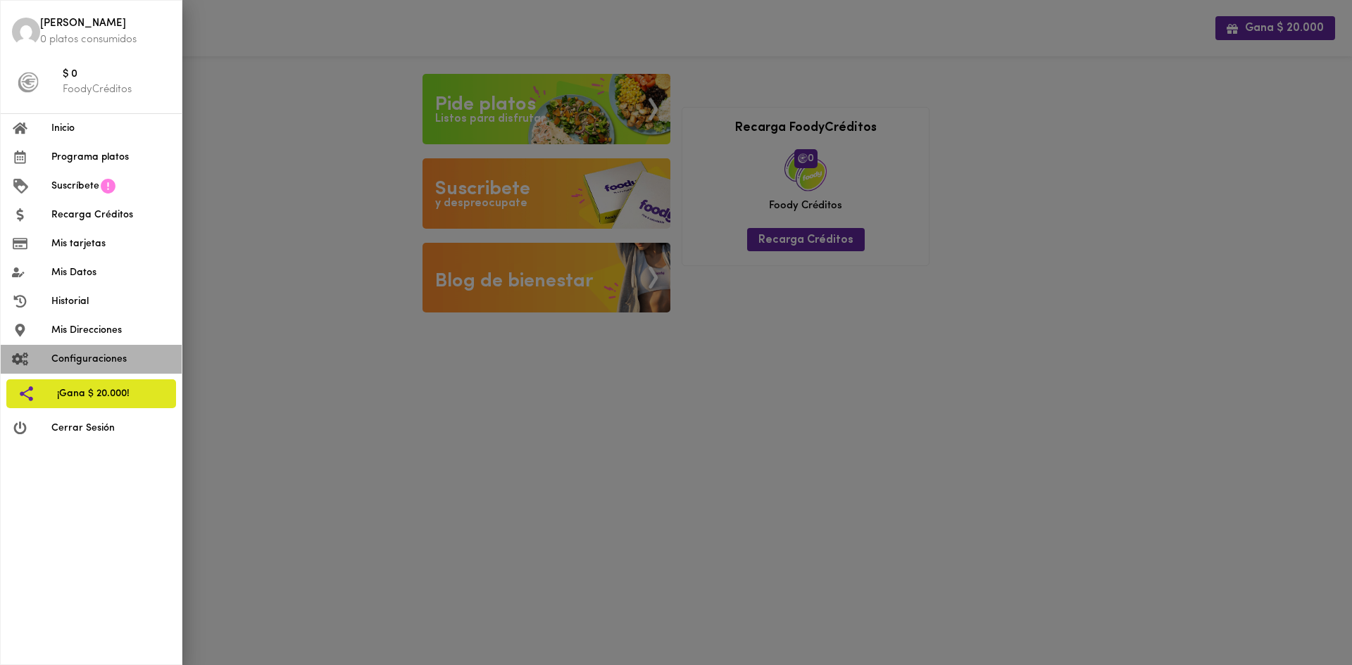
click at [102, 361] on span "Configuraciones" at bounding box center [110, 359] width 119 height 15
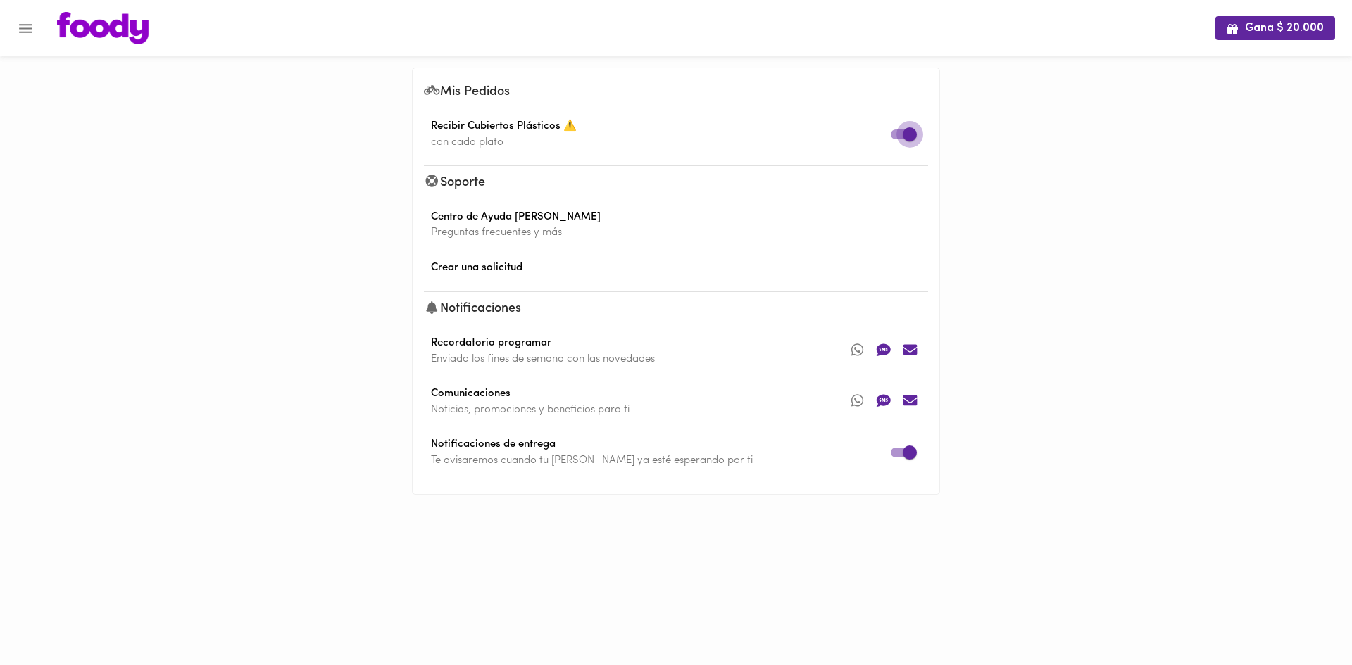
click at [900, 132] on input "checkbox" at bounding box center [910, 134] width 80 height 27
checkbox input "false"
click at [27, 28] on icon "Menu" at bounding box center [25, 28] width 13 height 9
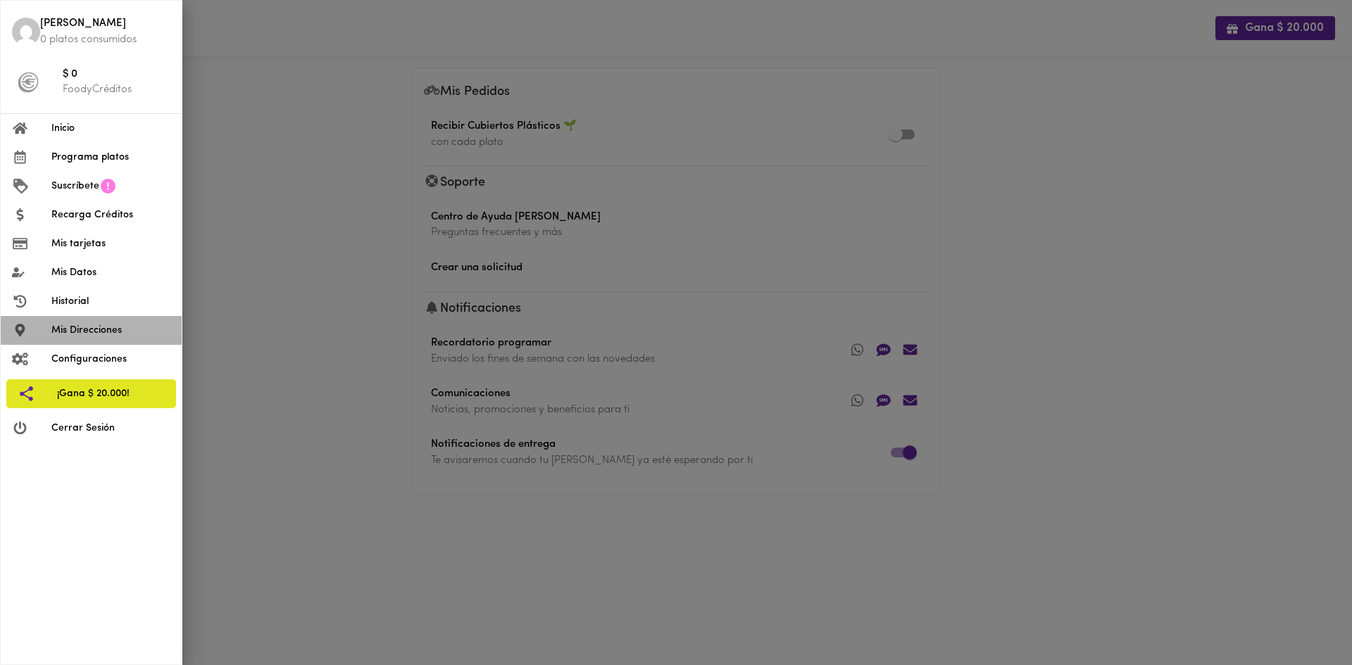
click at [106, 333] on span "Mis Direcciones" at bounding box center [110, 330] width 119 height 15
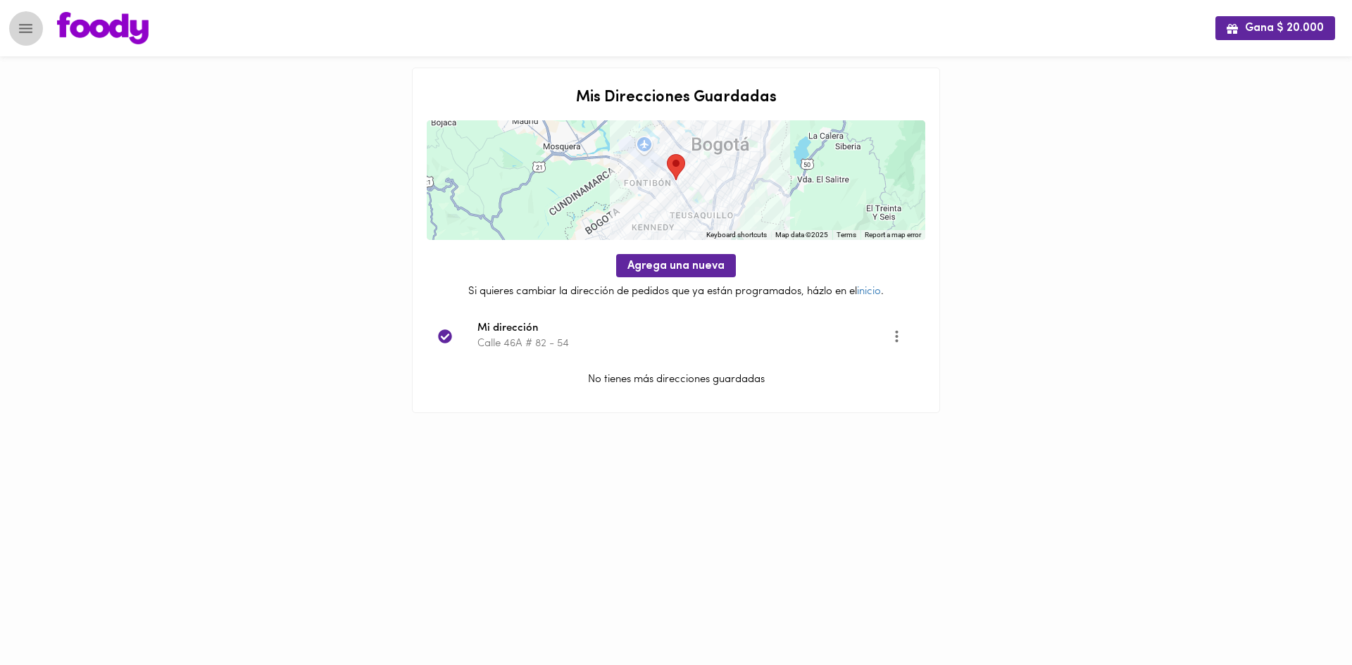
click at [20, 27] on icon "Menu" at bounding box center [26, 29] width 18 height 18
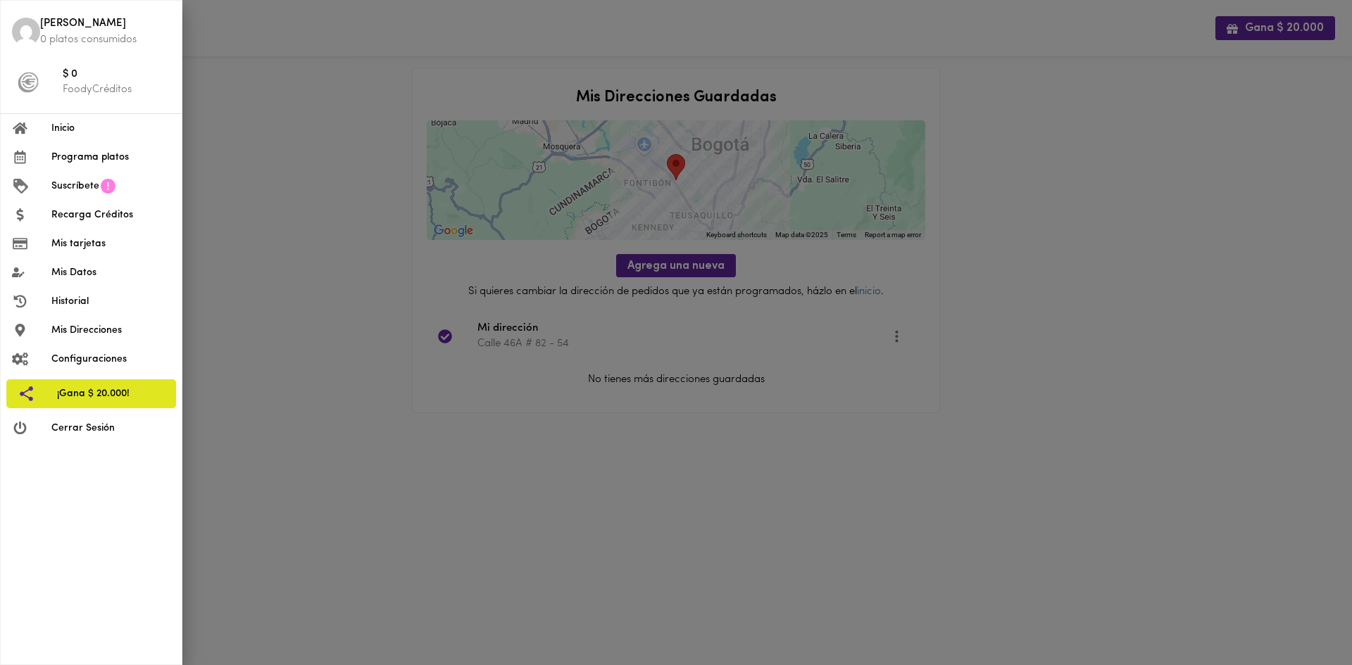
click at [88, 335] on span "Mis Direcciones" at bounding box center [110, 330] width 119 height 15
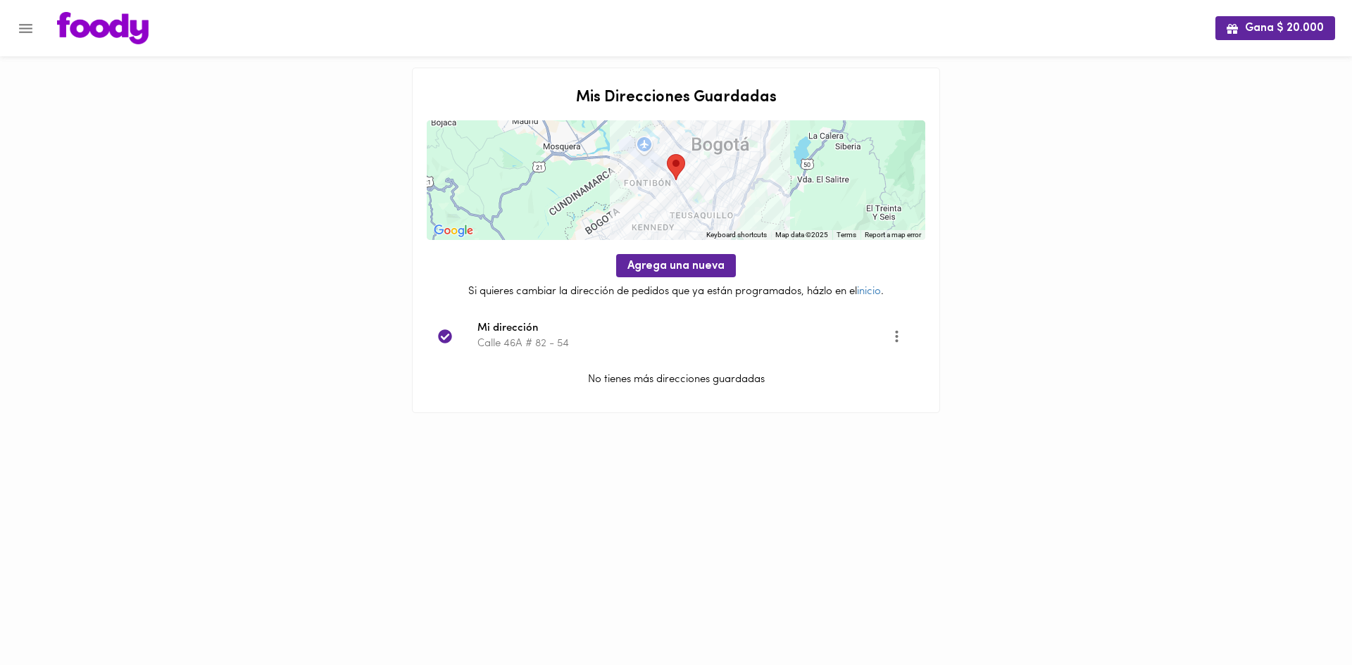
click at [23, 21] on icon "Menu" at bounding box center [26, 29] width 18 height 18
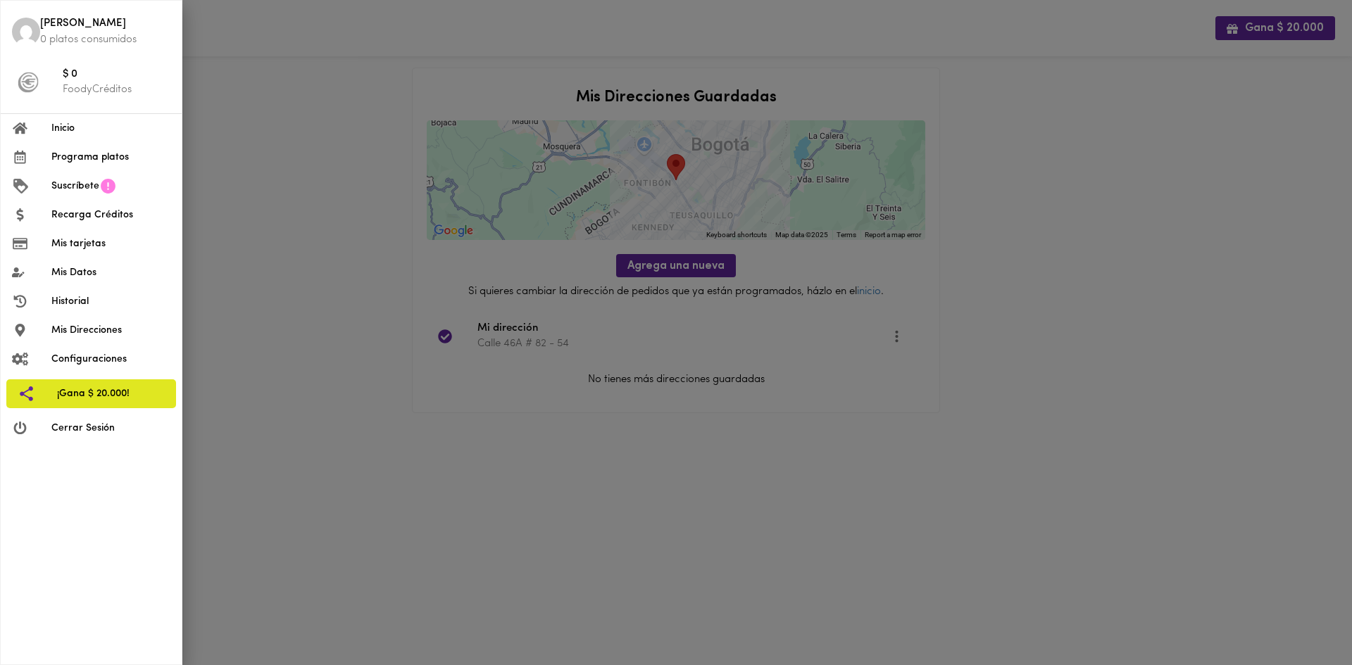
click at [80, 295] on span "Historial" at bounding box center [110, 301] width 119 height 15
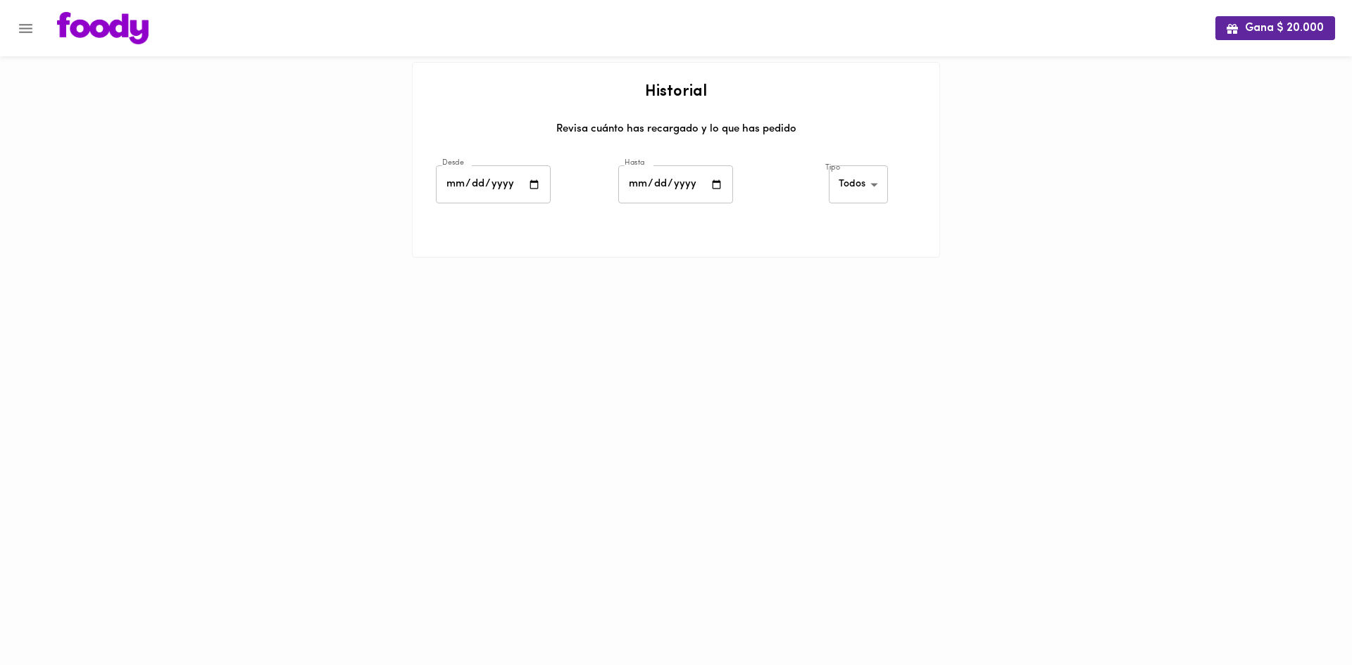
click at [30, 30] on icon "Menu" at bounding box center [26, 29] width 18 height 18
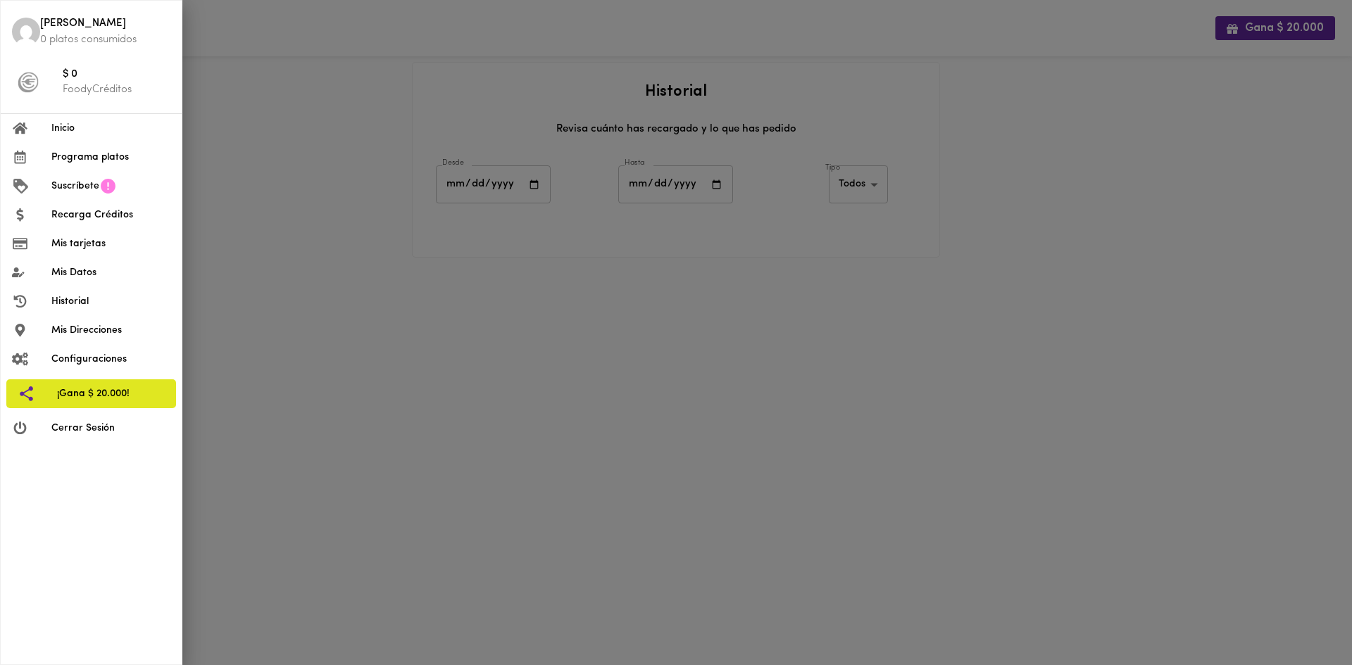
click at [81, 270] on span "Mis Datos" at bounding box center [110, 272] width 119 height 15
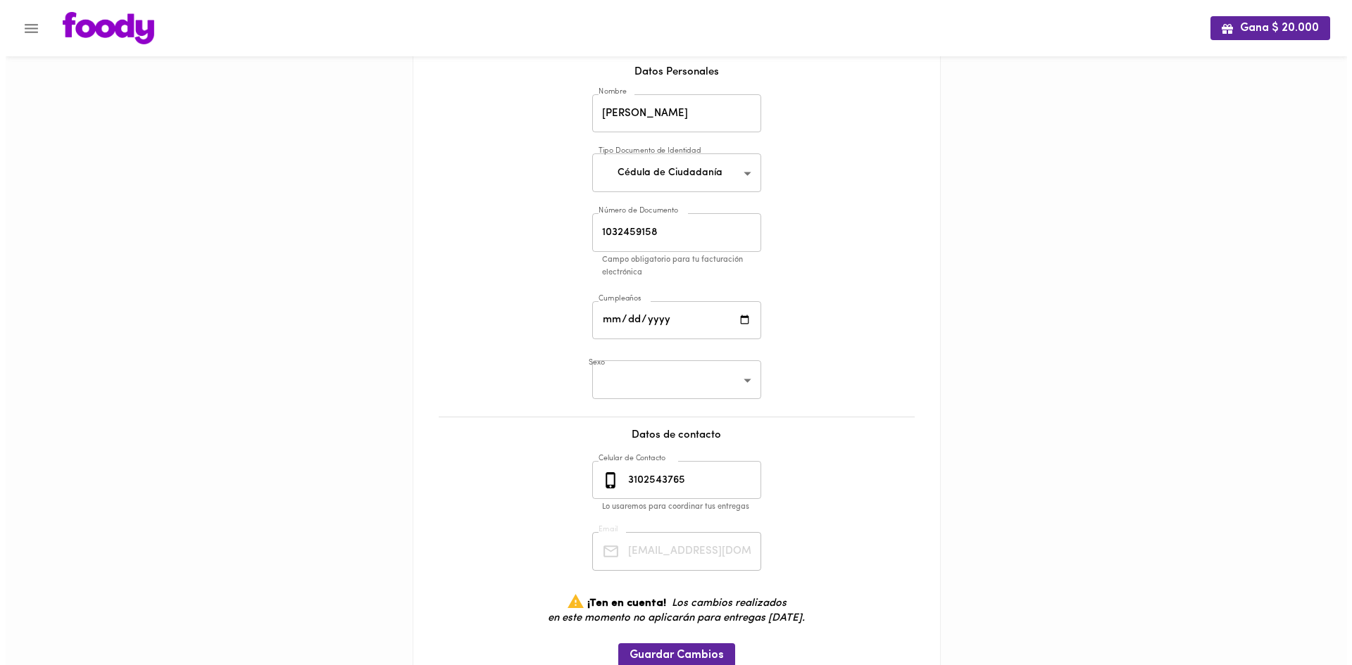
scroll to position [133, 0]
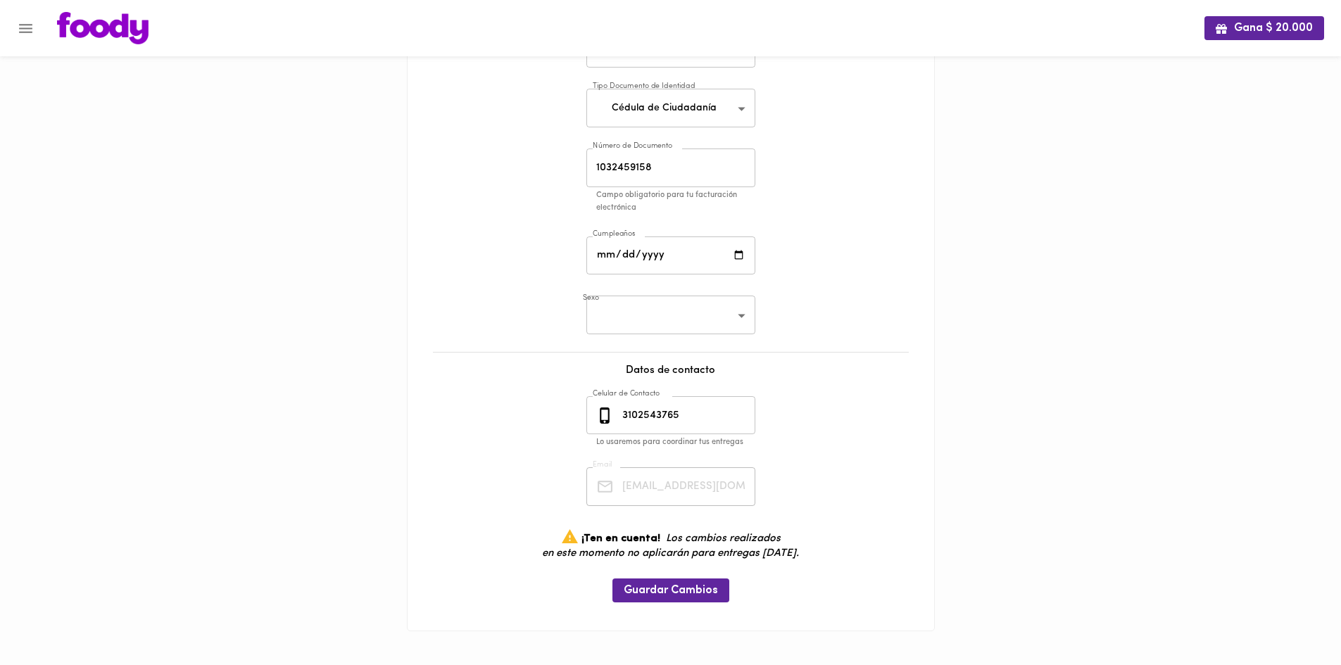
click at [30, 20] on icon "Menu" at bounding box center [26, 29] width 18 height 18
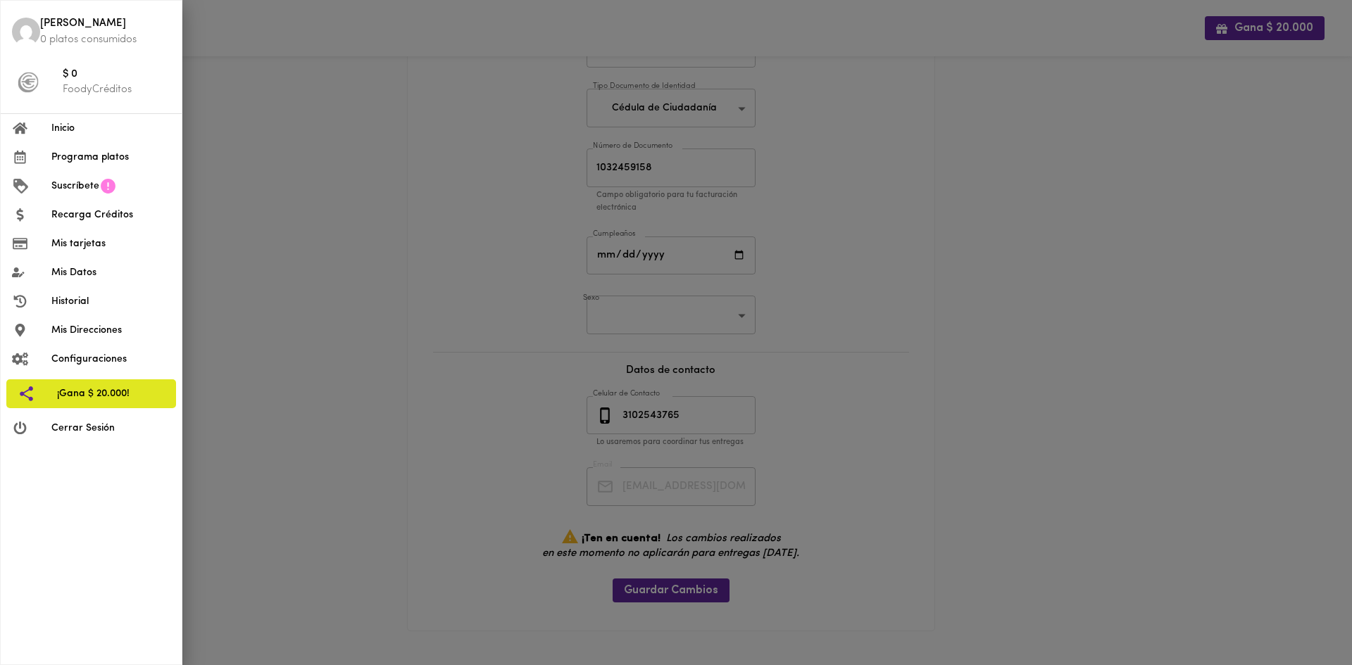
click at [88, 147] on li "Programa platos" at bounding box center [91, 157] width 181 height 29
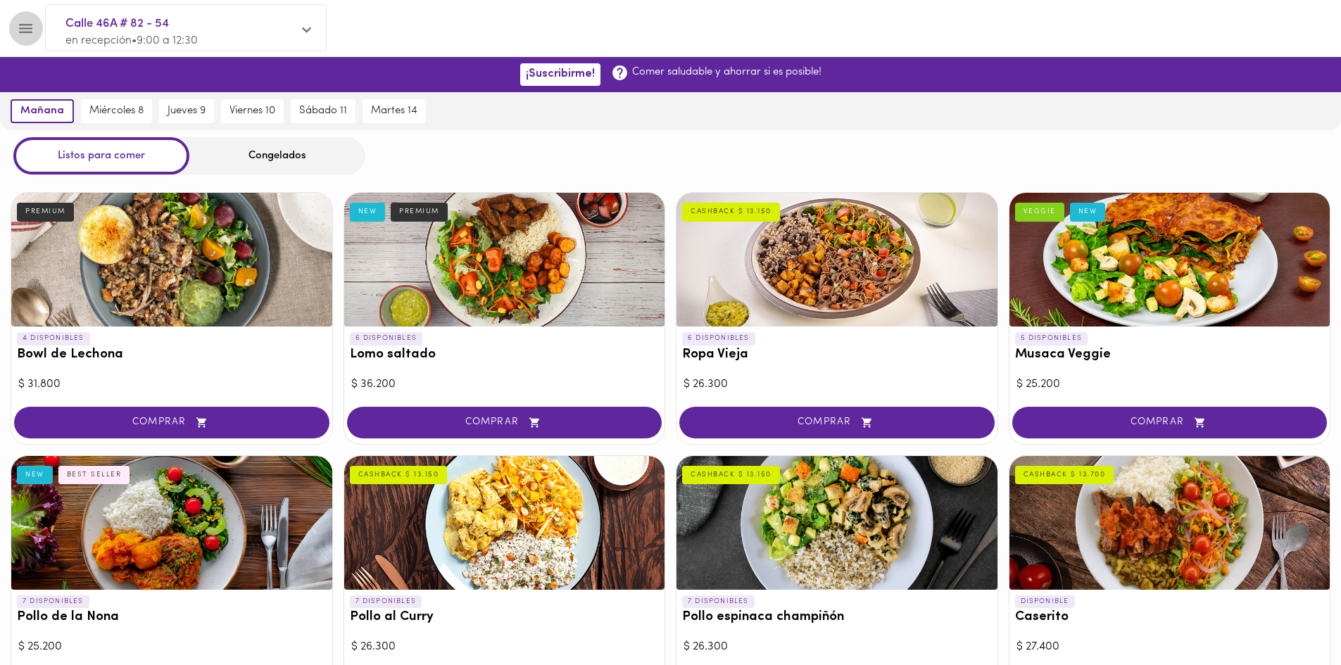
click at [33, 18] on button "Menu" at bounding box center [25, 28] width 35 height 35
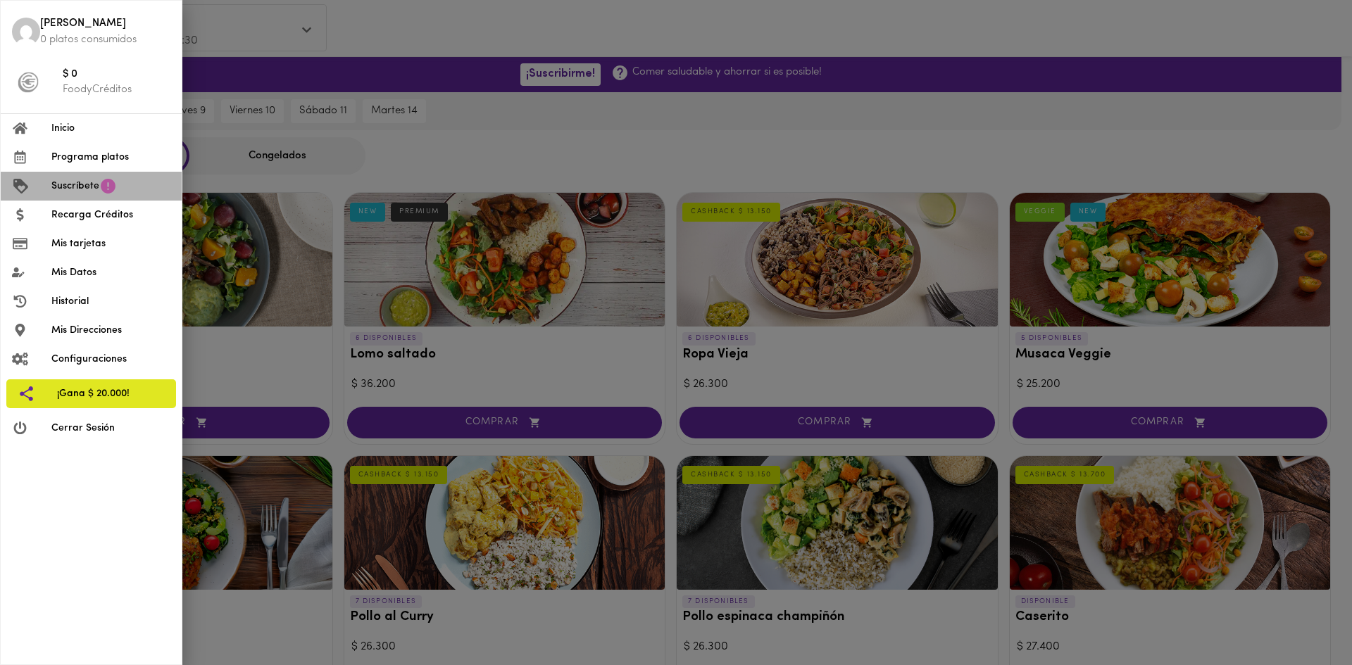
click at [94, 182] on span "Suscríbete" at bounding box center [75, 186] width 48 height 15
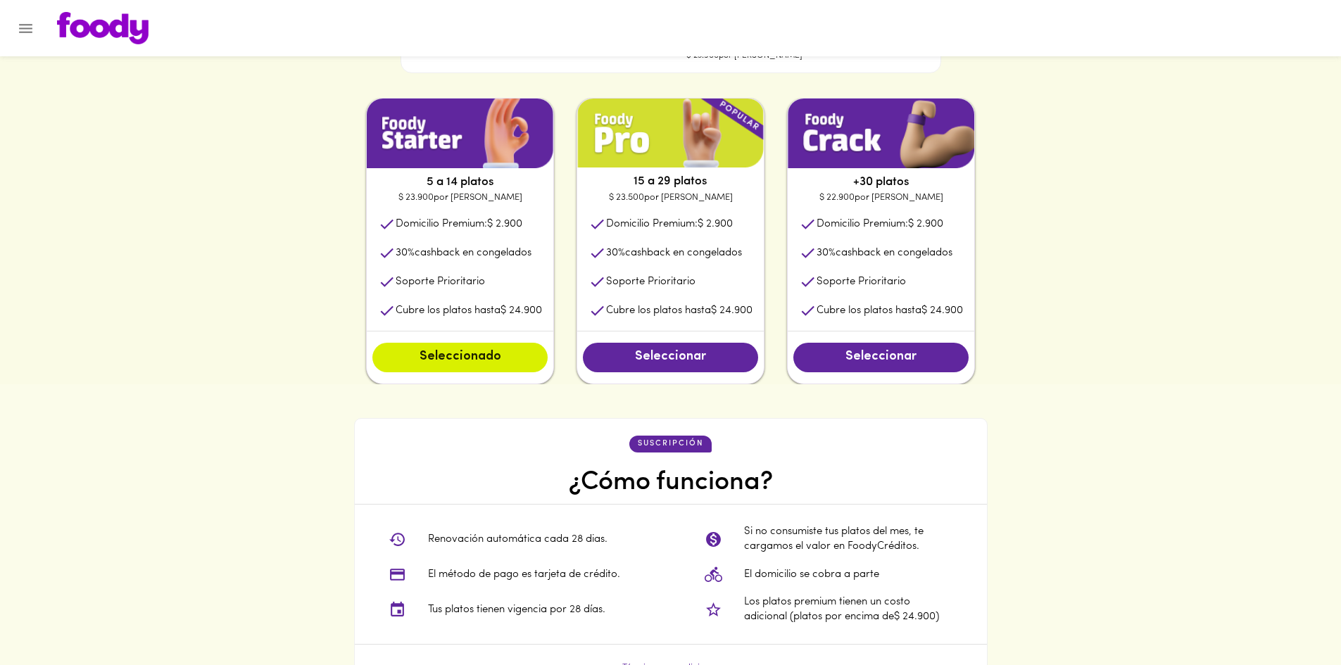
scroll to position [704, 0]
click at [659, 356] on span "Seleccionar" at bounding box center [670, 356] width 147 height 15
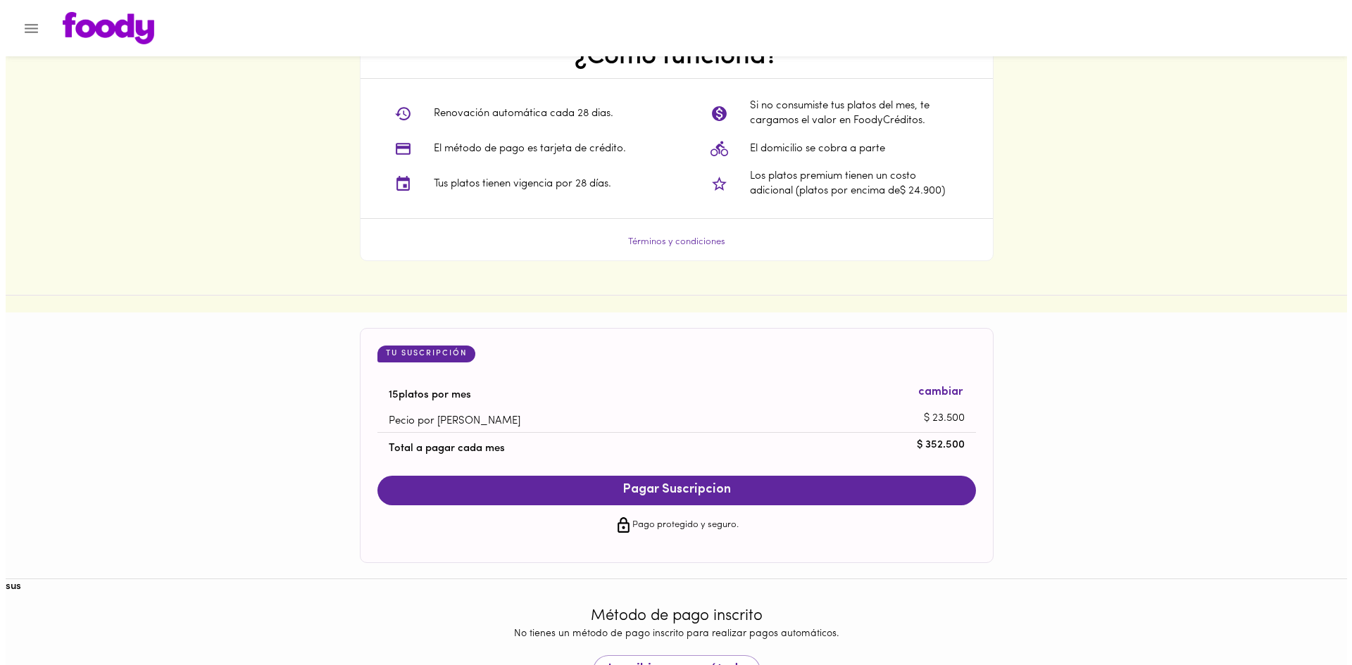
scroll to position [1193, 0]
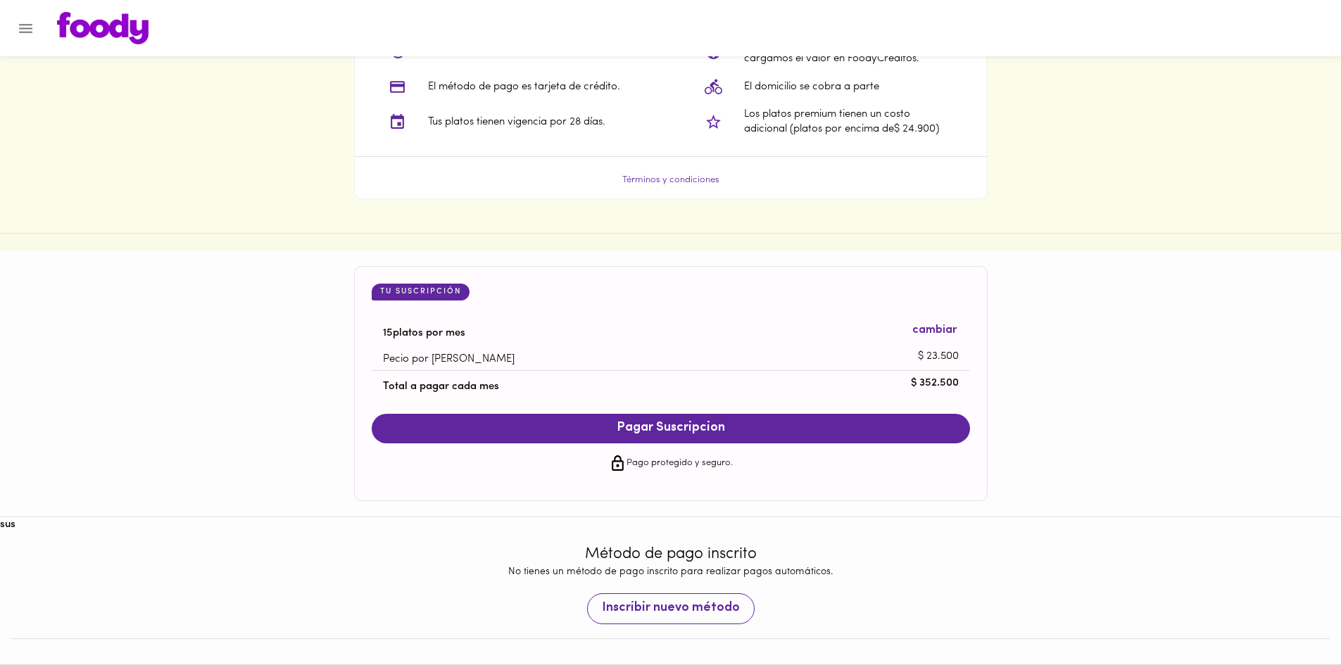
click at [672, 612] on span "Inscribir nuevo método" at bounding box center [671, 608] width 138 height 15
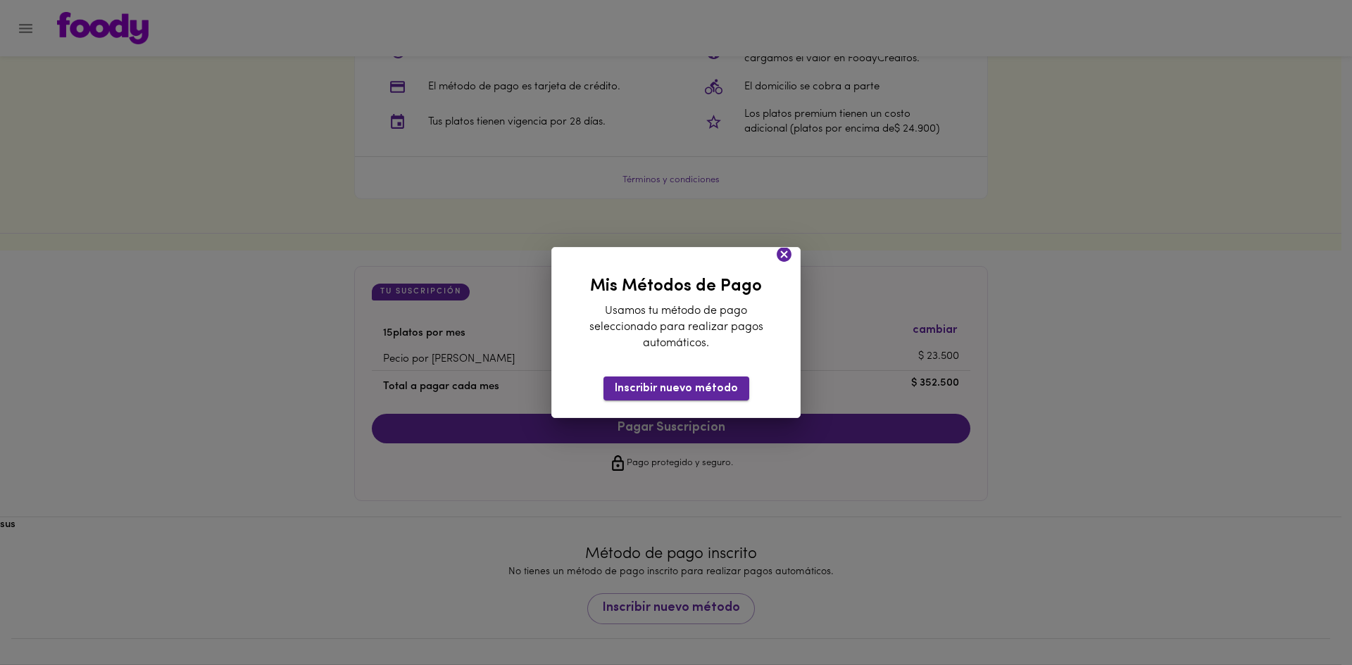
click at [656, 380] on button "Inscribir nuevo método" at bounding box center [676, 388] width 146 height 23
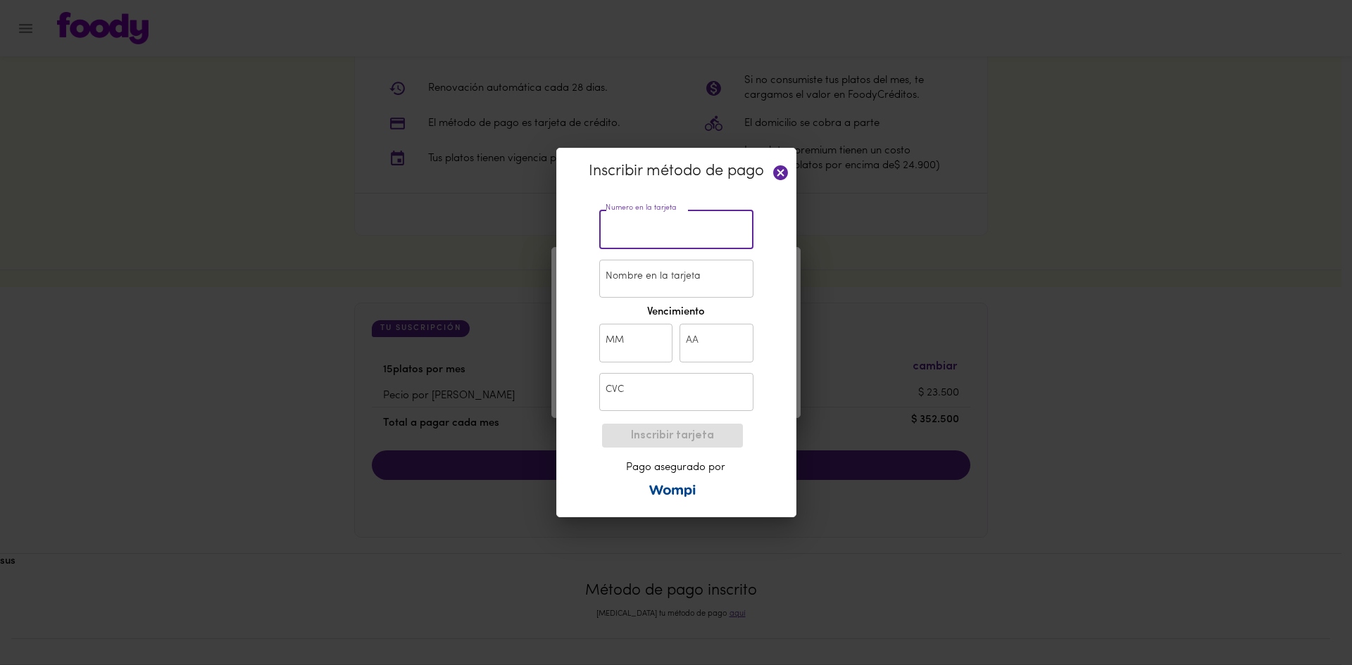
click at [634, 233] on input "text" at bounding box center [676, 230] width 154 height 39
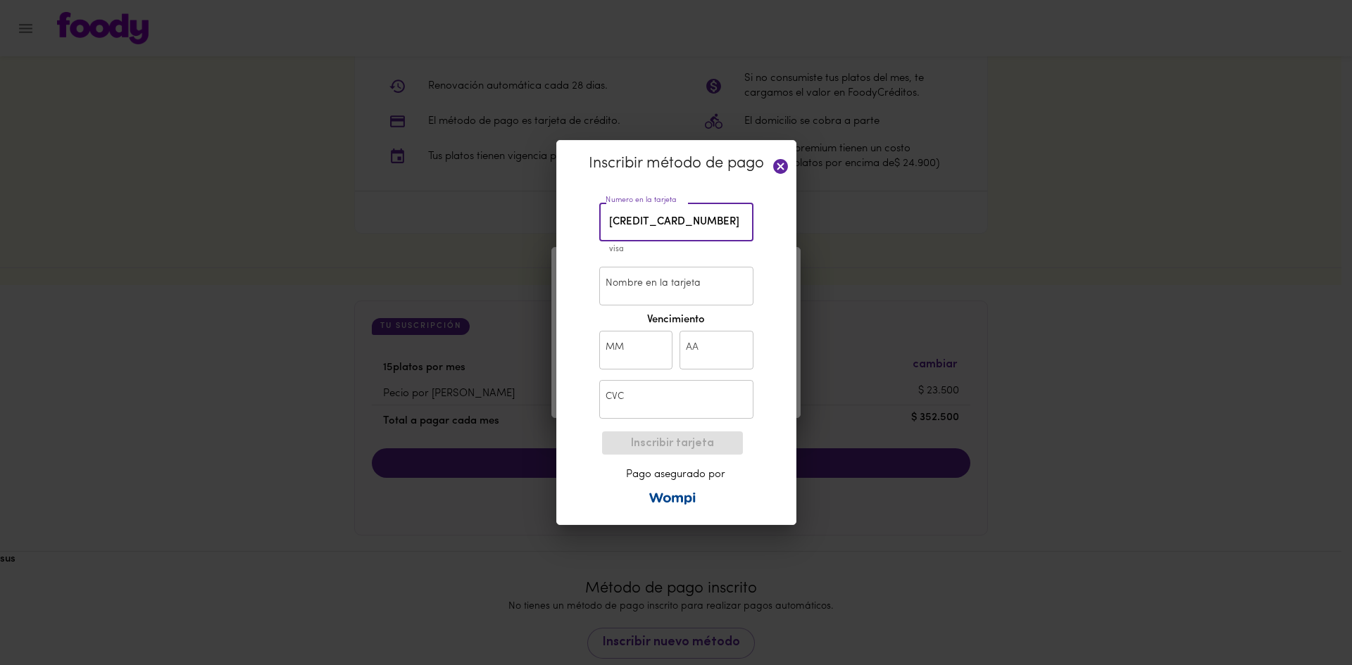
type input "4346 6000 9439 3420"
click at [651, 287] on input "Nombre en la tarjeta" at bounding box center [676, 286] width 154 height 39
type input "Natalia Fracica"
click at [627, 351] on input "text" at bounding box center [636, 350] width 74 height 39
